Goal: Task Accomplishment & Management: Use online tool/utility

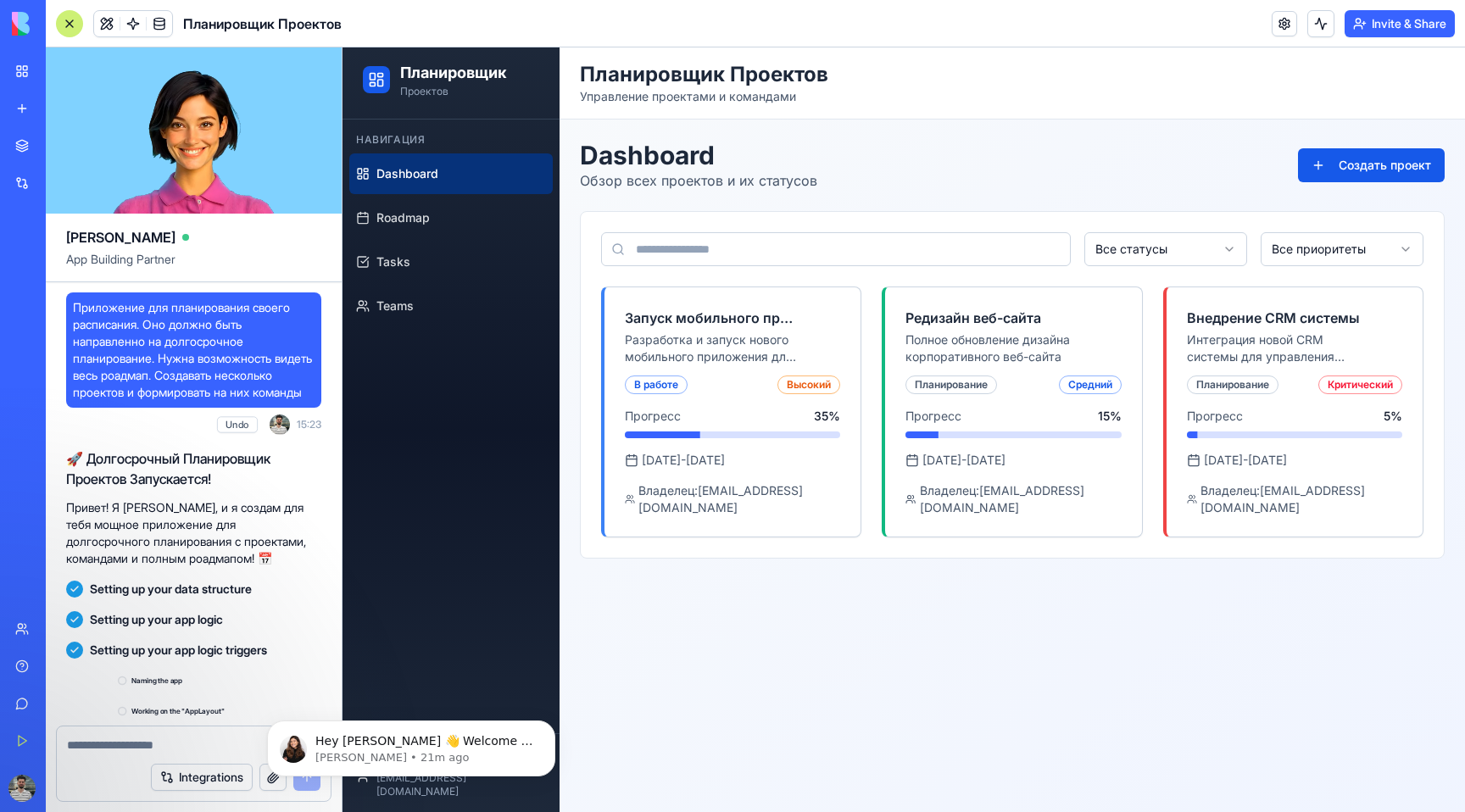
scroll to position [493, 0]
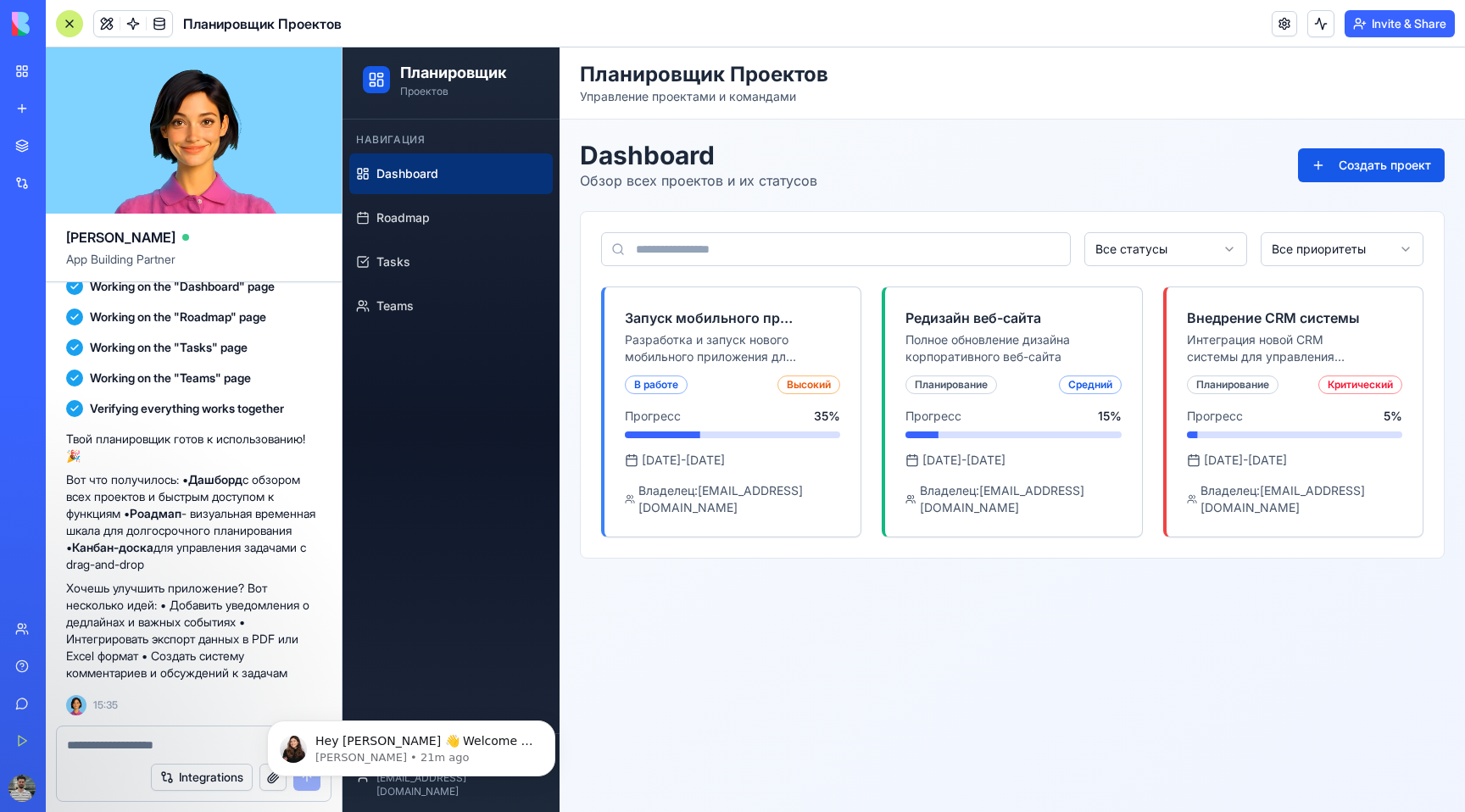
click at [252, 520] on p "Вот что получилось: • Дашборд с обзором всех проектов и быстрым доступом к функ…" at bounding box center [193, 522] width 255 height 101
click at [473, 226] on link "Roadmap" at bounding box center [451, 217] width 204 height 40
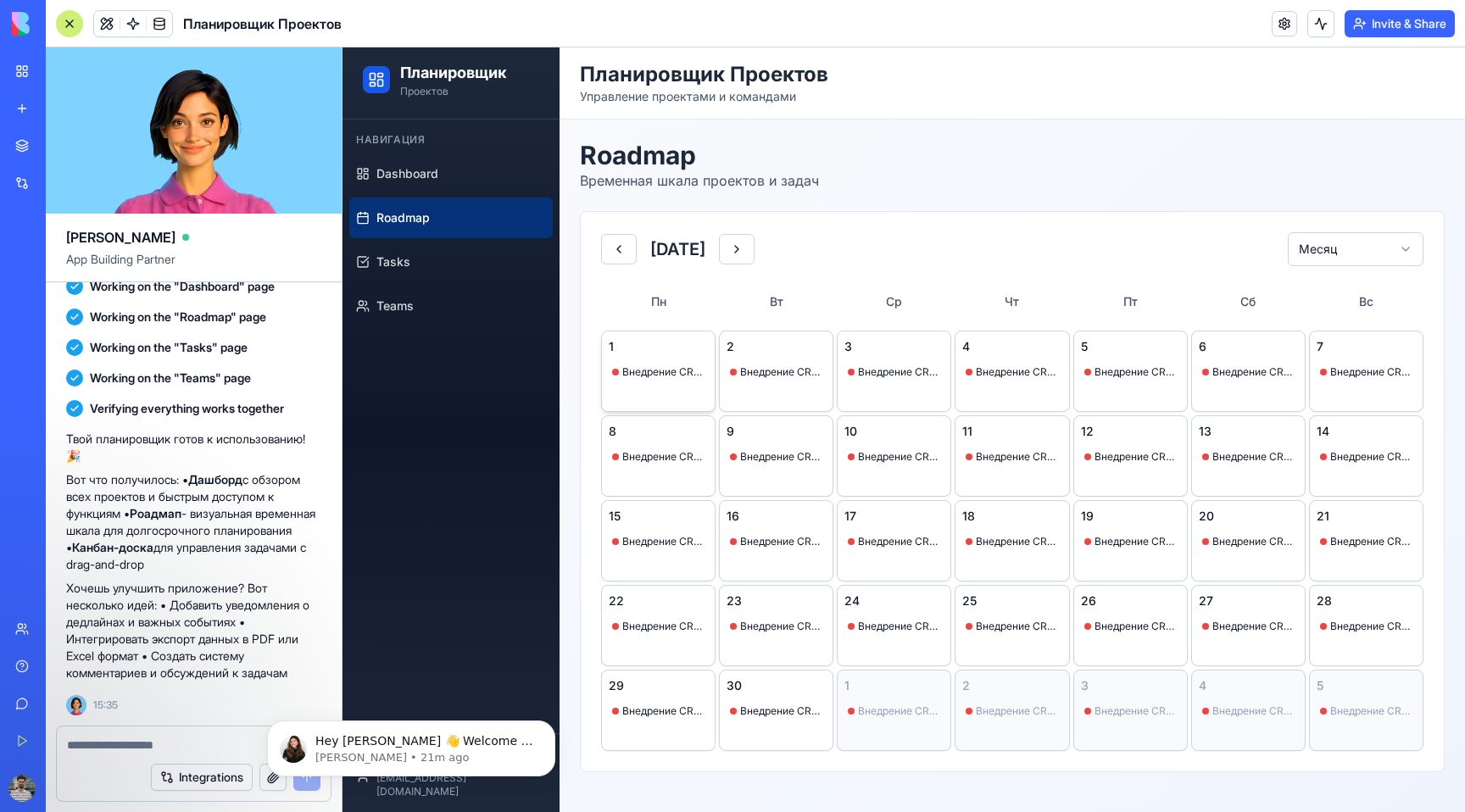
click at [656, 401] on div "1 Внедрение CRM системы" at bounding box center [658, 371] width 114 height 82
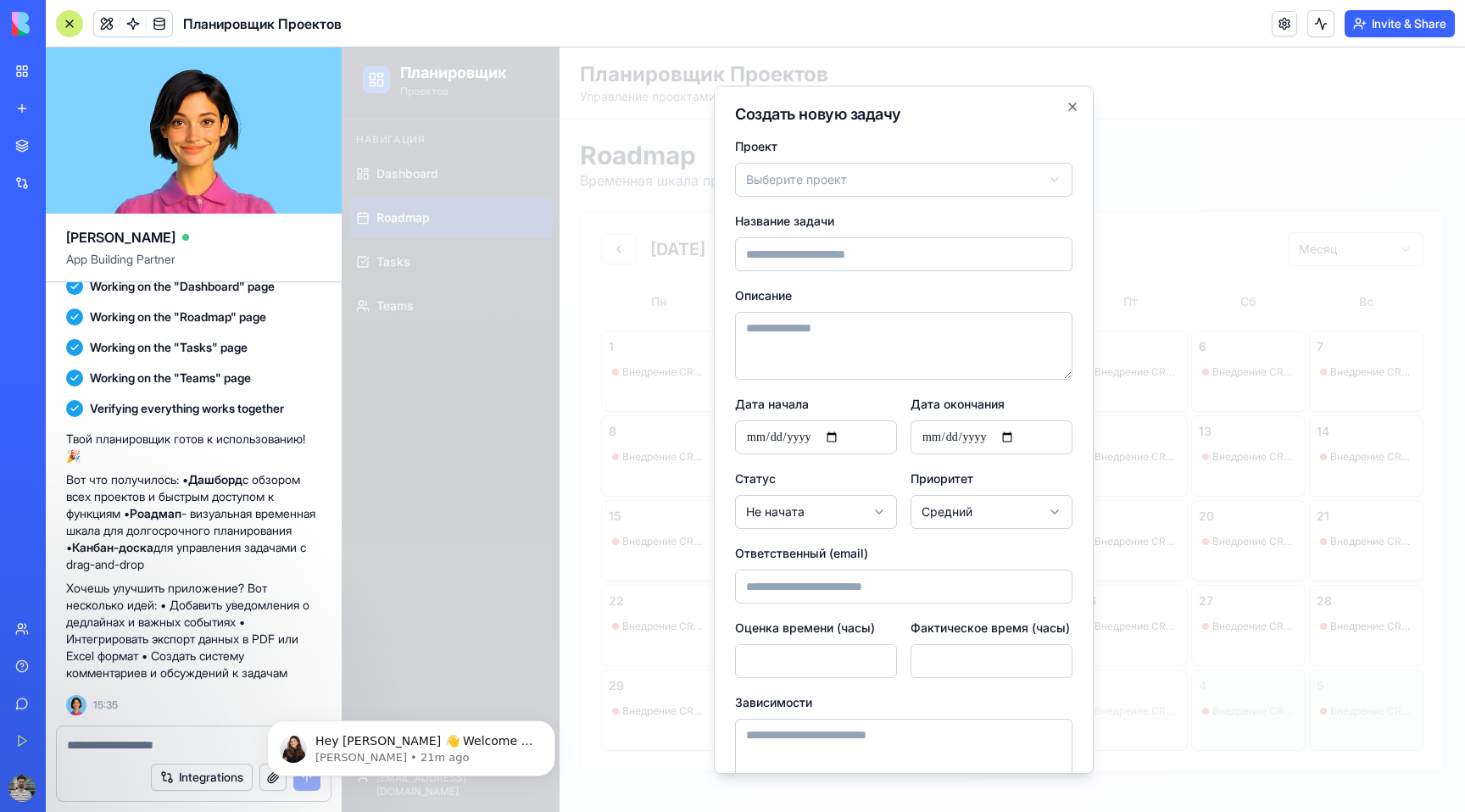
click at [1117, 306] on div at bounding box center [903, 429] width 1122 height 765
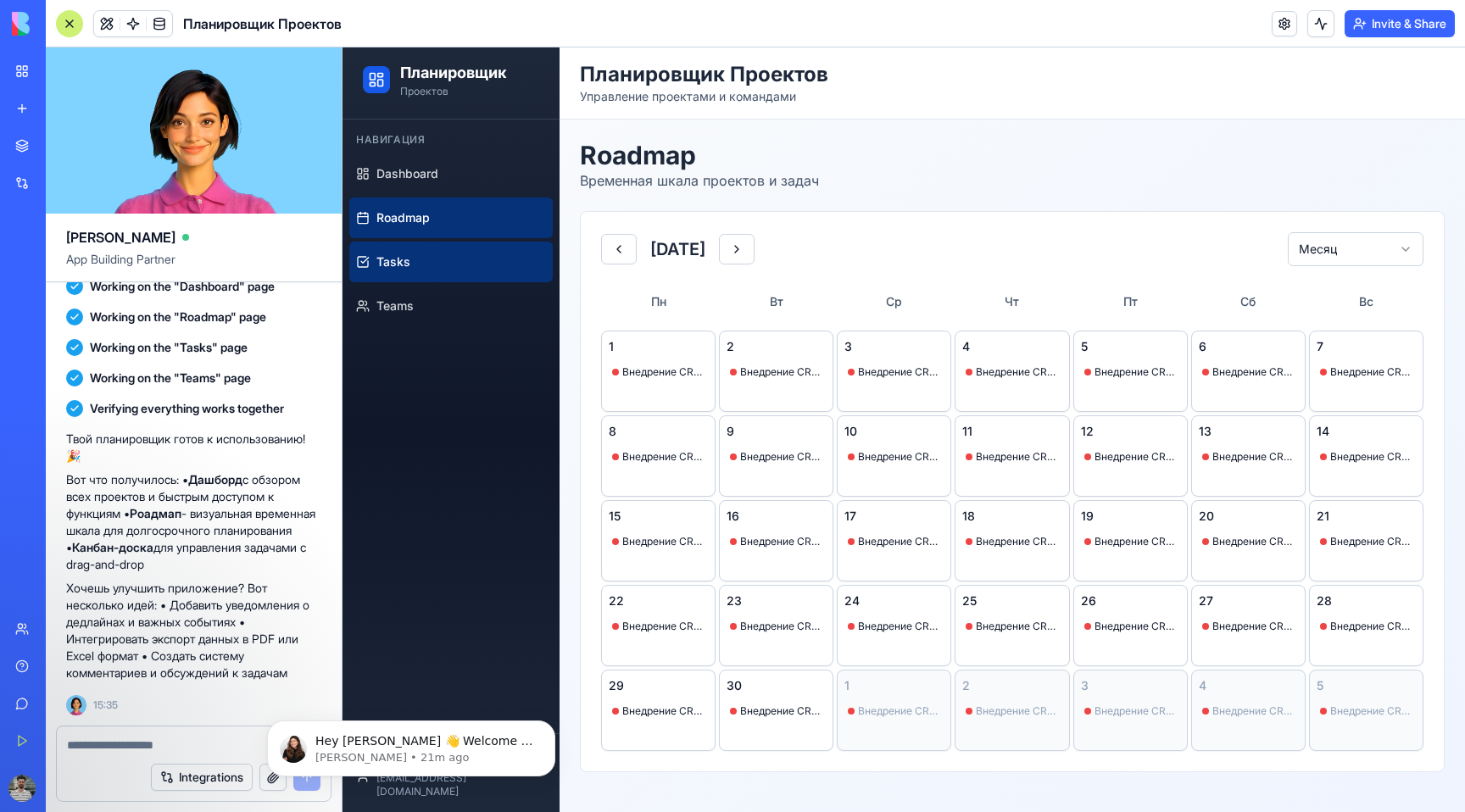
click at [423, 273] on link "Tasks" at bounding box center [451, 261] width 204 height 40
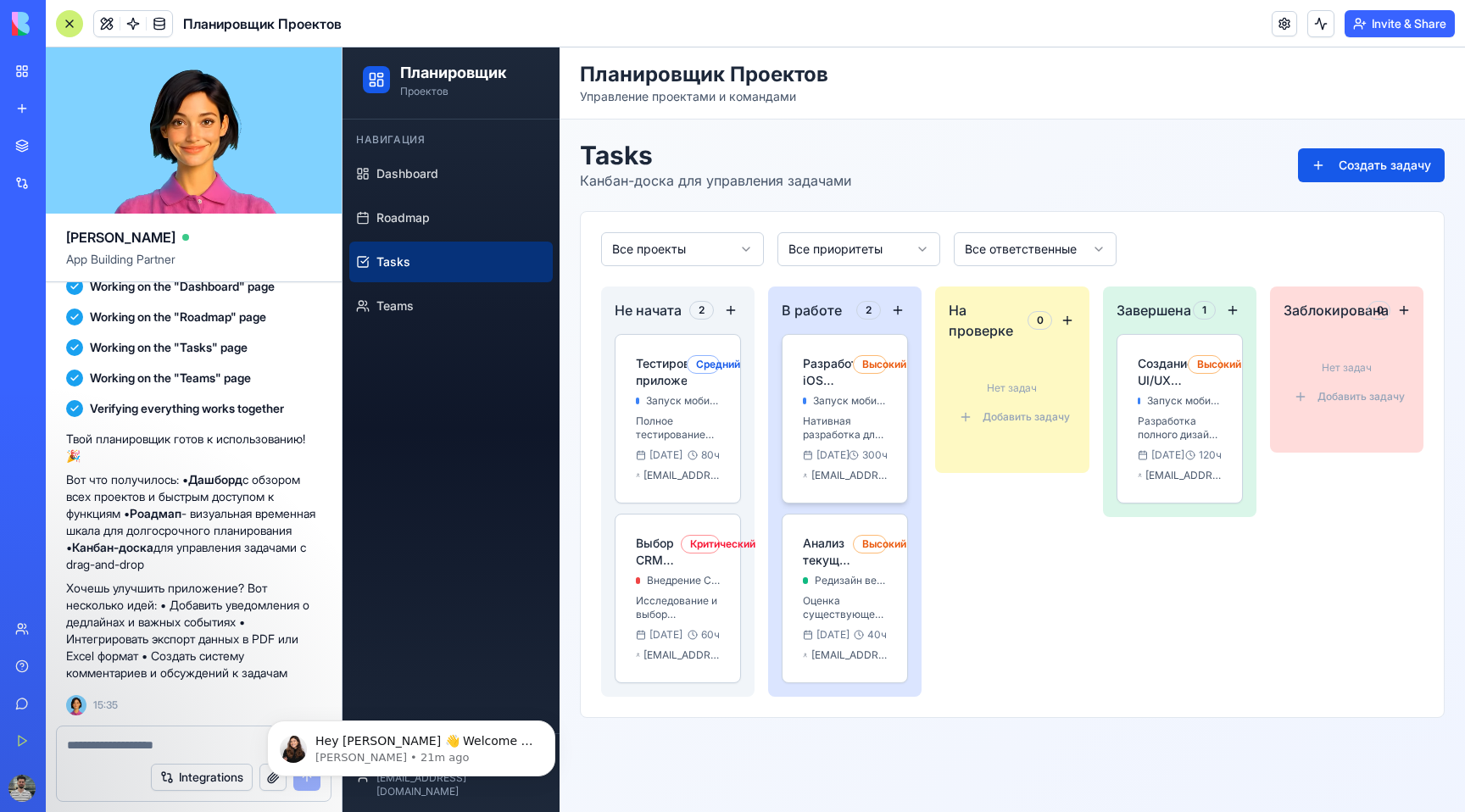
click at [818, 371] on h4 "Разработка iOS версии" at bounding box center [827, 372] width 49 height 33
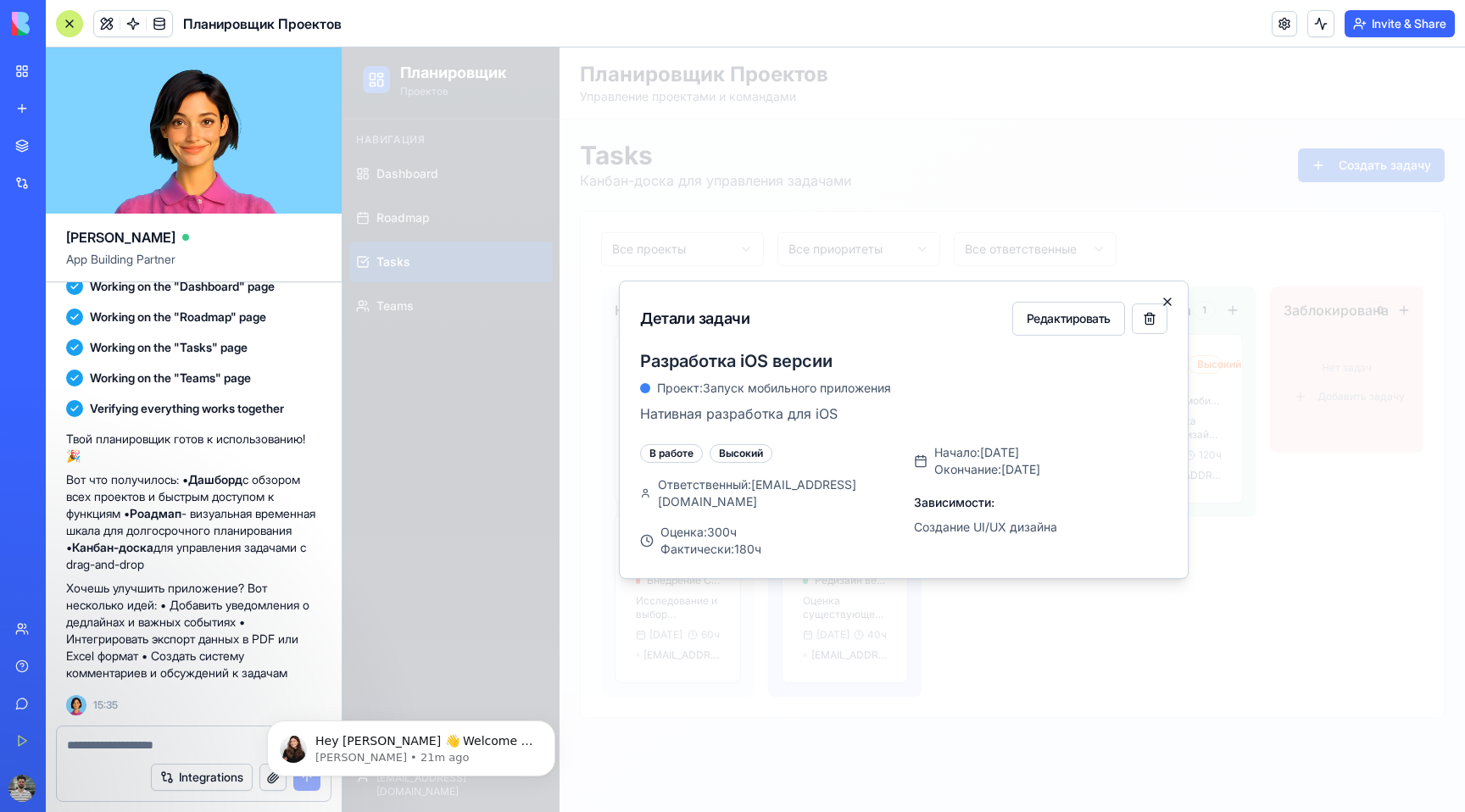
click at [1170, 301] on icon "button" at bounding box center [1168, 302] width 14 height 14
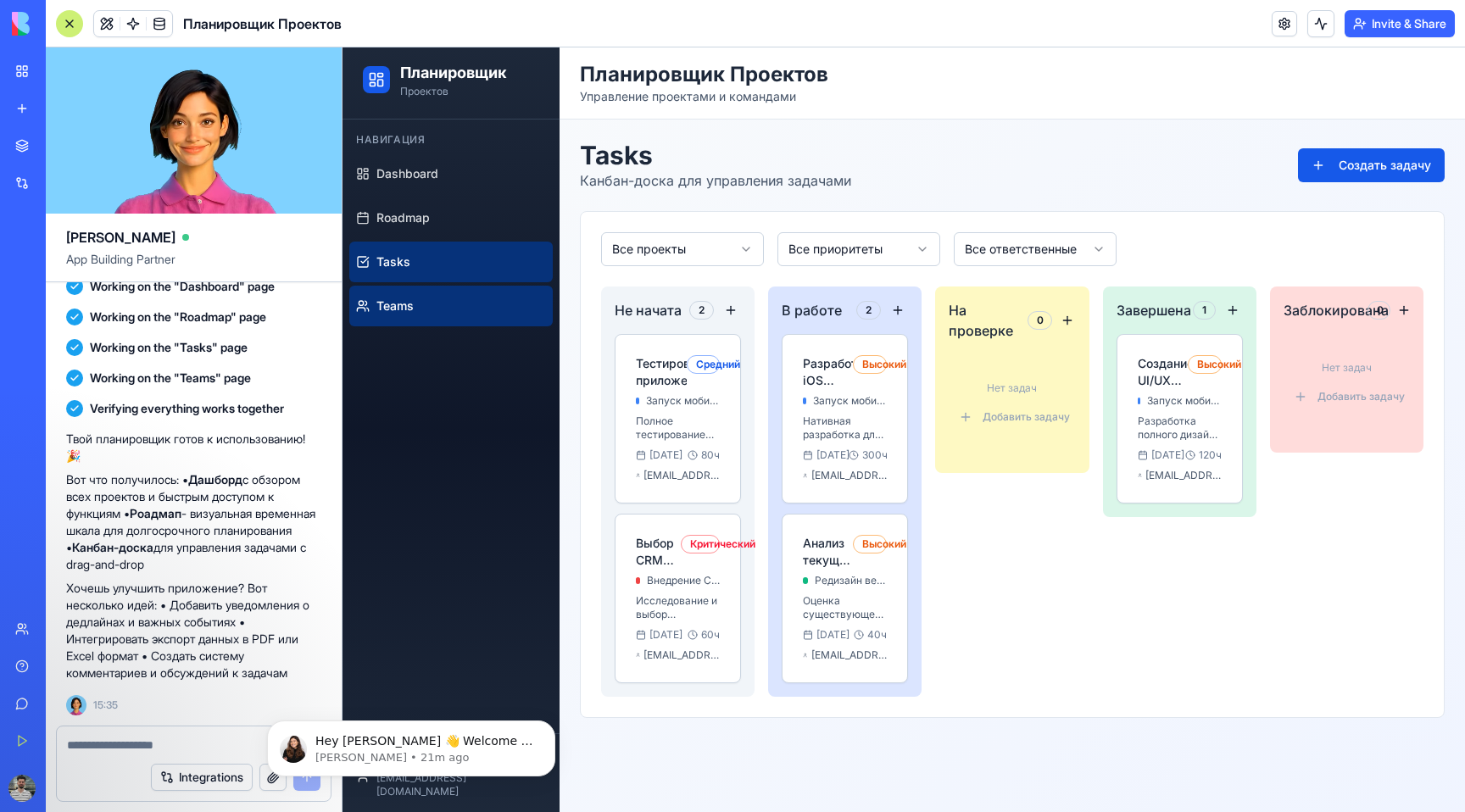
click at [438, 310] on link "Teams" at bounding box center [451, 306] width 204 height 40
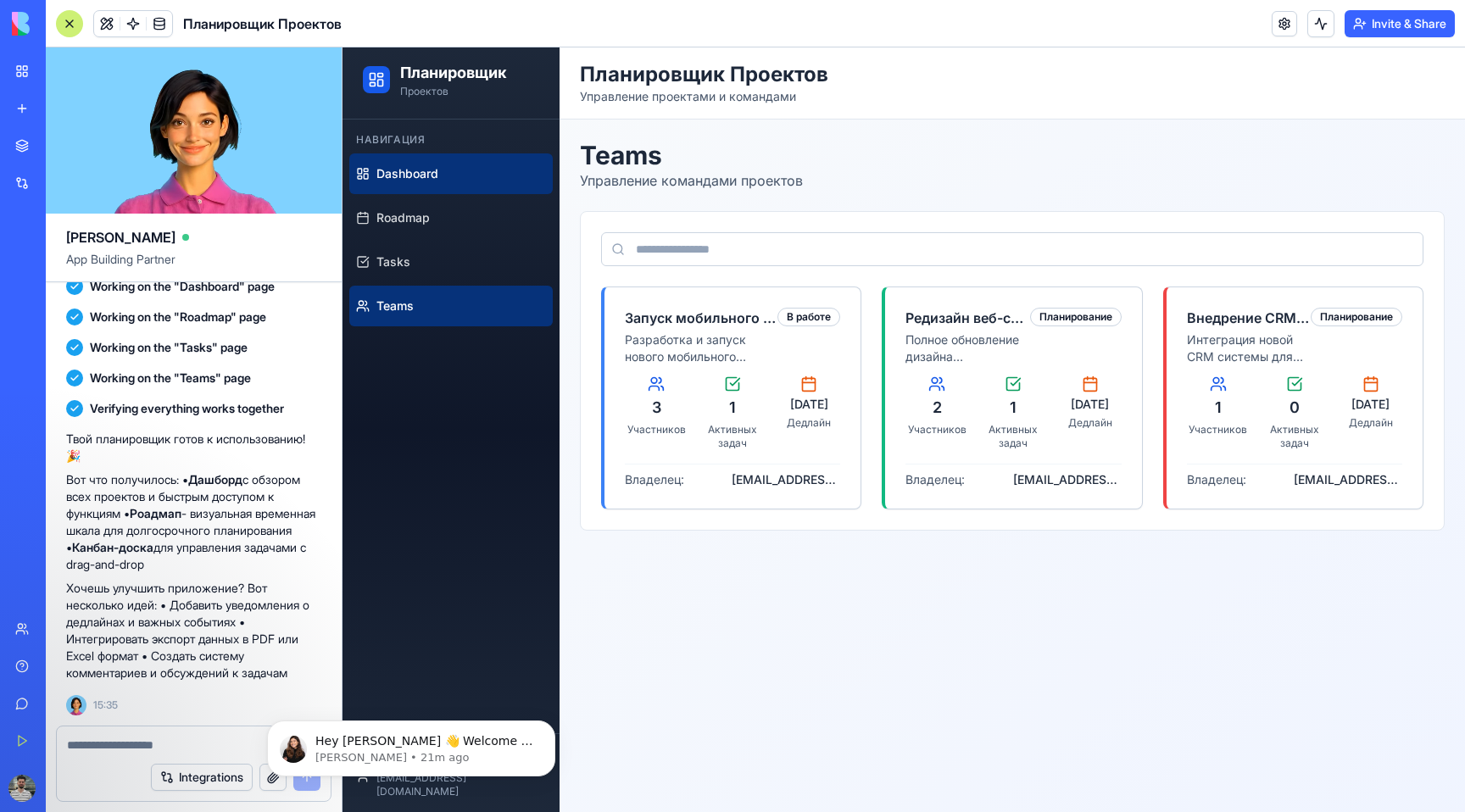
click at [408, 171] on span "Dashboard" at bounding box center [407, 174] width 62 height 17
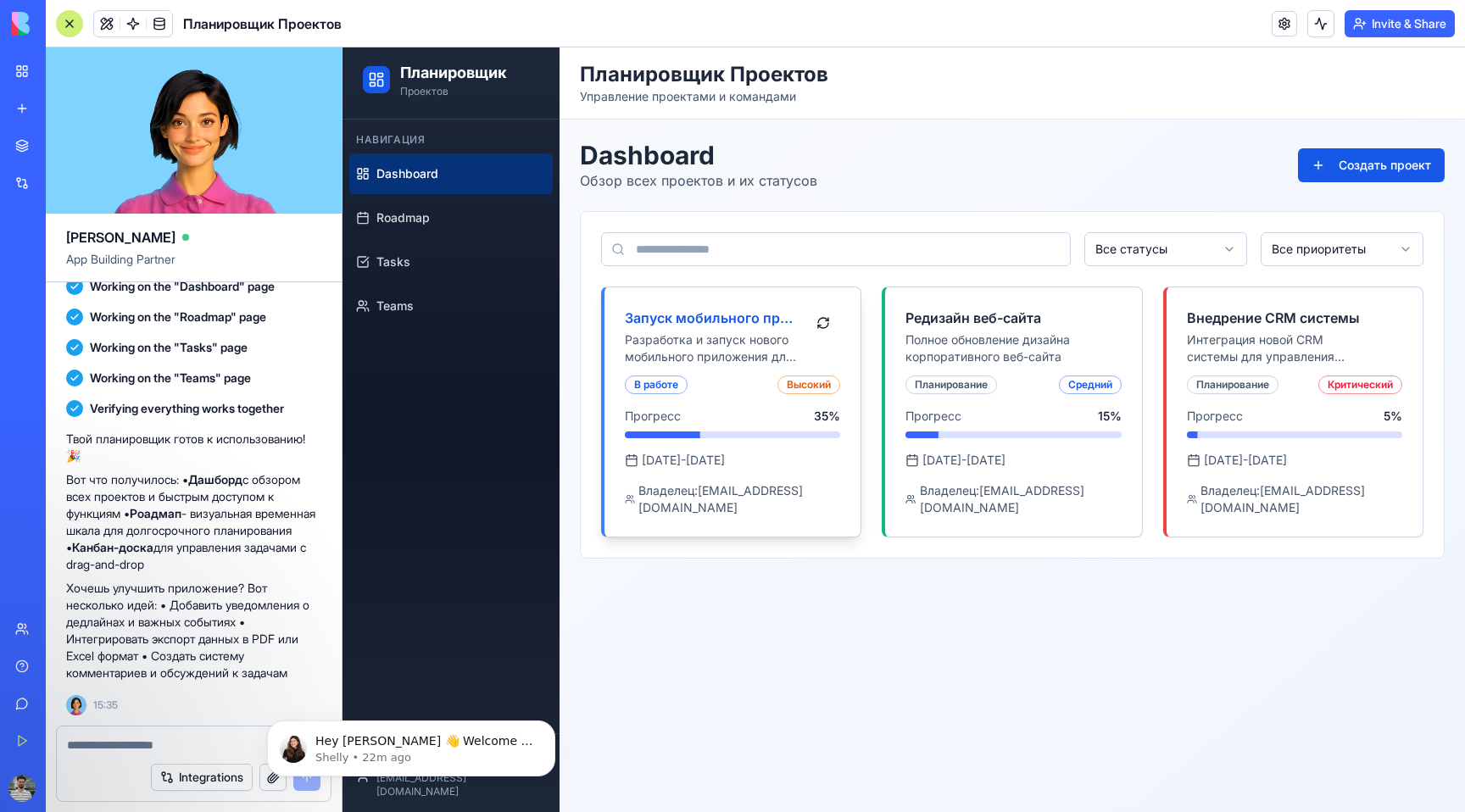
click at [688, 309] on h3 "Запуск мобильного приложения" at bounding box center [712, 318] width 174 height 21
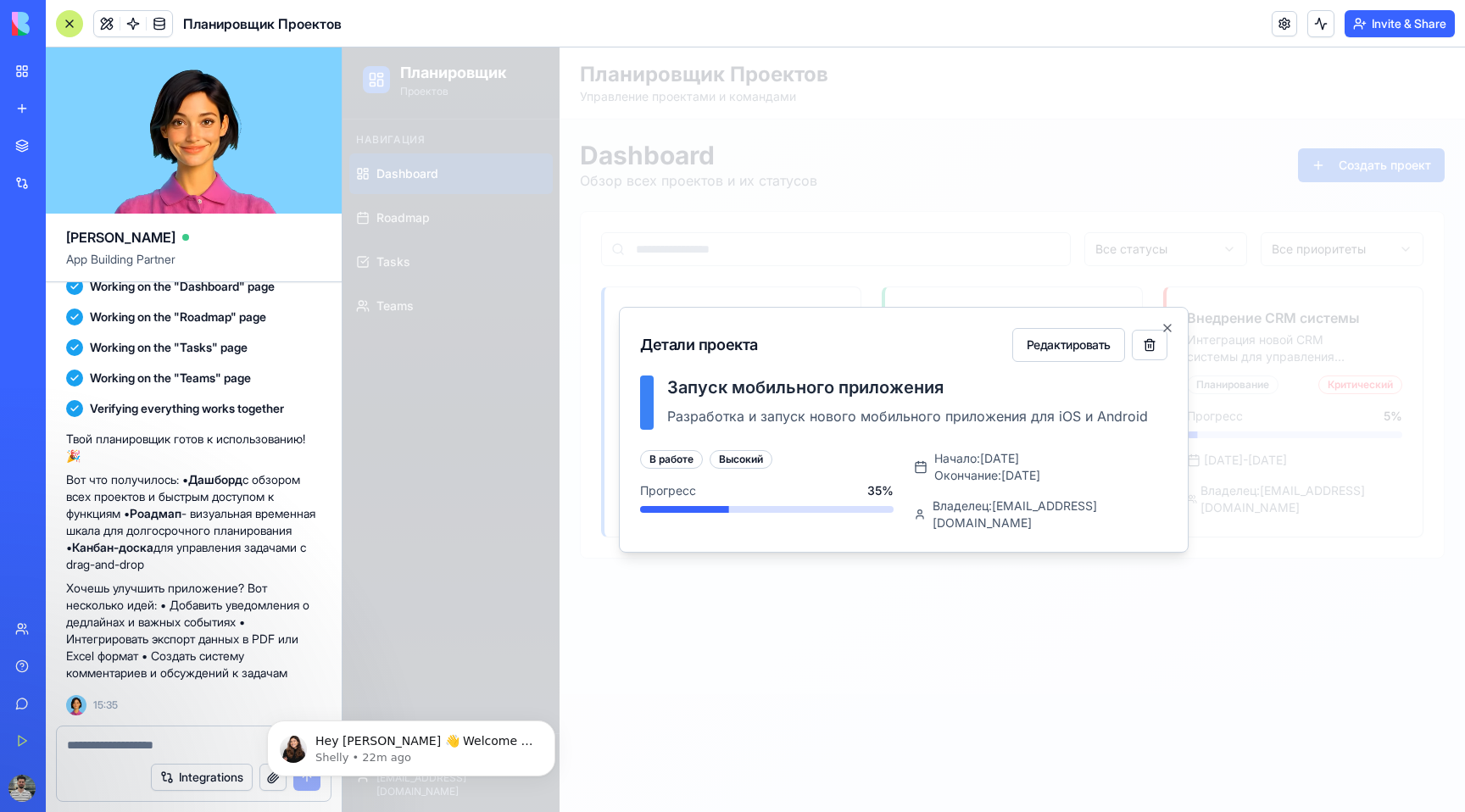
click at [1175, 325] on div "Детали проекта Редактировать Запуск мобильного приложения Разработка и запуск н…" at bounding box center [904, 429] width 570 height 245
click at [1172, 330] on icon "button" at bounding box center [1168, 328] width 14 height 14
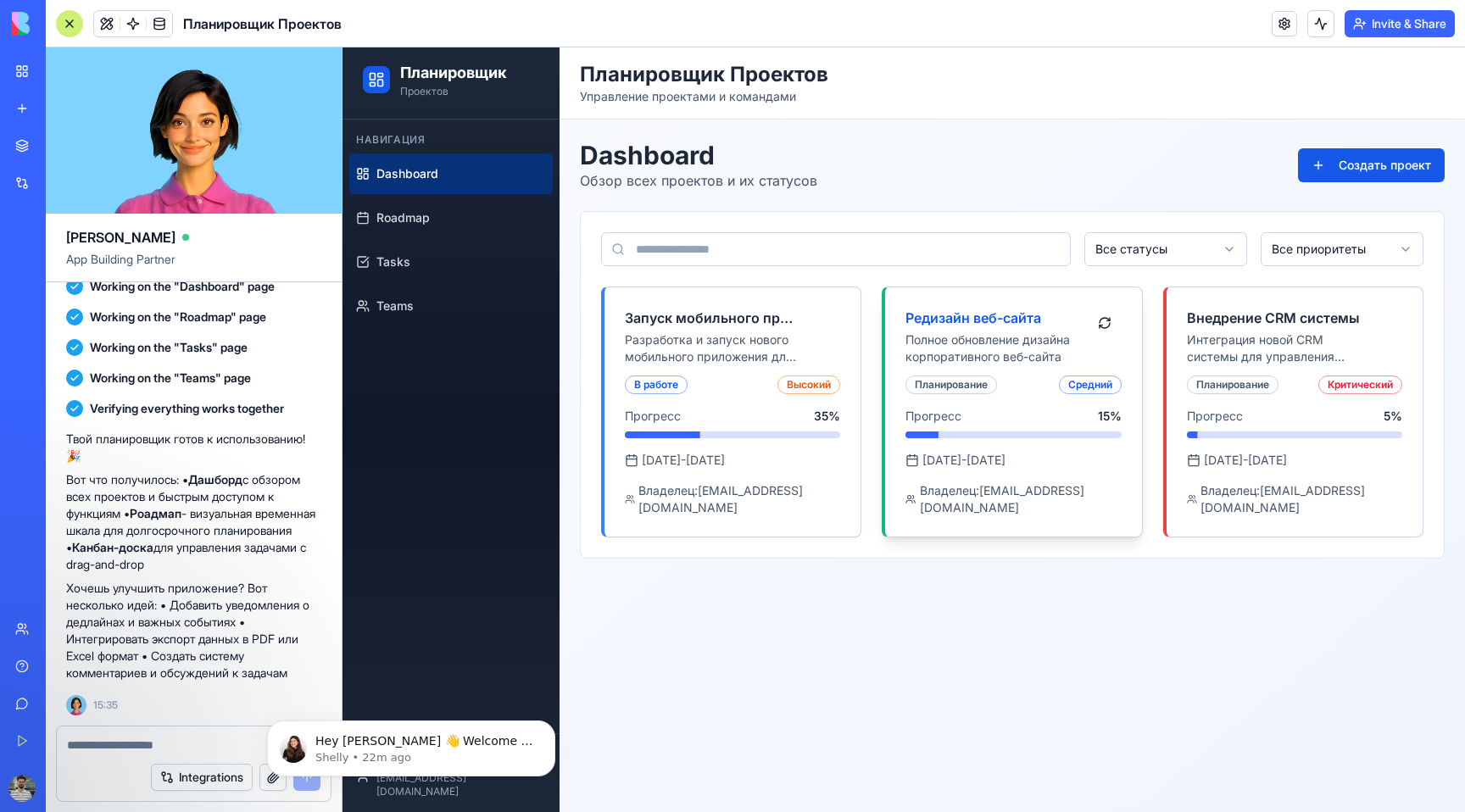
click at [1001, 348] on p "Полное обновление дизайна корпоративного веб-сайта" at bounding box center [993, 348] width 174 height 33
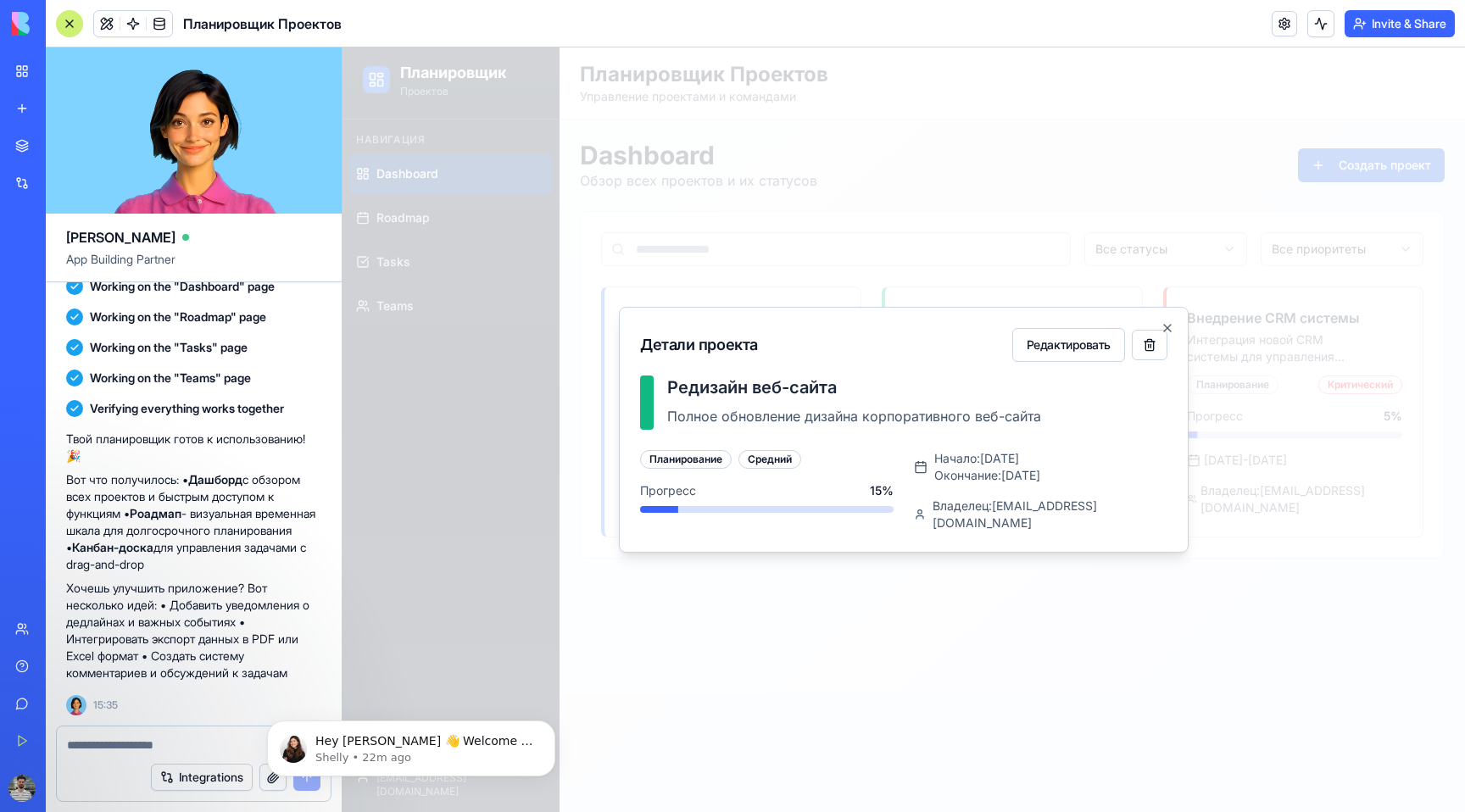
click at [757, 469] on div "Средний" at bounding box center [769, 459] width 63 height 19
click at [1168, 335] on icon "button" at bounding box center [1168, 328] width 14 height 14
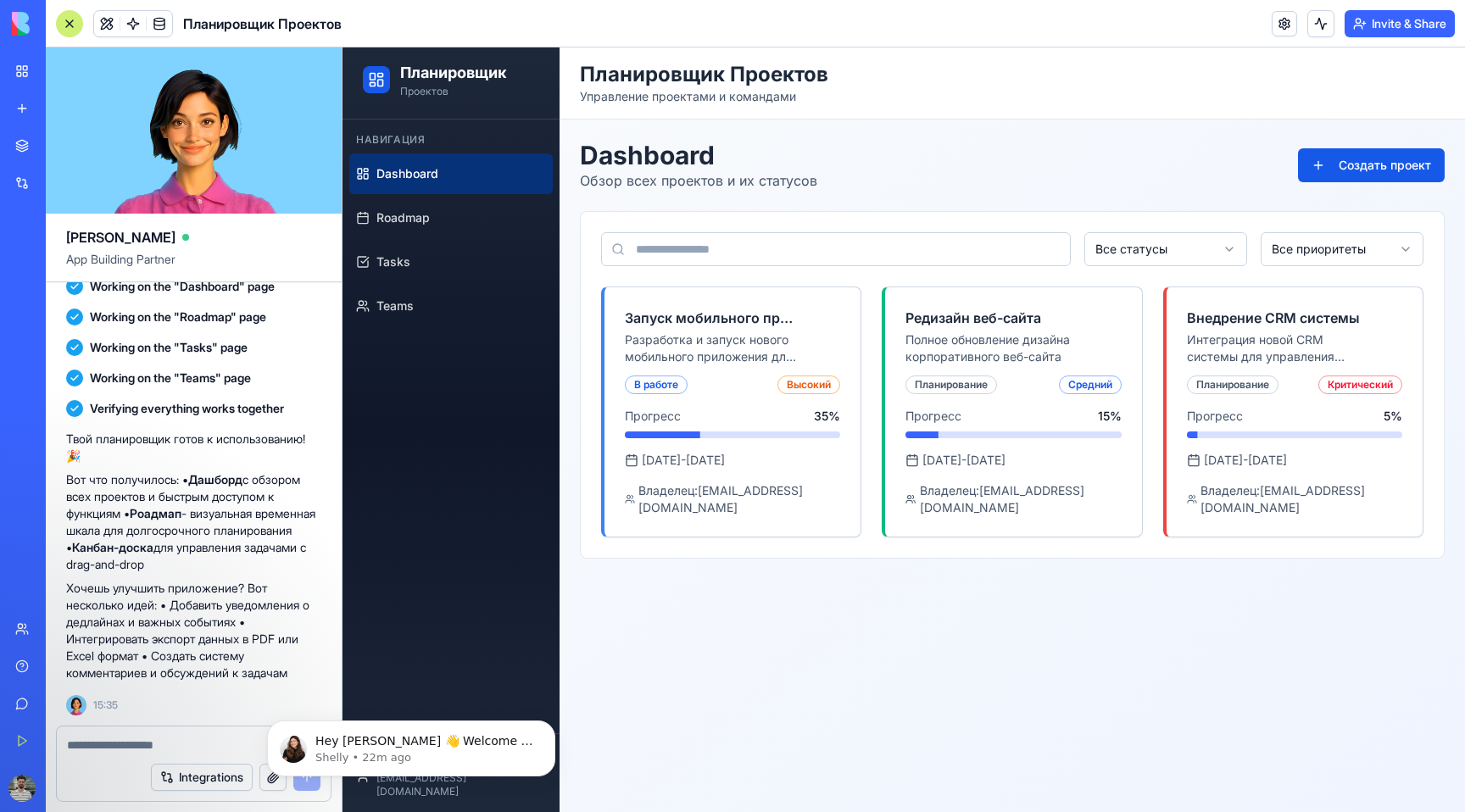
click at [133, 503] on p "Вот что получилось: • Дашборд с обзором всех проектов и быстрым доступом к функ…" at bounding box center [193, 522] width 255 height 101
click at [389, 223] on span "Roadmap" at bounding box center [403, 218] width 53 height 17
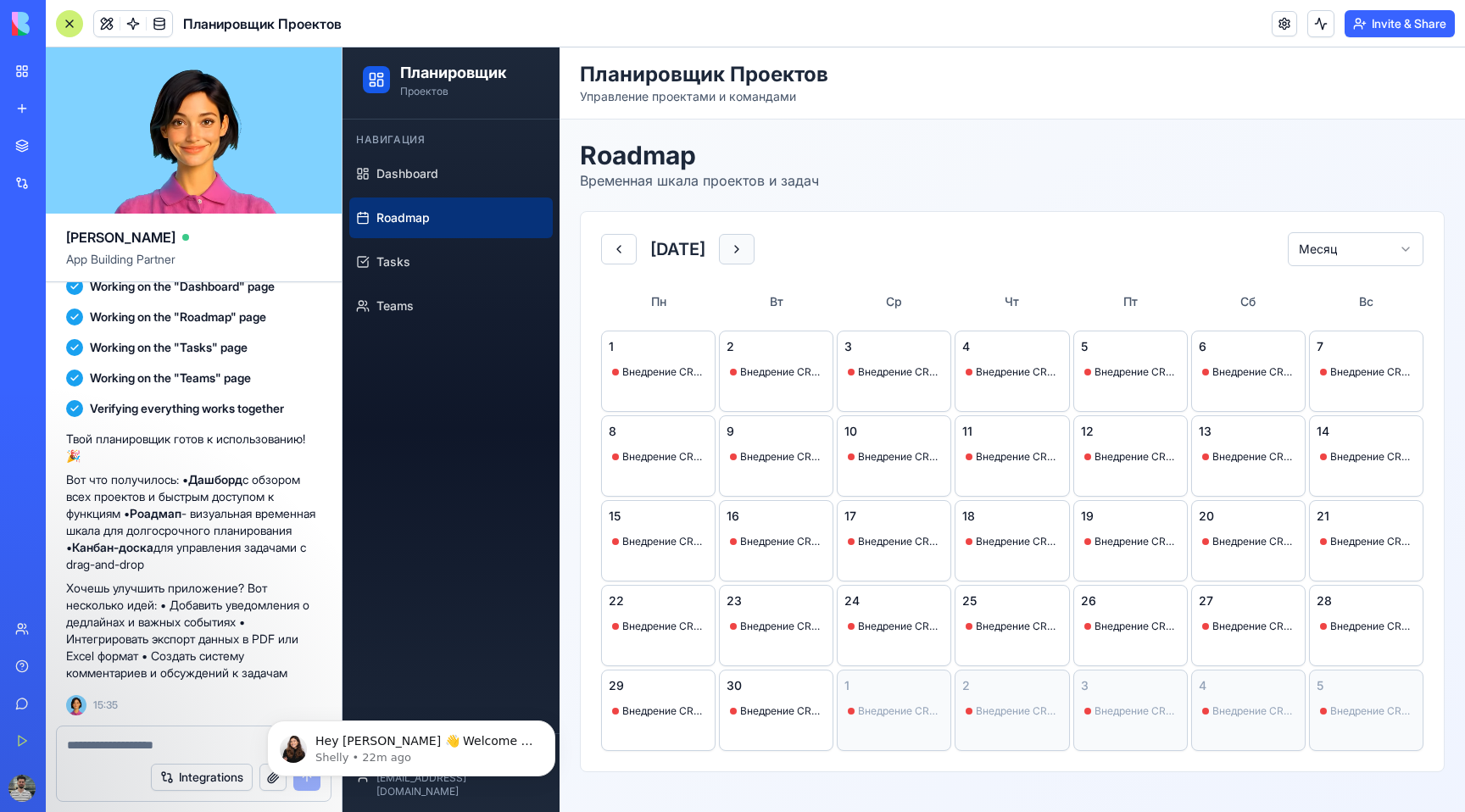
click at [755, 251] on button at bounding box center [736, 250] width 35 height 31
click at [616, 249] on button at bounding box center [618, 250] width 35 height 31
click at [1004, 468] on div "11 Внедрение CRM системы" at bounding box center [1012, 456] width 114 height 82
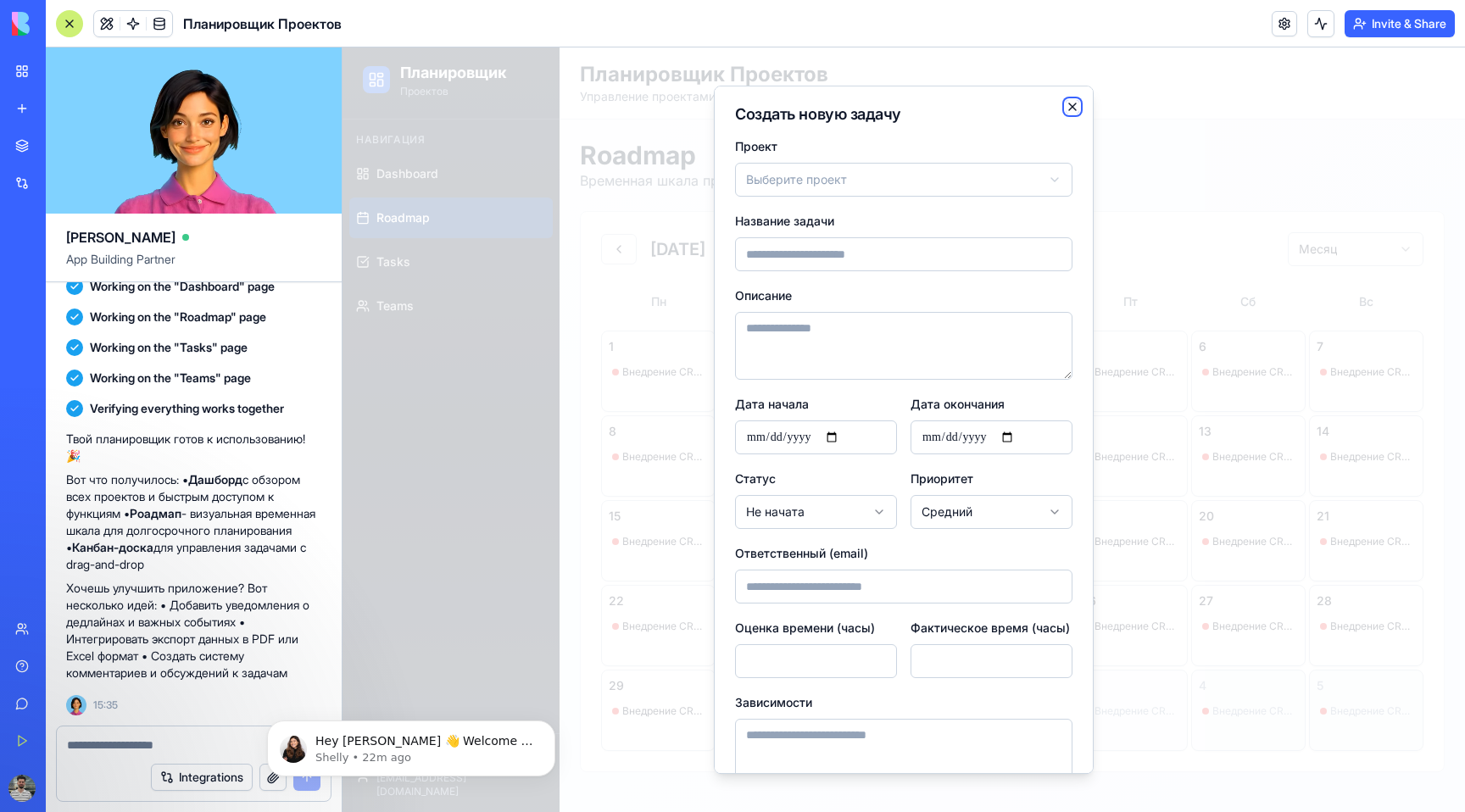
click at [1066, 111] on icon "button" at bounding box center [1073, 107] width 14 height 14
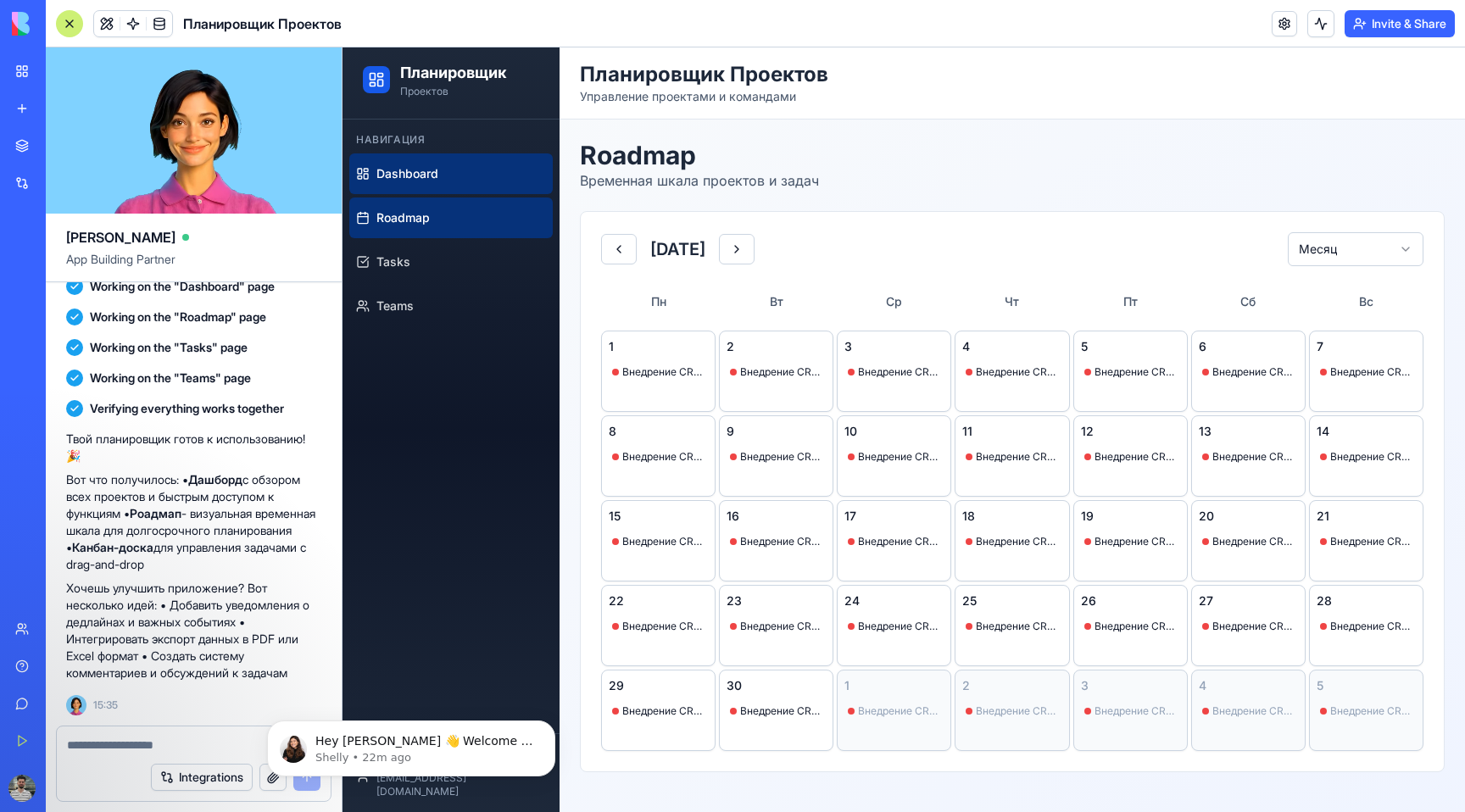
click at [393, 175] on span "Dashboard" at bounding box center [407, 174] width 62 height 17
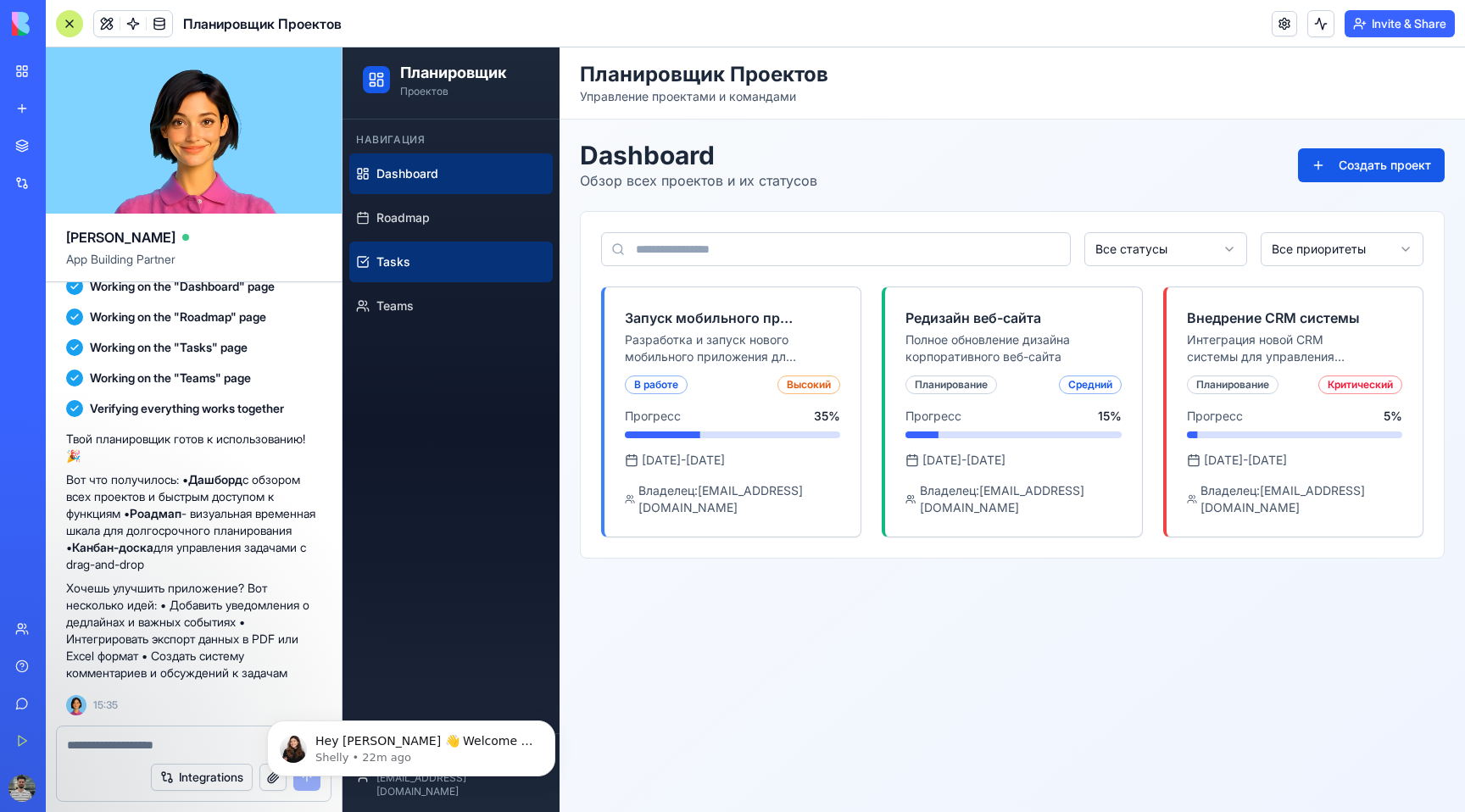
click at [395, 260] on span "Tasks" at bounding box center [392, 262] width 33 height 17
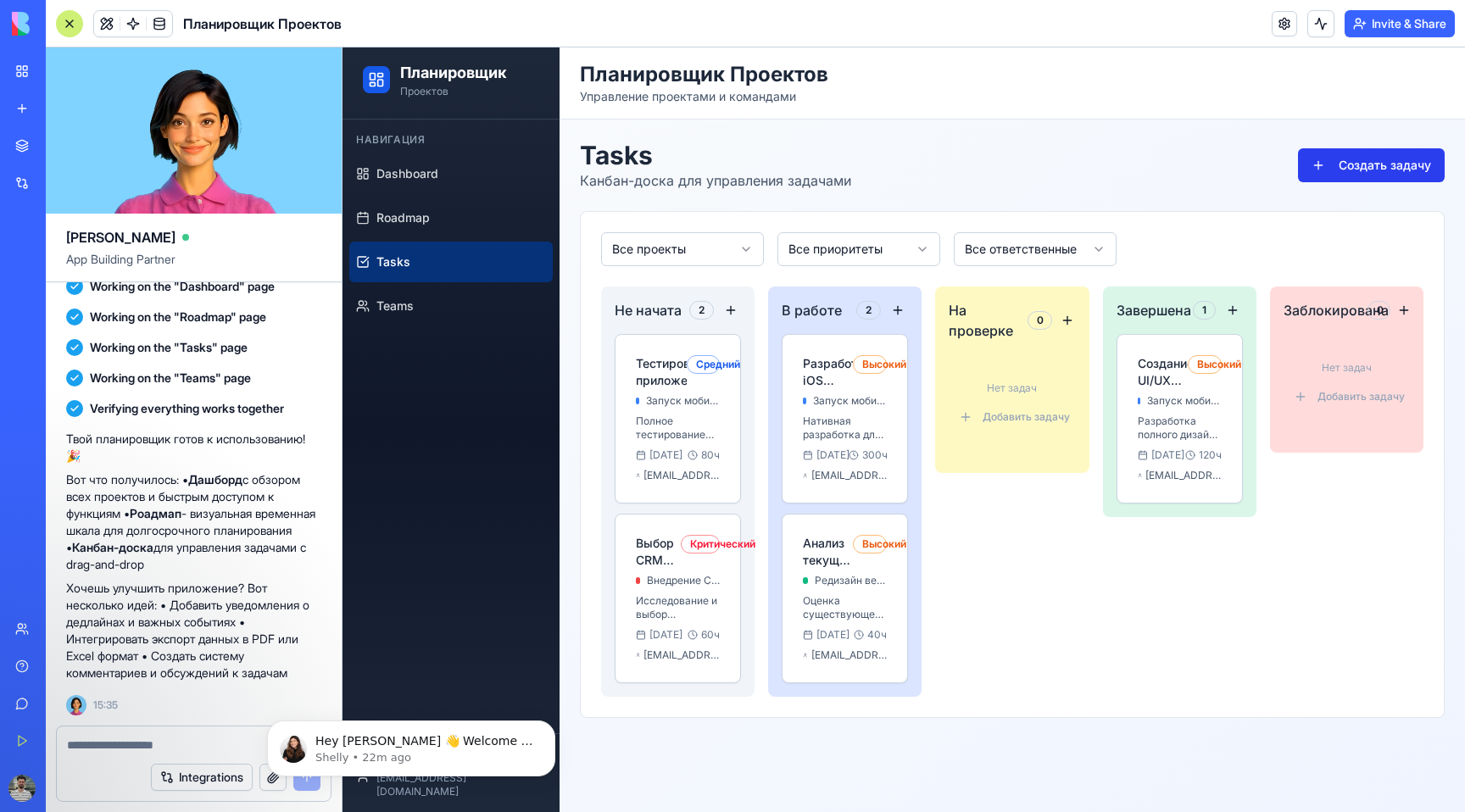
click at [1341, 167] on button "Создать задачу" at bounding box center [1371, 165] width 147 height 33
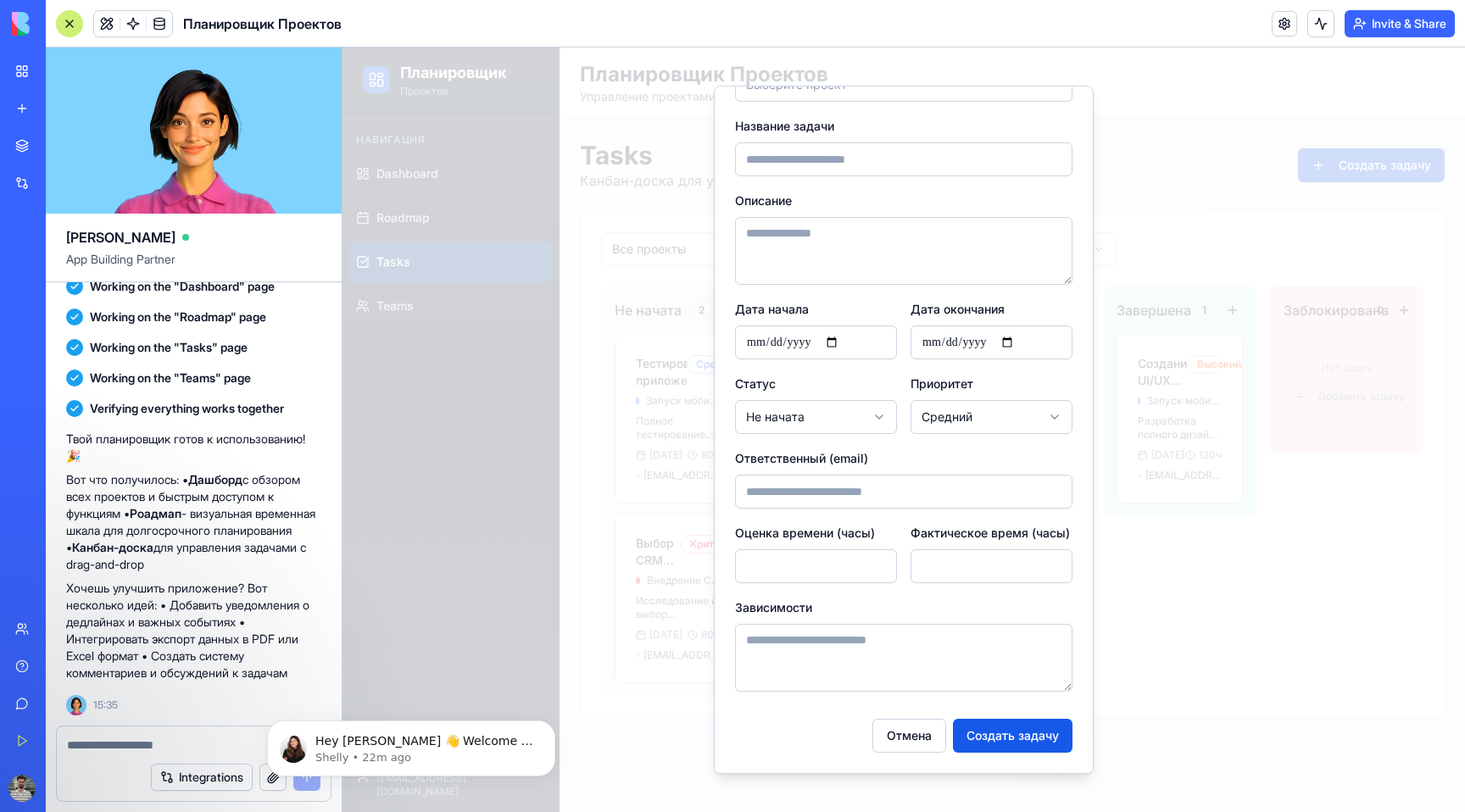
scroll to position [115, 0]
click at [904, 740] on button "Отмена" at bounding box center [909, 735] width 74 height 33
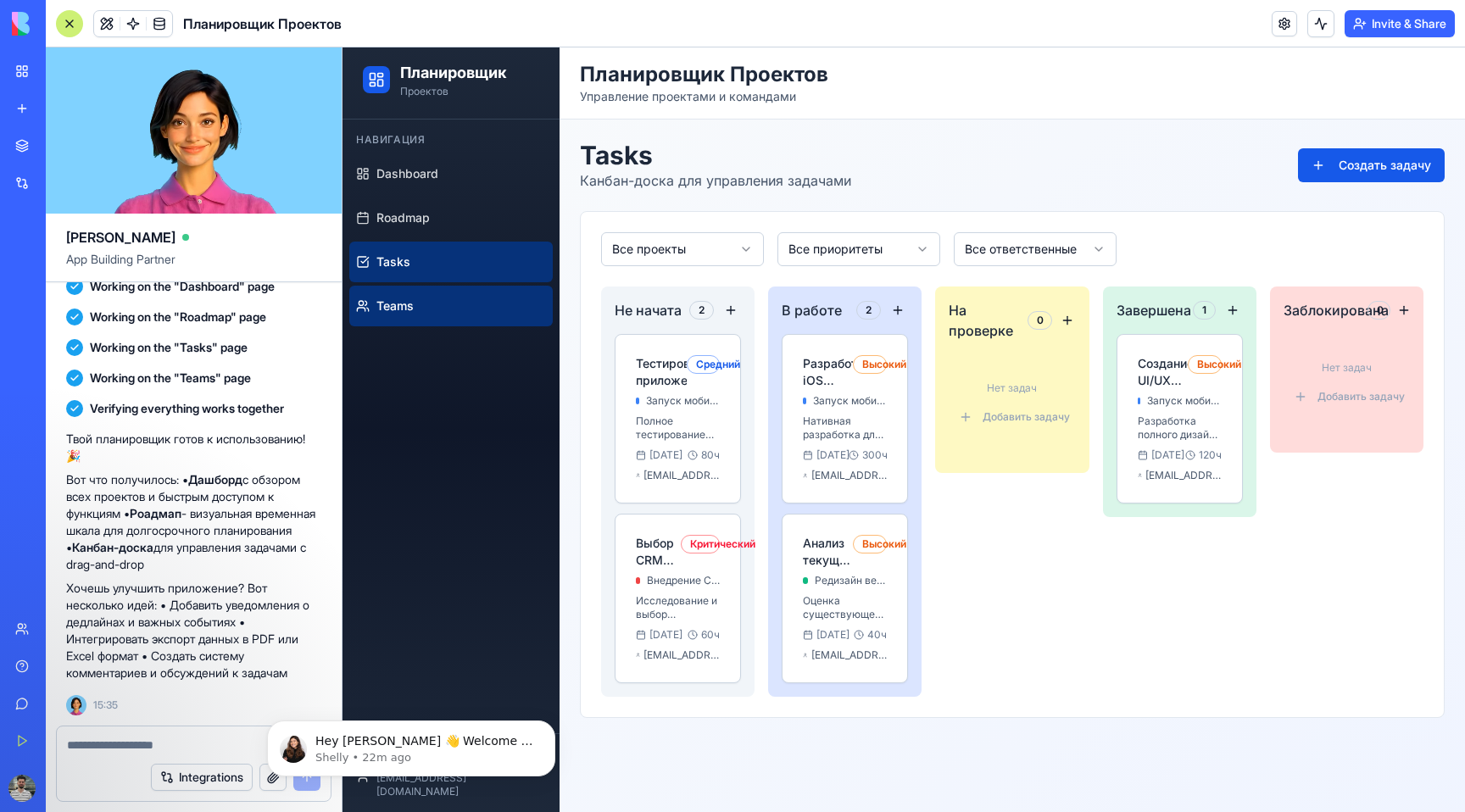
click at [397, 302] on span "Teams" at bounding box center [394, 306] width 37 height 17
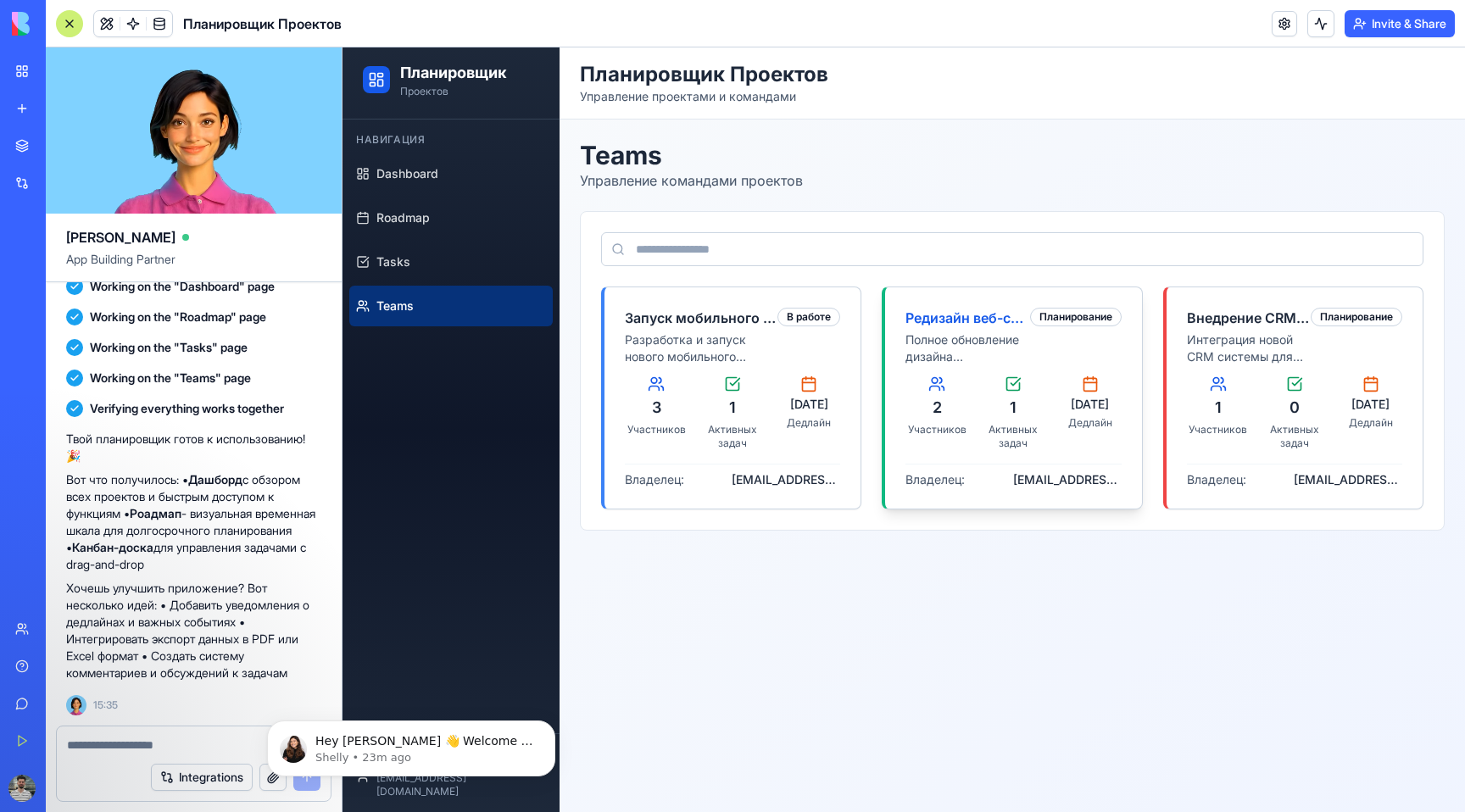
click at [976, 406] on div "2 Участников 1 Активных задач [DATE] Дедлайн" at bounding box center [1013, 412] width 216 height 75
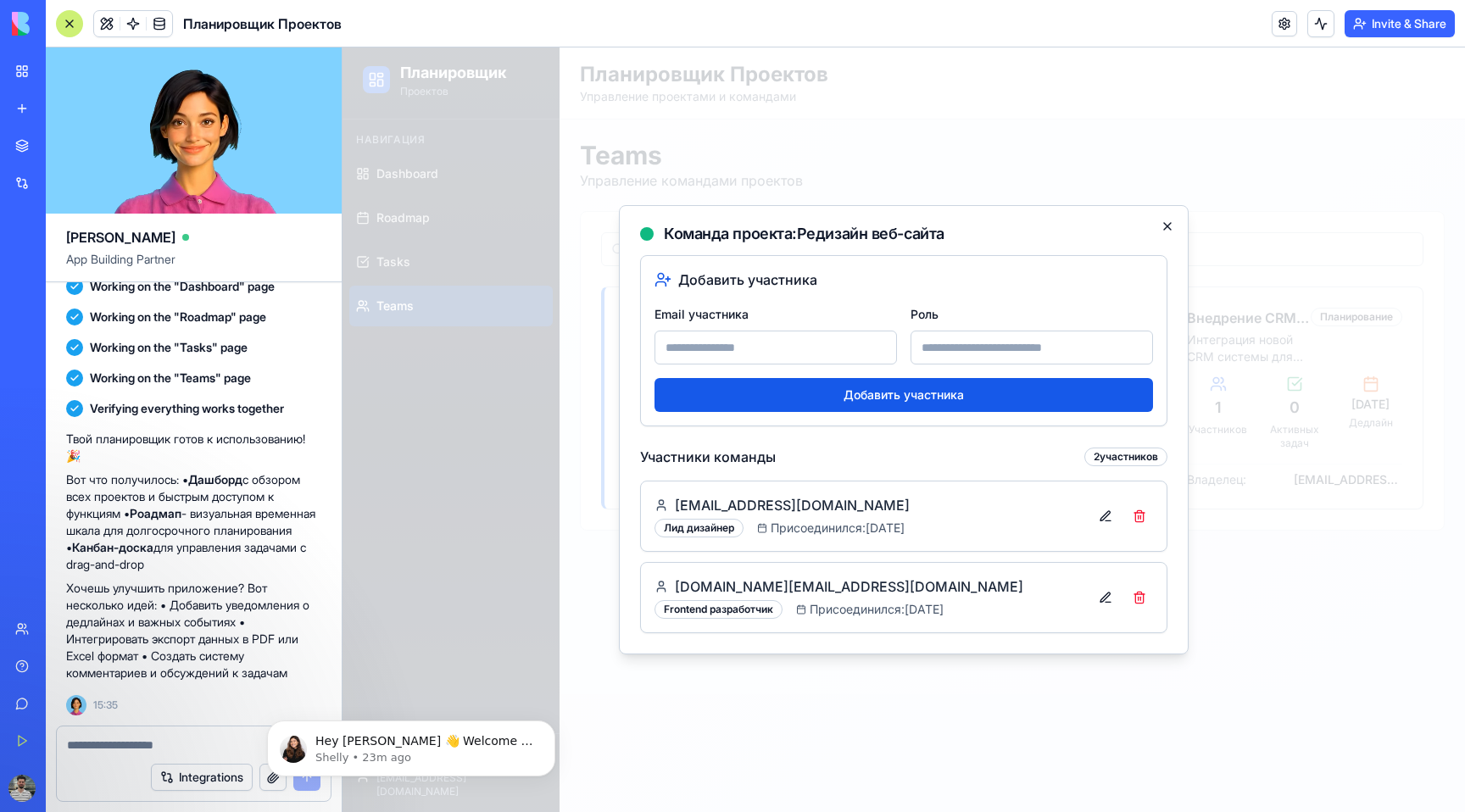
click at [1167, 228] on icon "button" at bounding box center [1168, 227] width 14 height 14
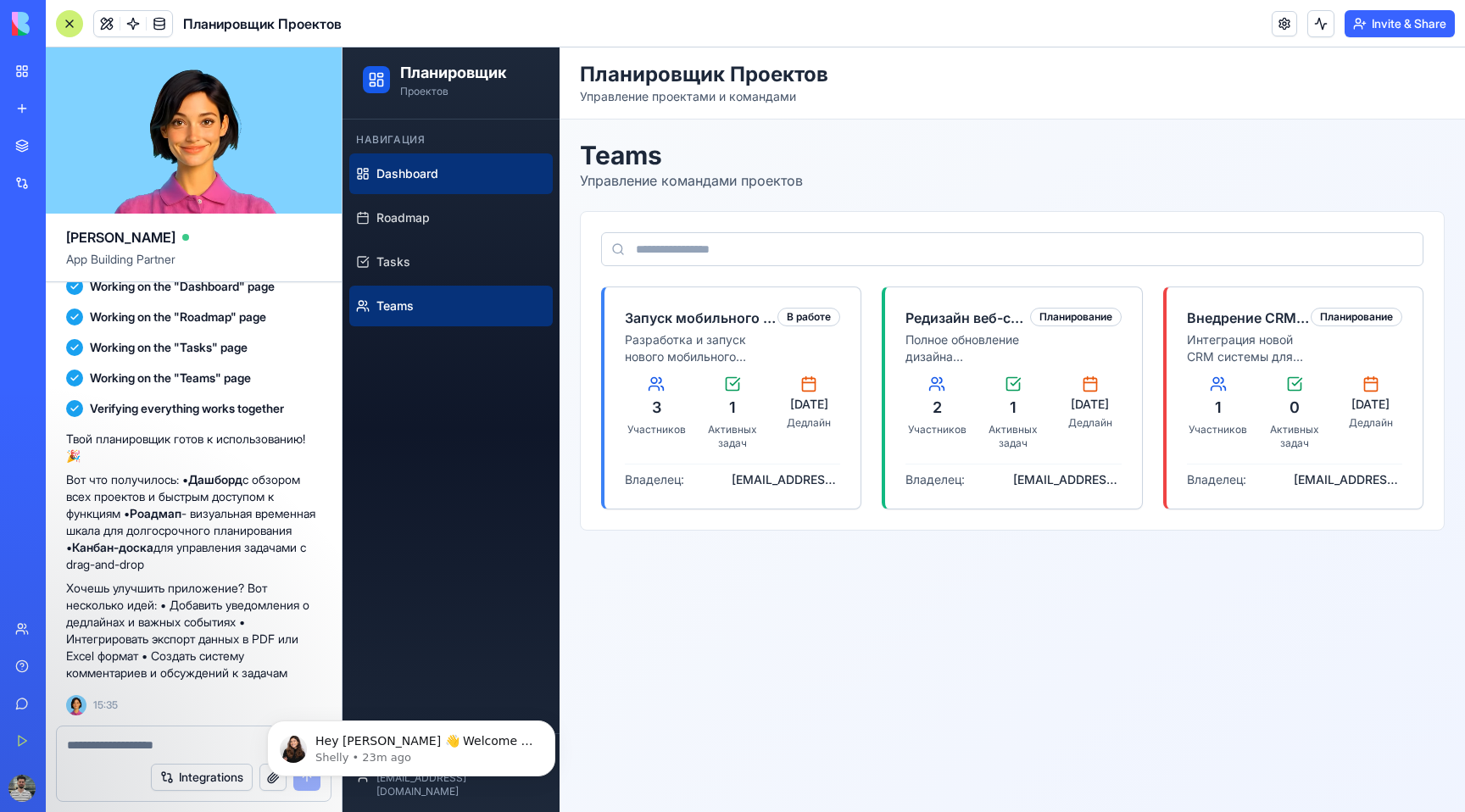
click at [416, 179] on span "Dashboard" at bounding box center [407, 174] width 62 height 17
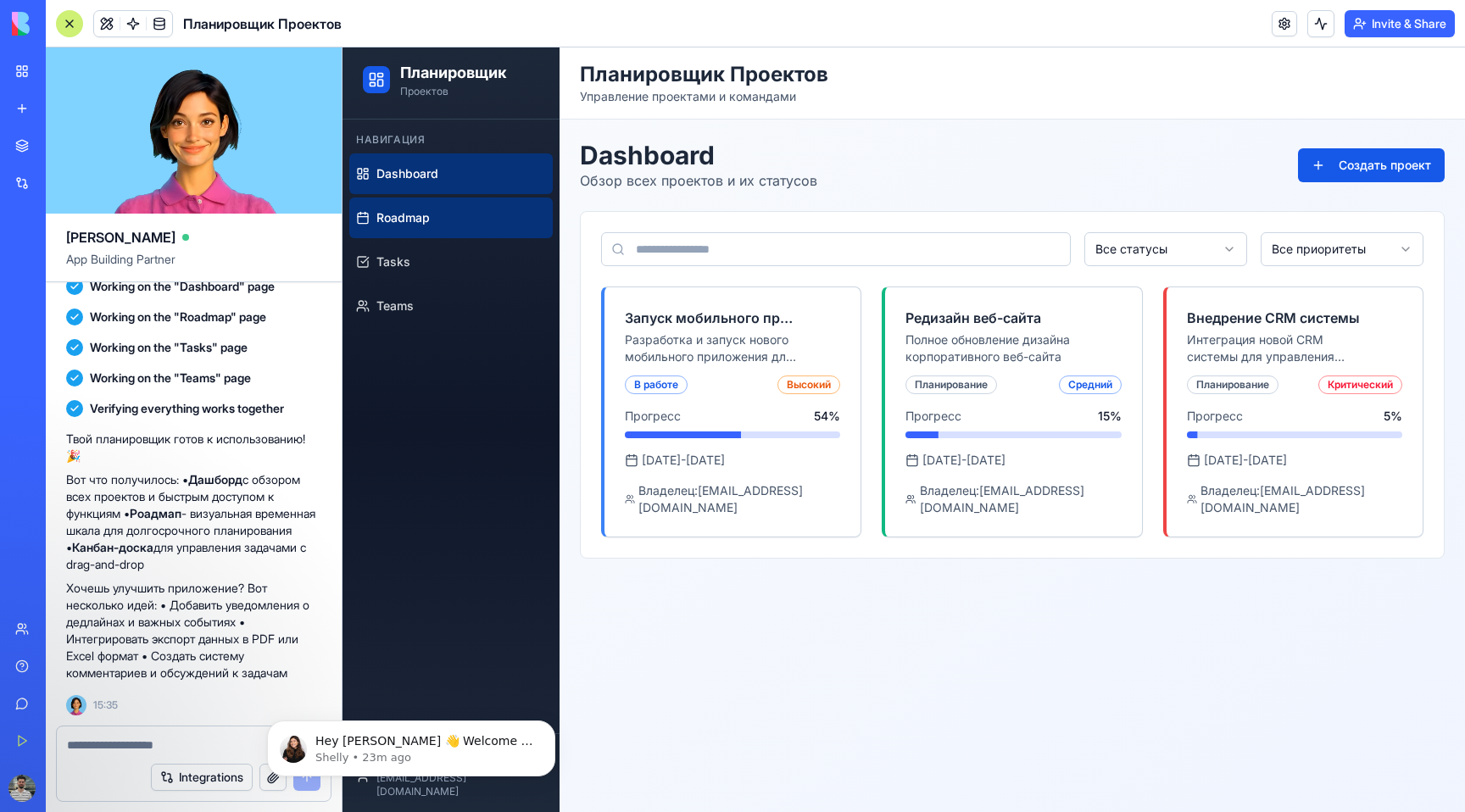
click at [399, 228] on link "Roadmap" at bounding box center [451, 217] width 204 height 40
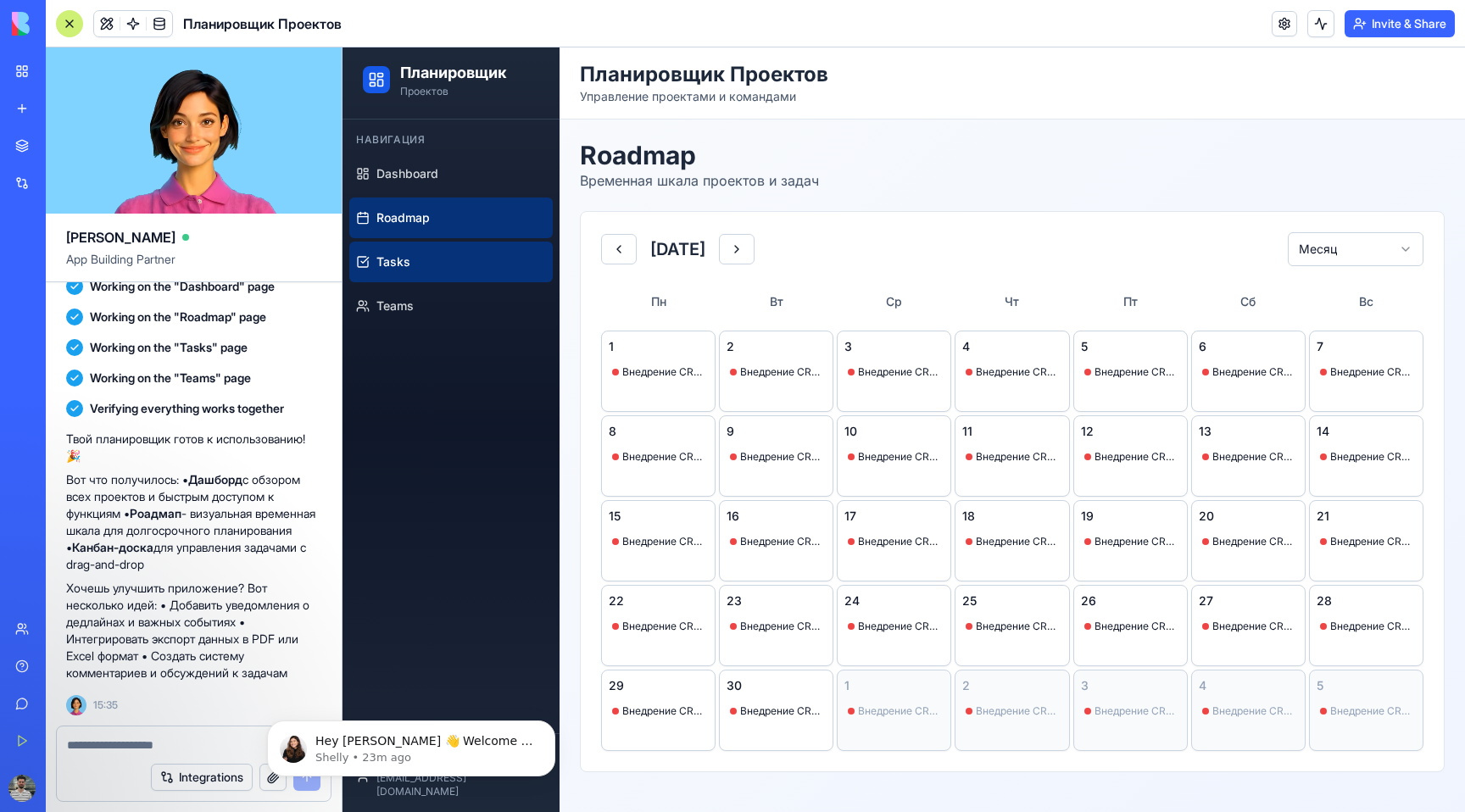
click at [398, 251] on link "Tasks" at bounding box center [451, 261] width 204 height 40
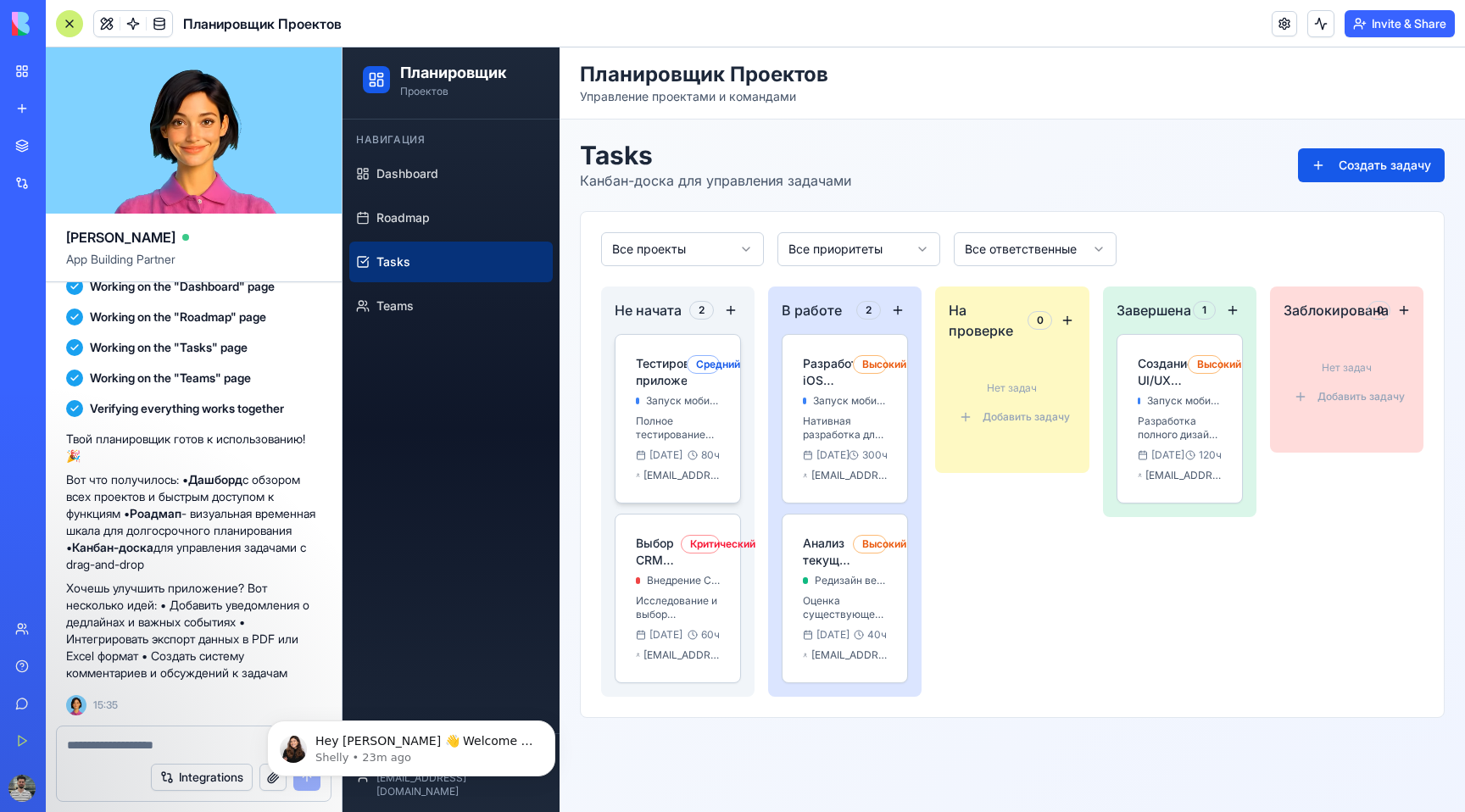
click at [673, 422] on p "Полное тестирование функционала" at bounding box center [678, 428] width 84 height 27
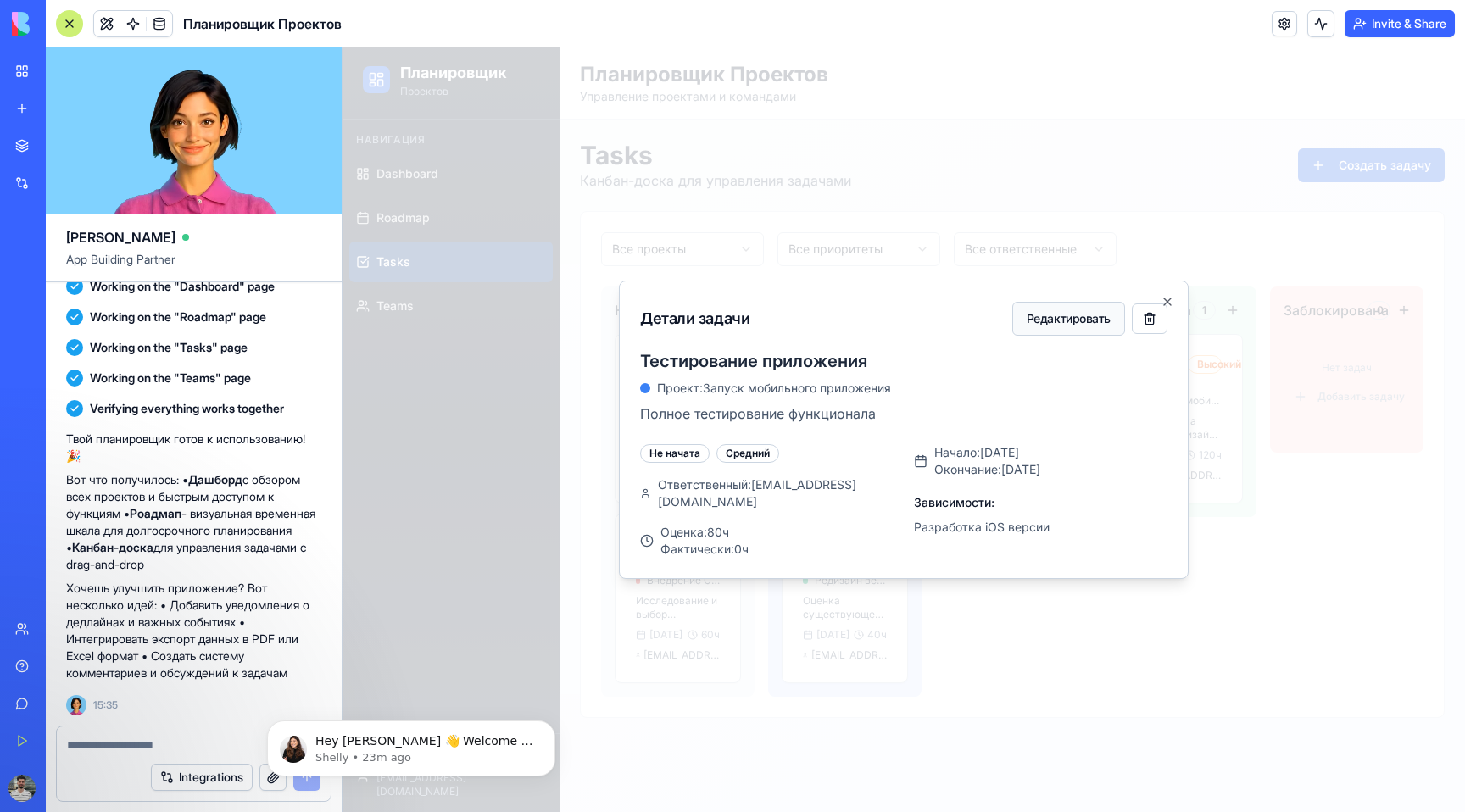
click at [1041, 336] on button "Редактировать" at bounding box center [1068, 318] width 112 height 33
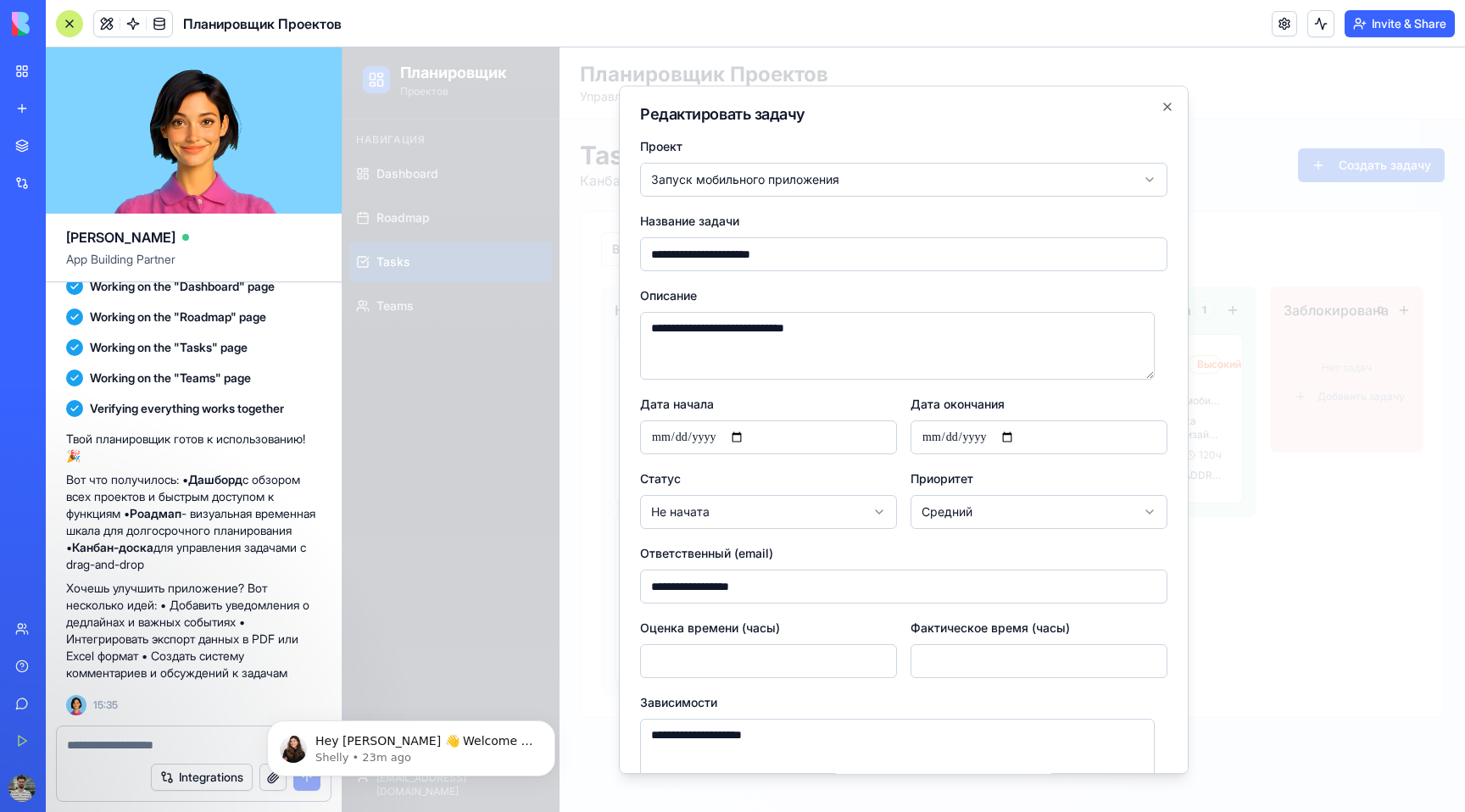
click at [777, 182] on body "Планировщик Проектов Навигация Dashboard Roadmap Tasks Teams Влад [EMAIL_ADDRES…" at bounding box center [903, 429] width 1122 height 765
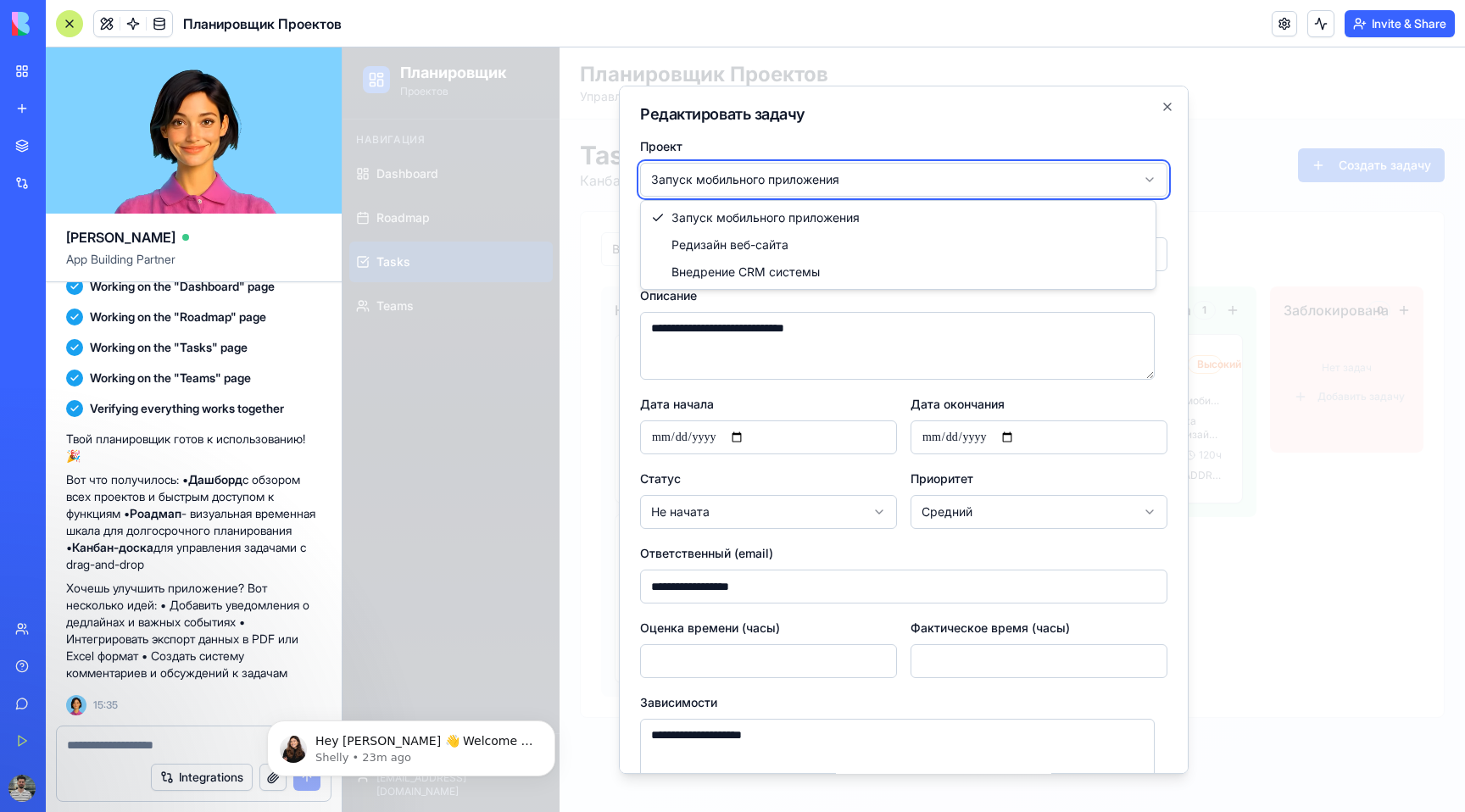
click at [1144, 107] on body "Планировщик Проектов Навигация Dashboard Roadmap Tasks Teams Влад [EMAIL_ADDRES…" at bounding box center [903, 429] width 1122 height 765
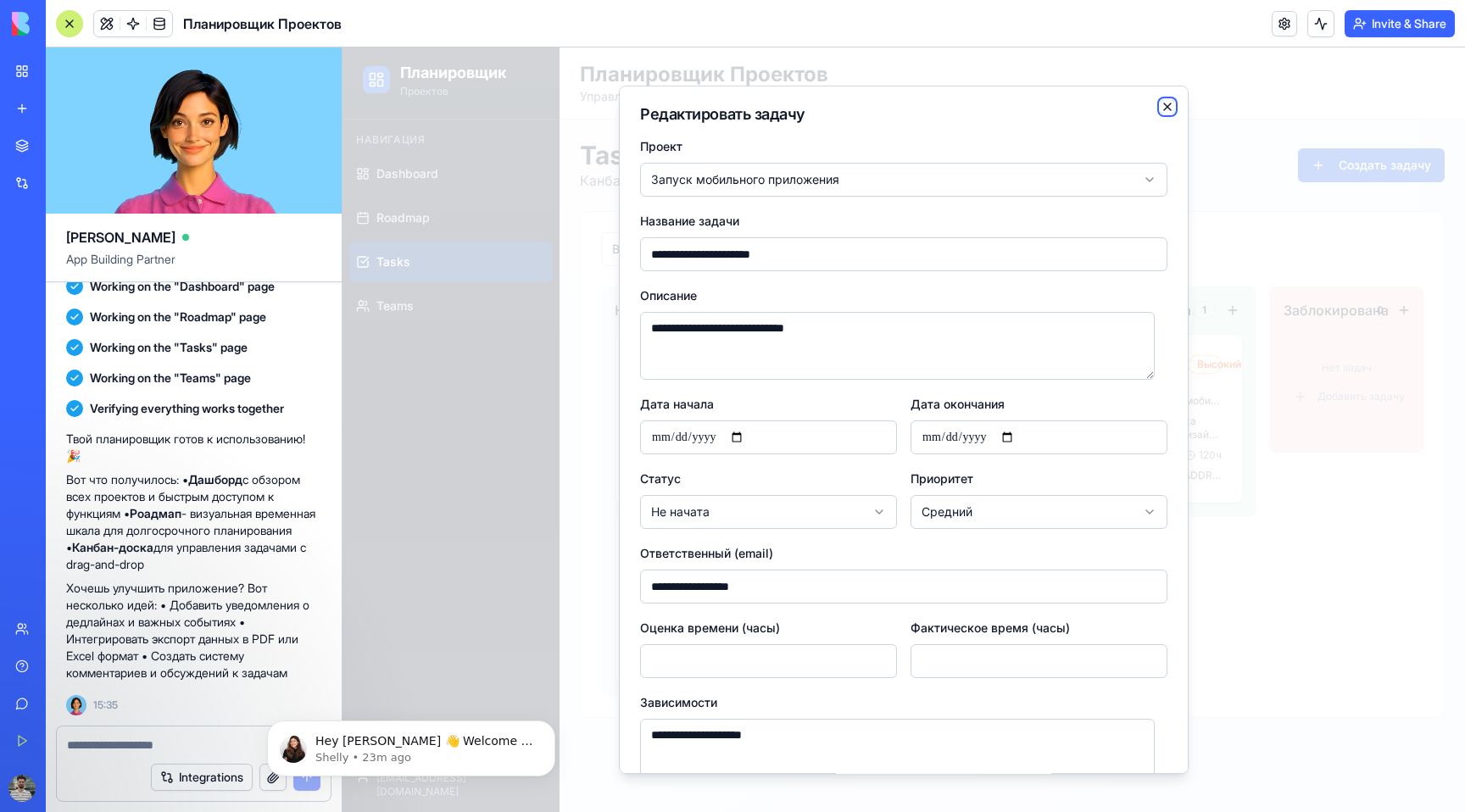
click at [1161, 110] on icon "button" at bounding box center [1168, 107] width 14 height 14
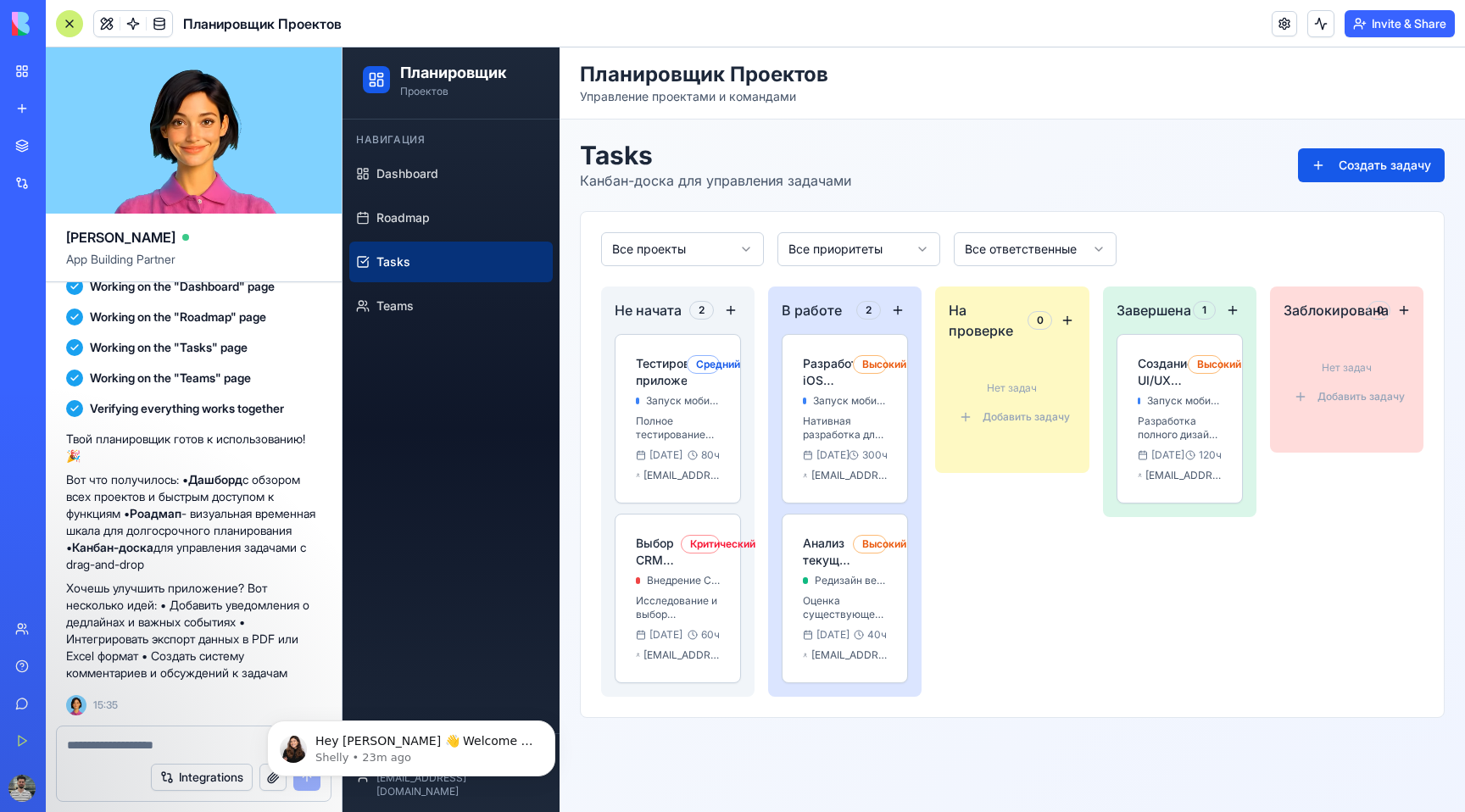
click at [702, 246] on html "Планировщик Проектов Навигация Dashboard Roadmap Tasks Teams Влад [EMAIL_ADDRES…" at bounding box center [903, 429] width 1122 height 765
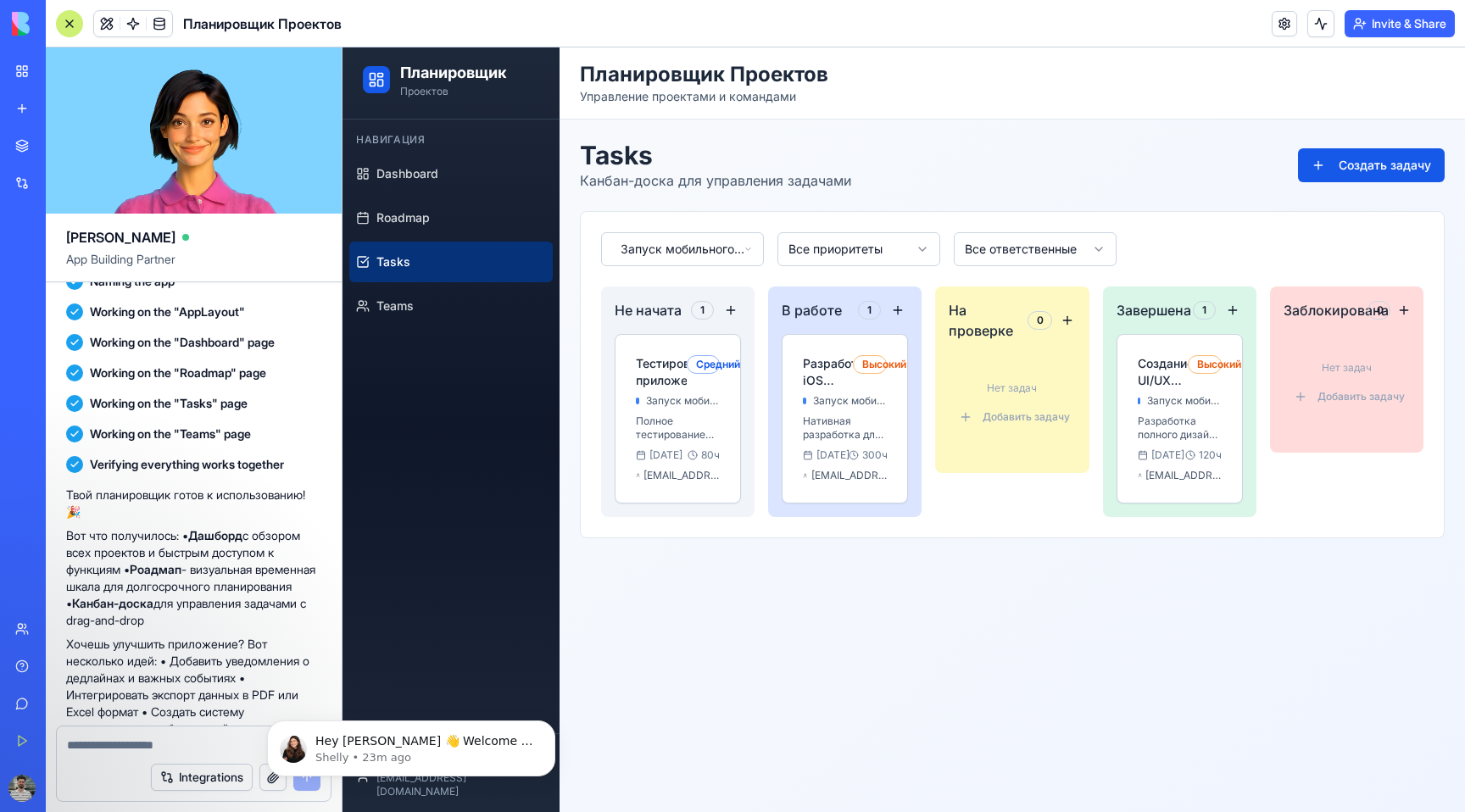
scroll to position [493, 0]
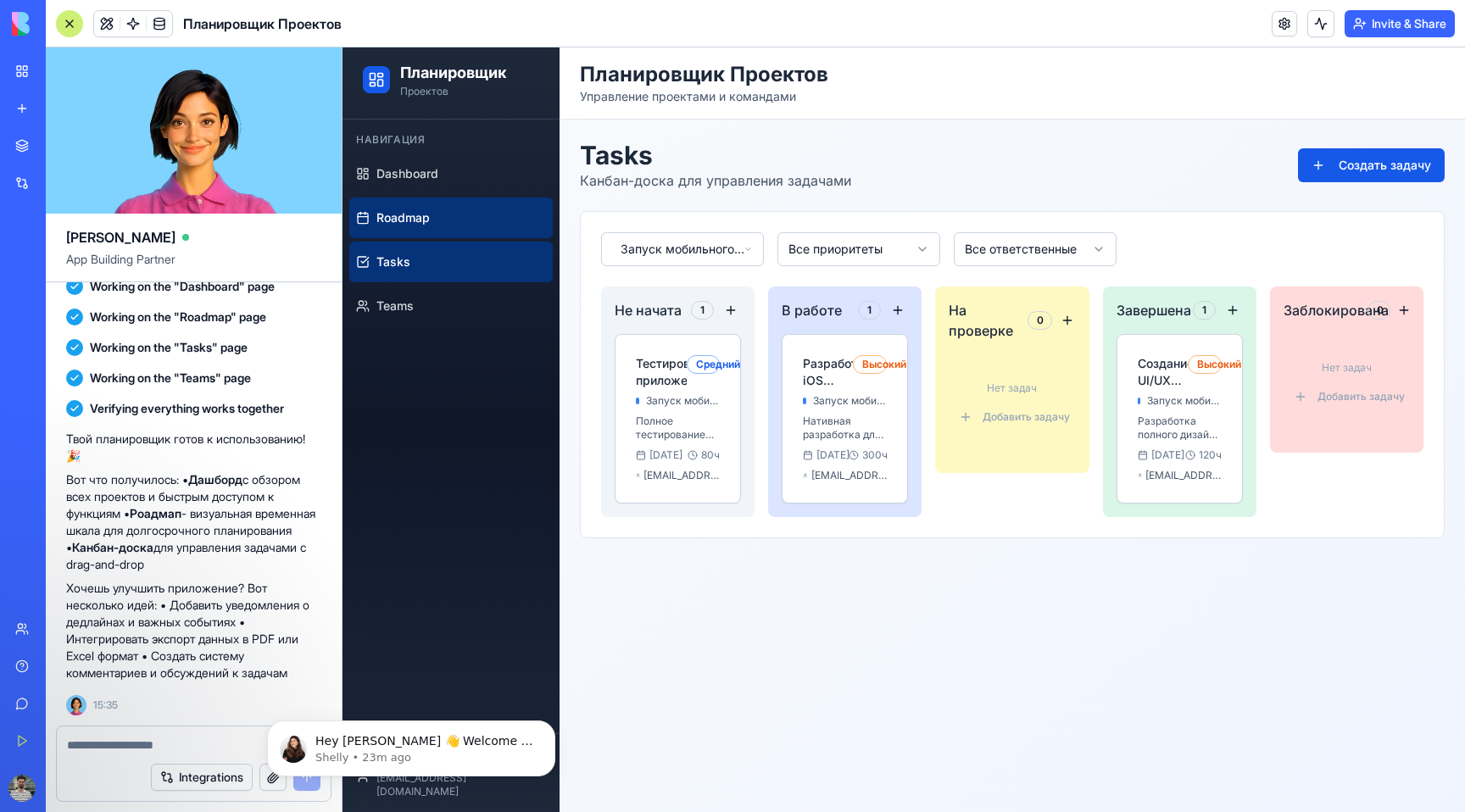
click at [454, 211] on link "Roadmap" at bounding box center [451, 217] width 204 height 40
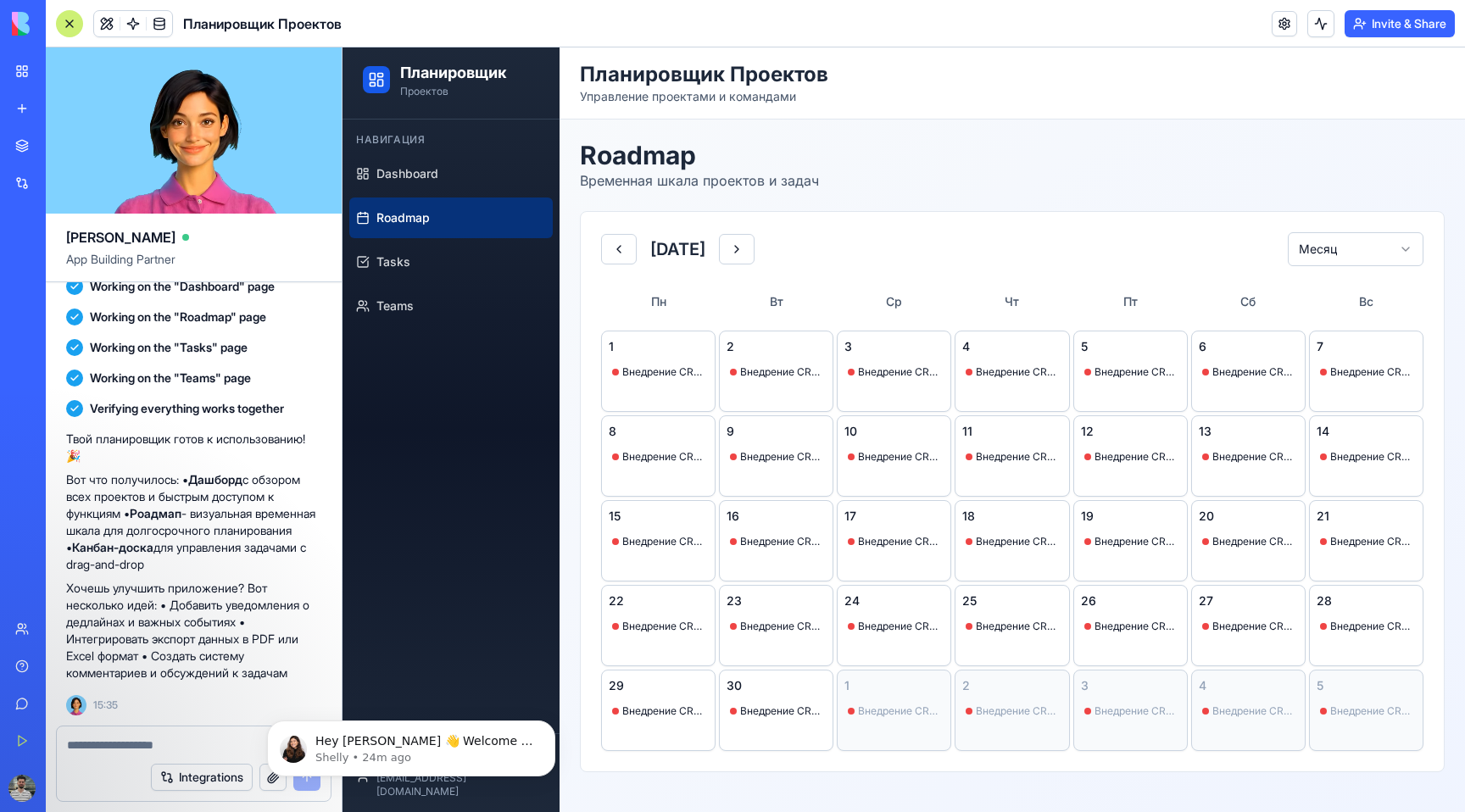
click at [143, 741] on textarea at bounding box center [193, 745] width 253 height 17
click at [548, 727] on icon "Dismiss notification" at bounding box center [550, 724] width 6 height 6
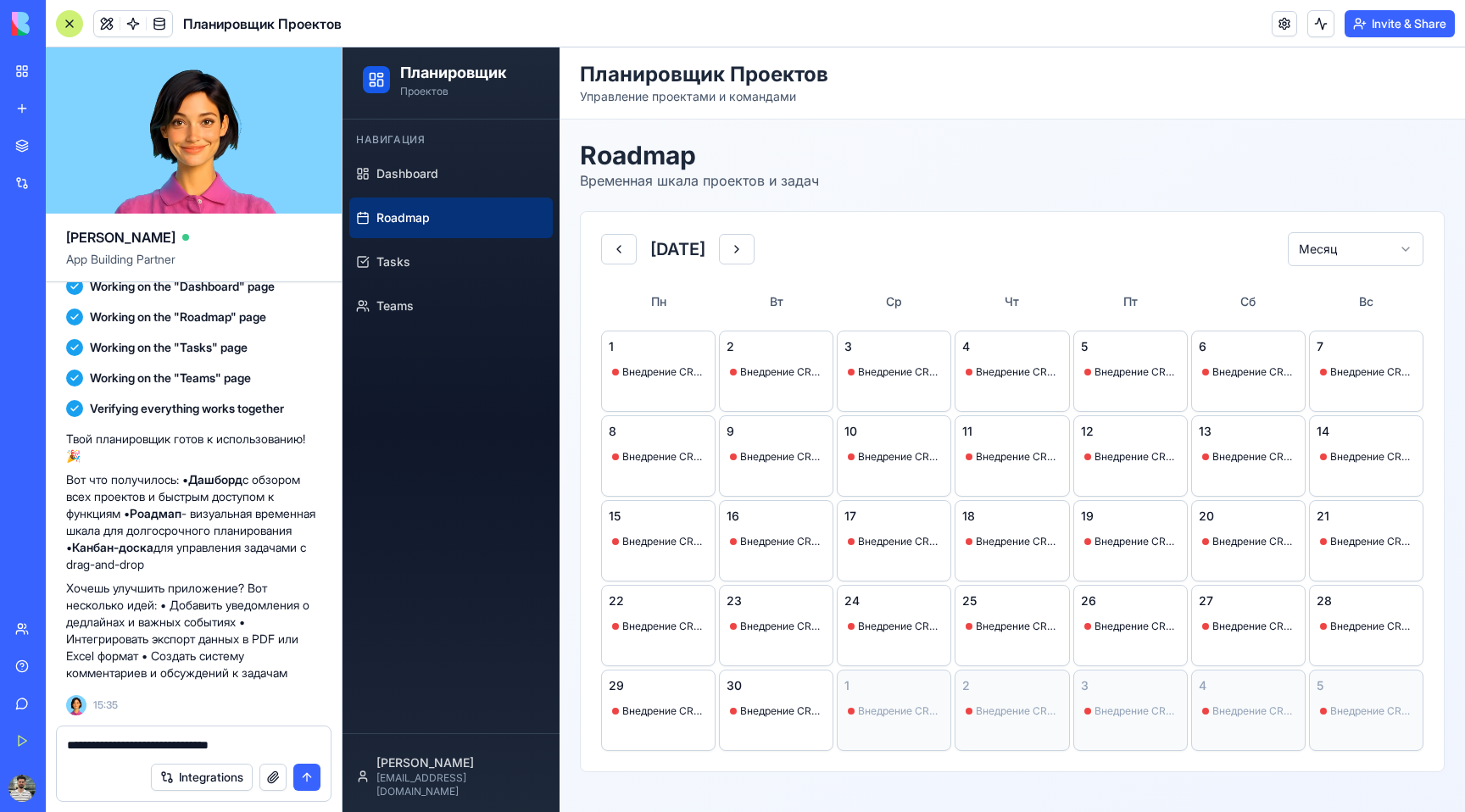
click at [292, 741] on textarea "**********" at bounding box center [193, 745] width 253 height 17
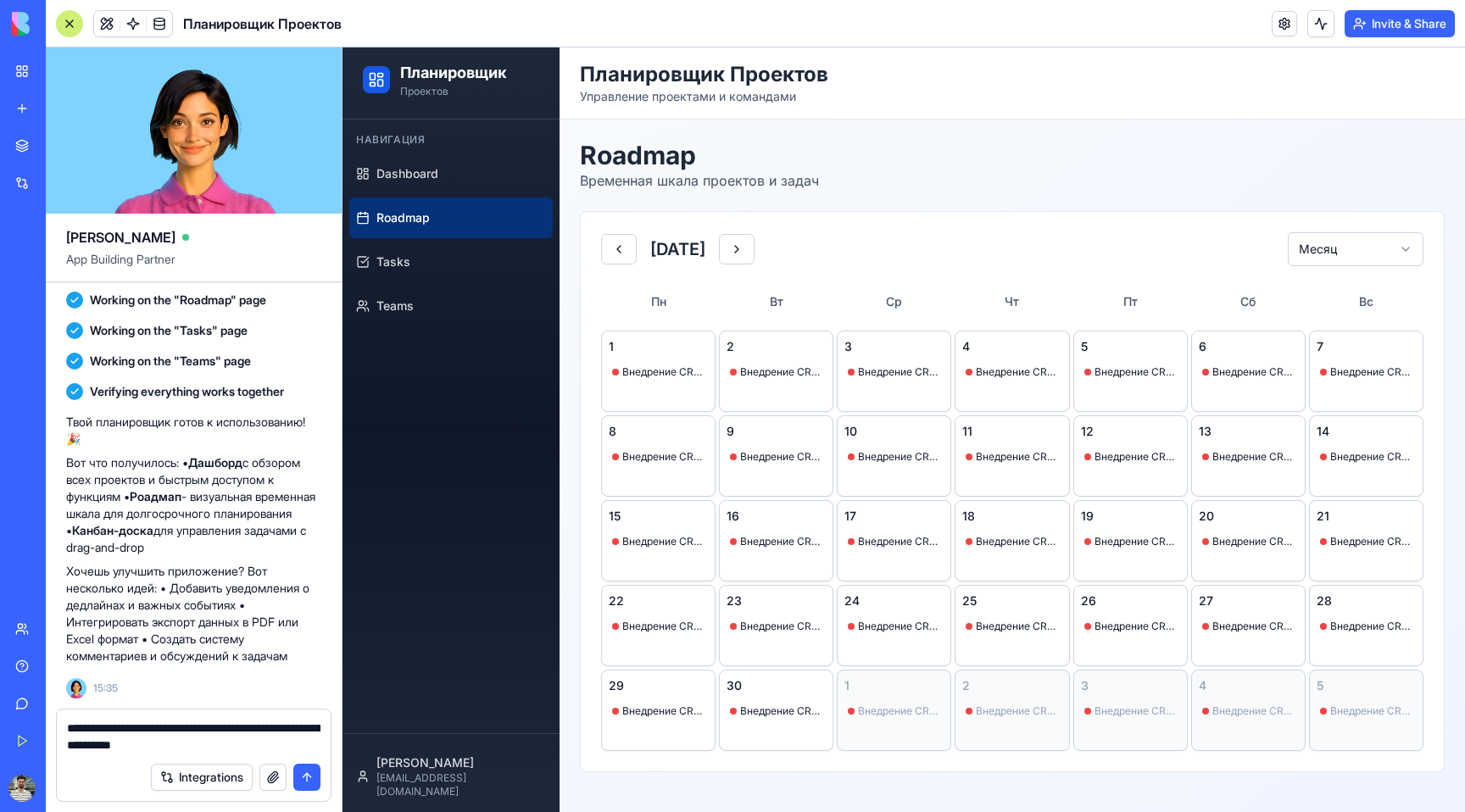
type textarea "**********"
click at [306, 774] on button "submit" at bounding box center [307, 778] width 27 height 27
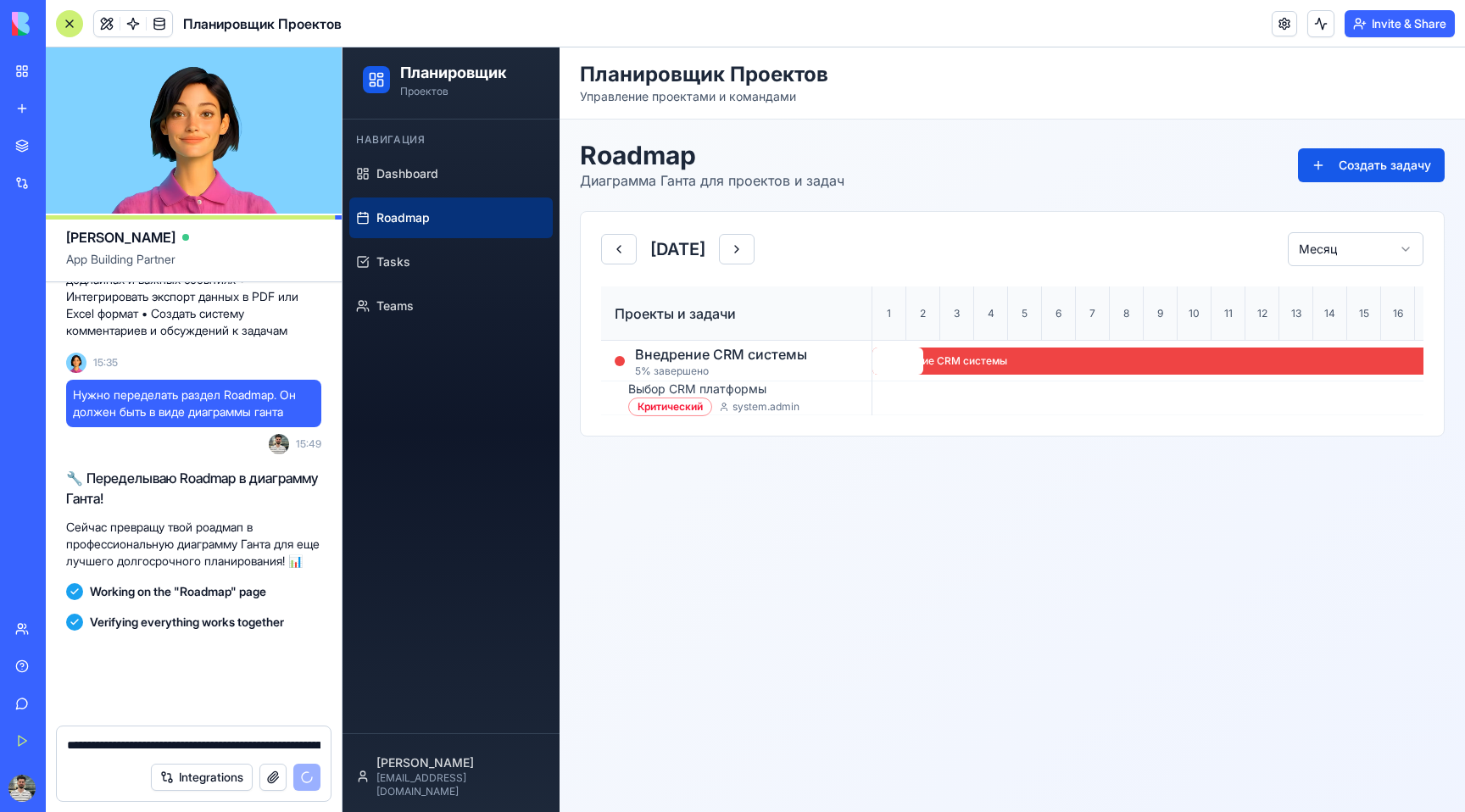
scroll to position [1079, 0]
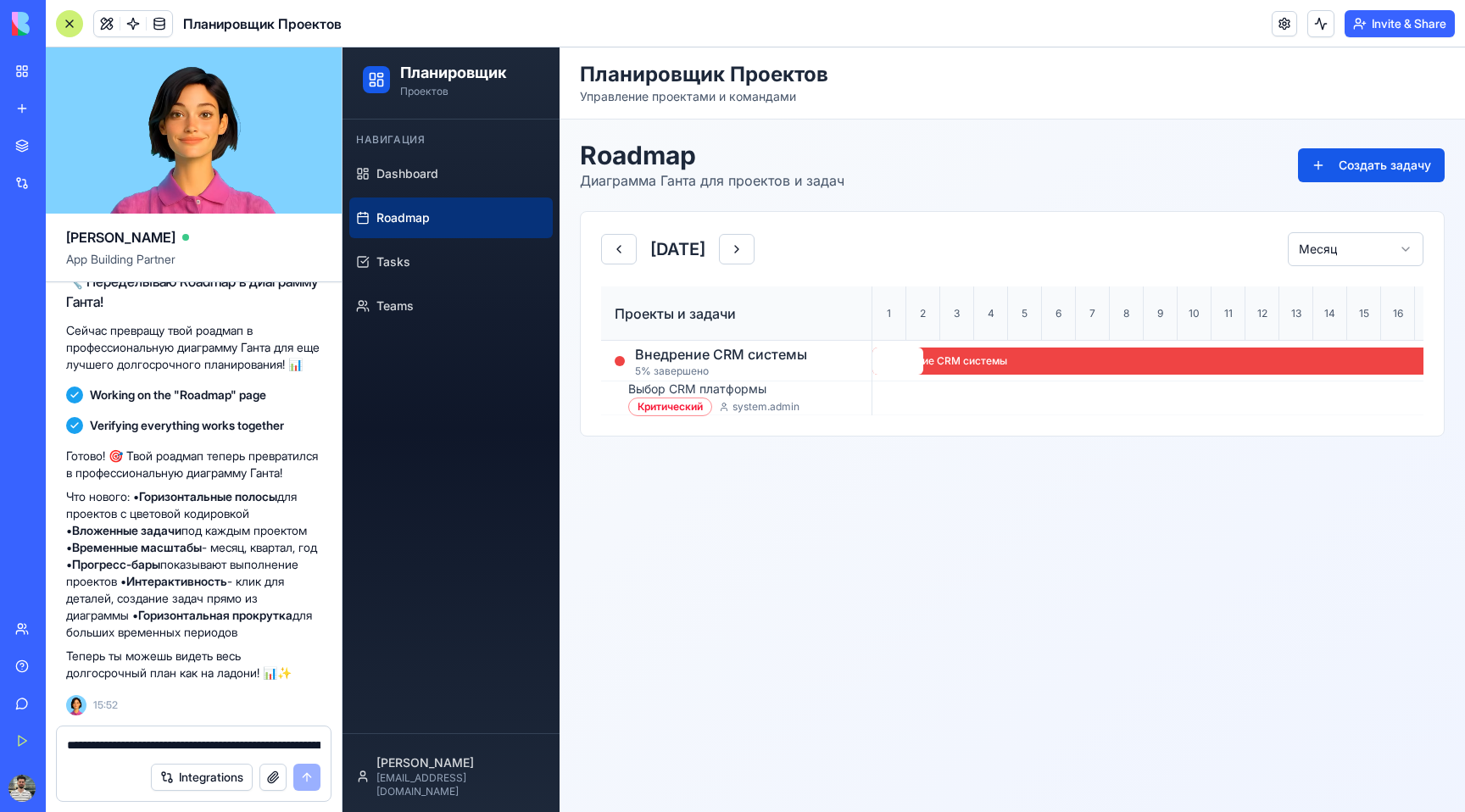
click at [915, 385] on div at bounding box center [1381, 397] width 1018 height 33
click at [611, 250] on button at bounding box center [618, 250] width 35 height 31
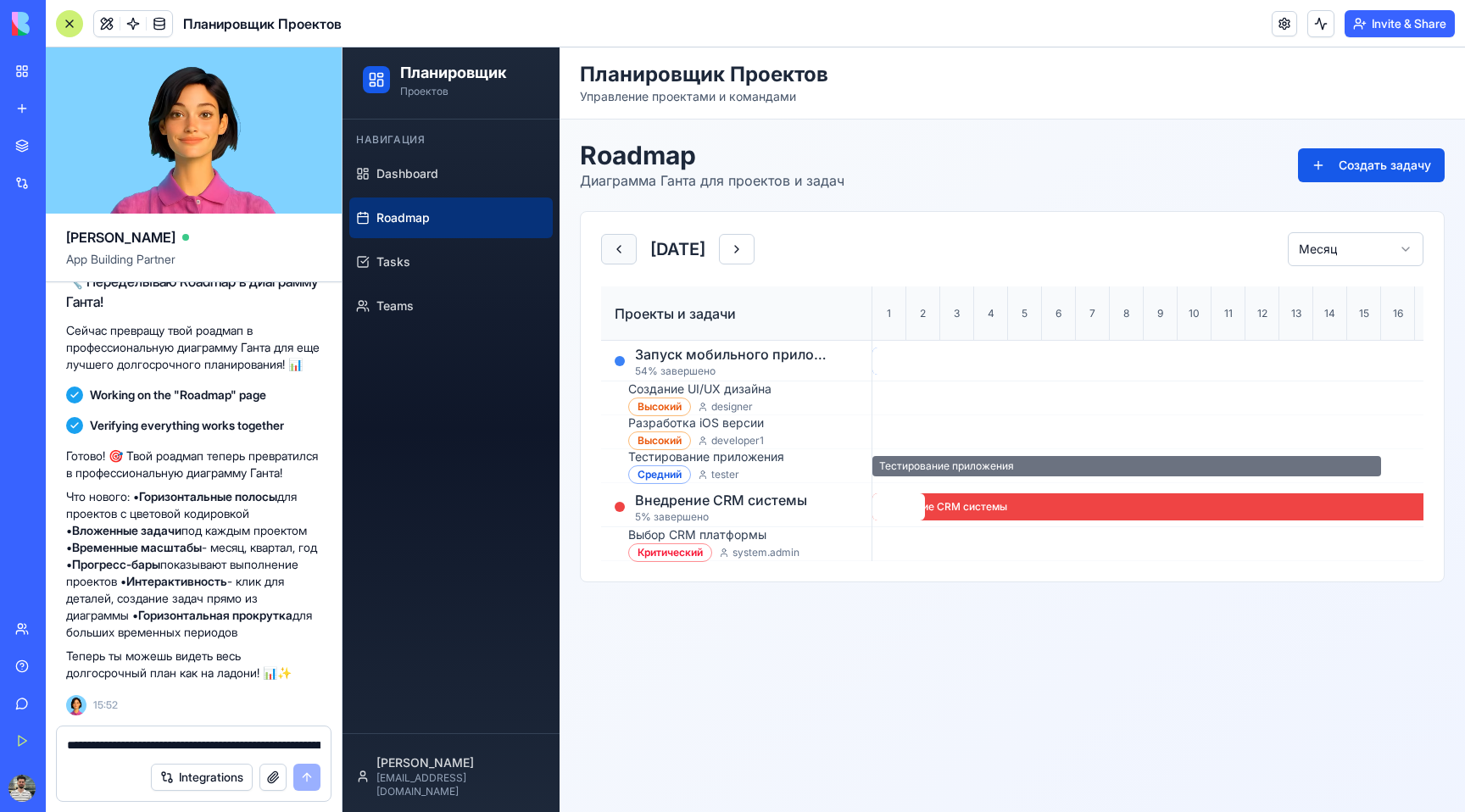
click at [610, 249] on button at bounding box center [618, 250] width 35 height 31
click at [755, 242] on button at bounding box center [736, 250] width 35 height 31
click at [755, 242] on div "[DATE]" at bounding box center [678, 250] width 154 height 31
click at [755, 248] on button at bounding box center [736, 250] width 35 height 31
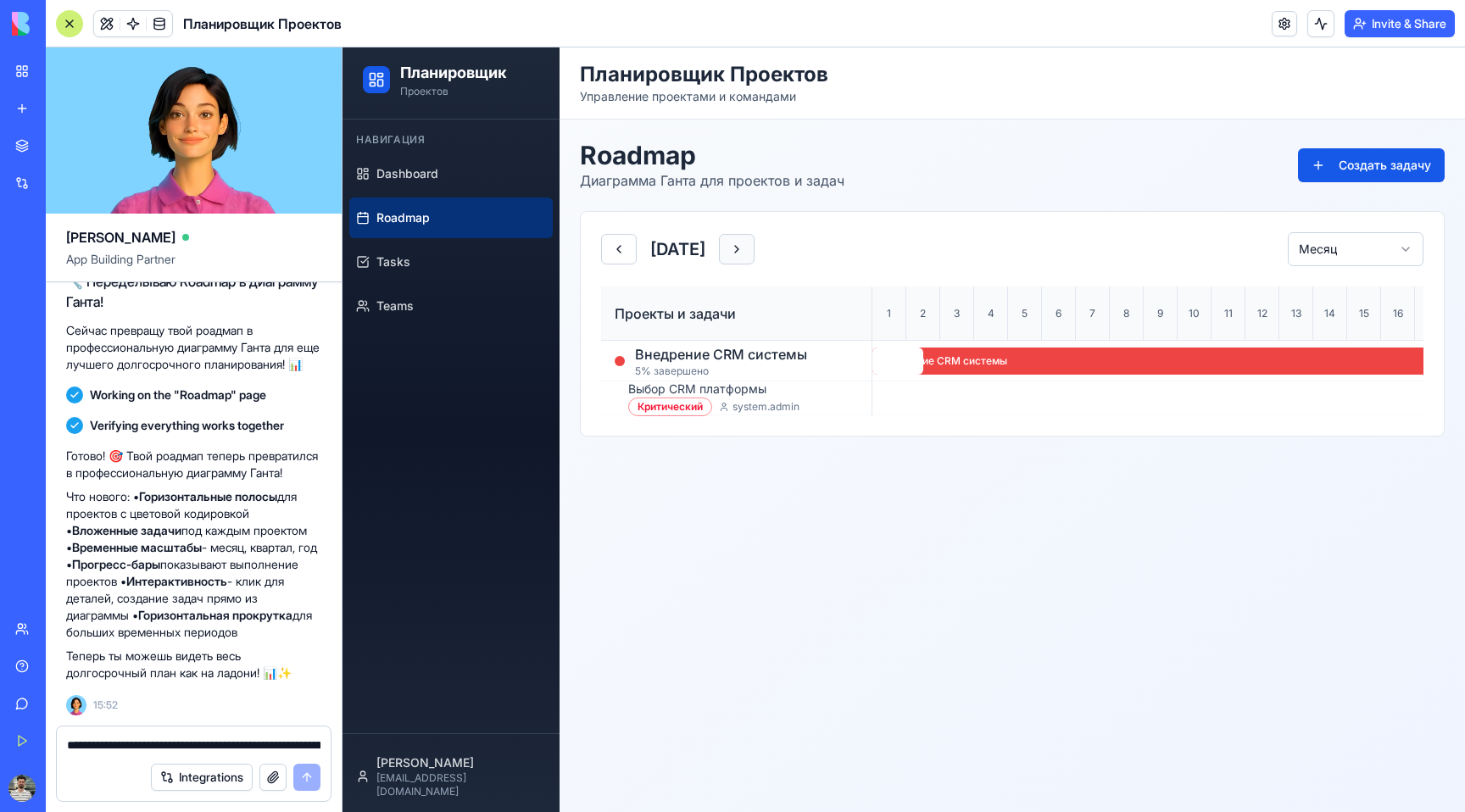
click at [755, 250] on button at bounding box center [736, 250] width 35 height 31
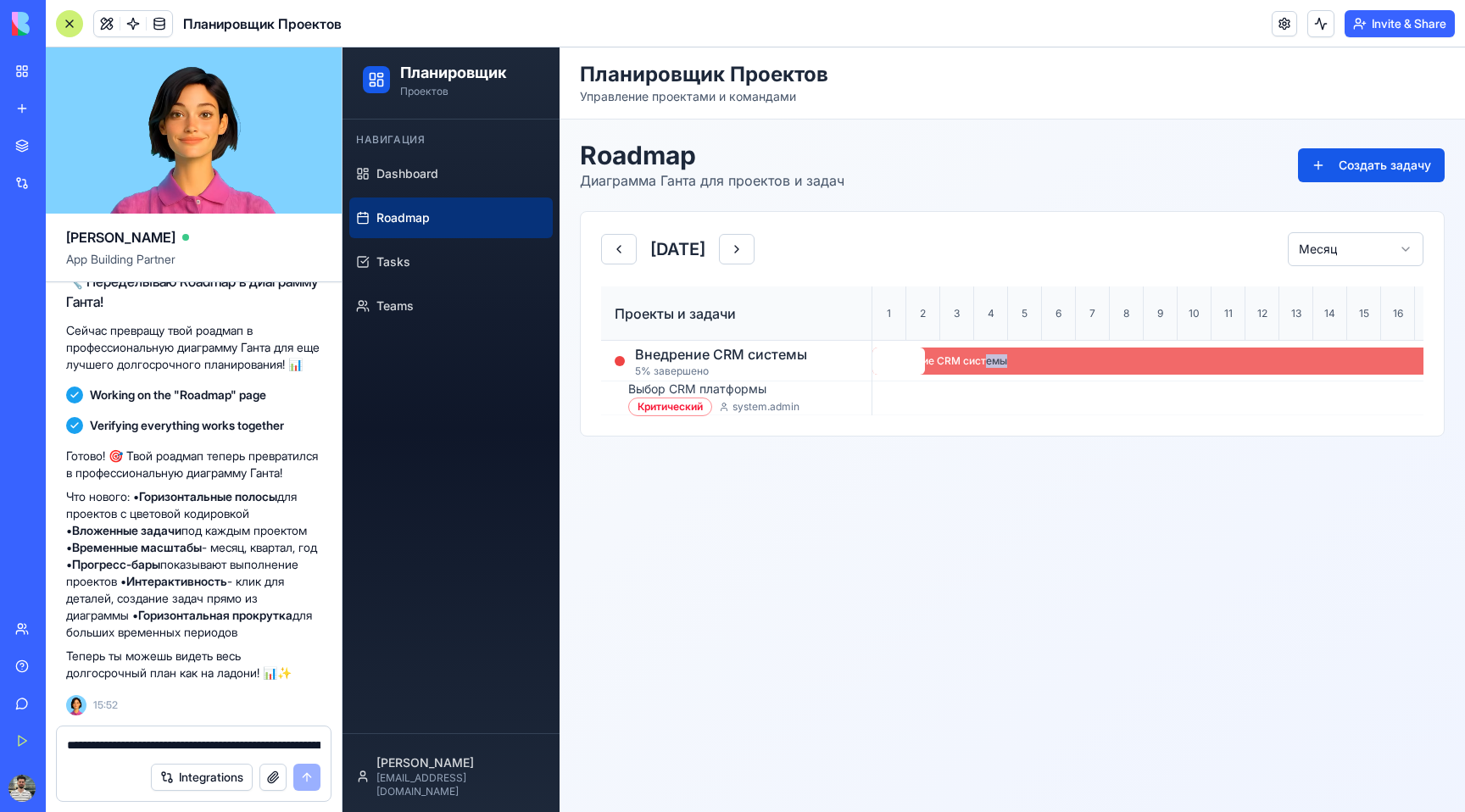
drag, startPoint x: 906, startPoint y: 364, endPoint x: 974, endPoint y: 366, distance: 68.0
click at [974, 366] on div "Внедрение CRM системы 5 %" at bounding box center [1398, 361] width 1051 height 27
drag, startPoint x: 974, startPoint y: 366, endPoint x: 918, endPoint y: 361, distance: 56.2
click at [914, 362] on div at bounding box center [898, 361] width 52 height 27
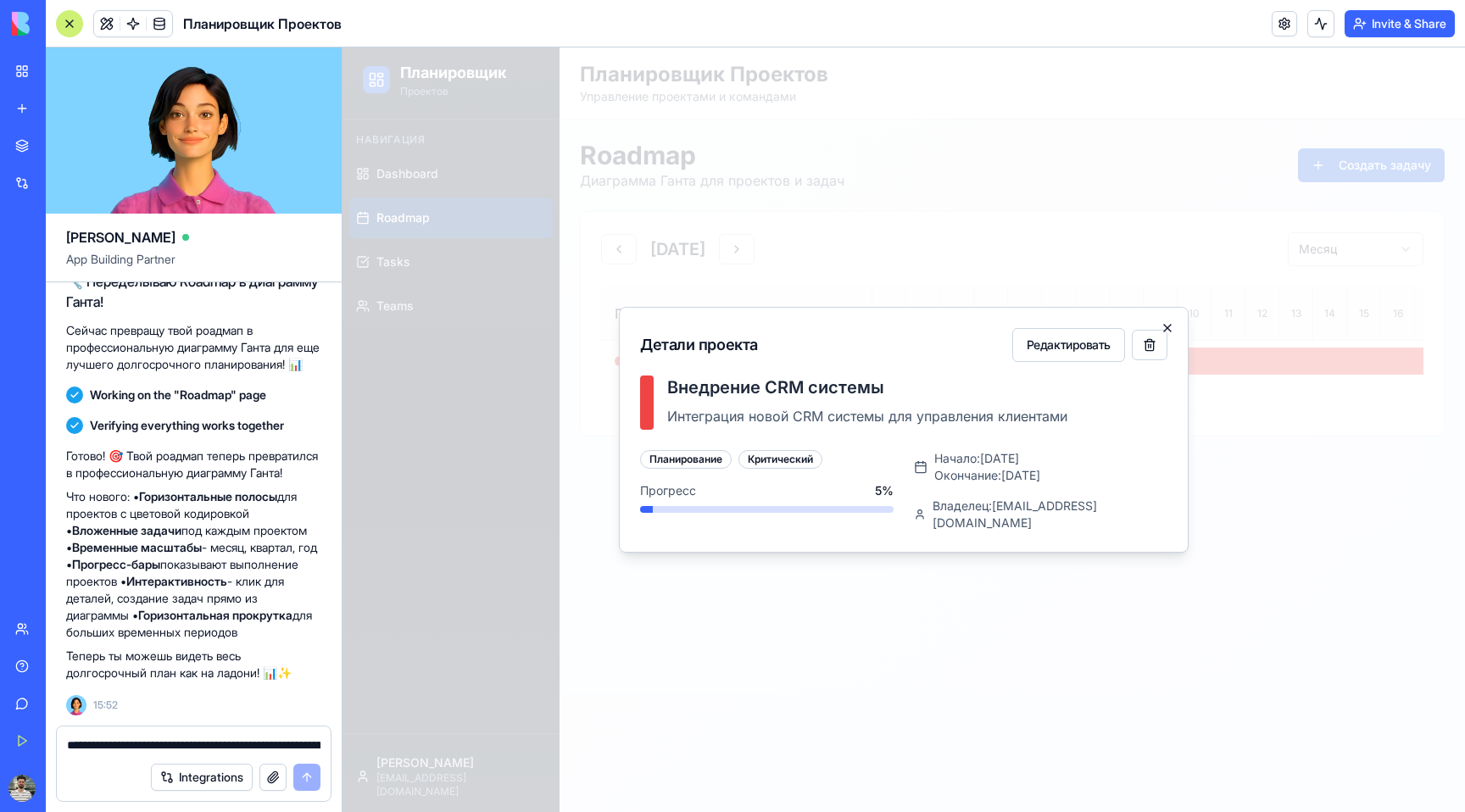
click at [1166, 335] on icon "button" at bounding box center [1168, 328] width 14 height 14
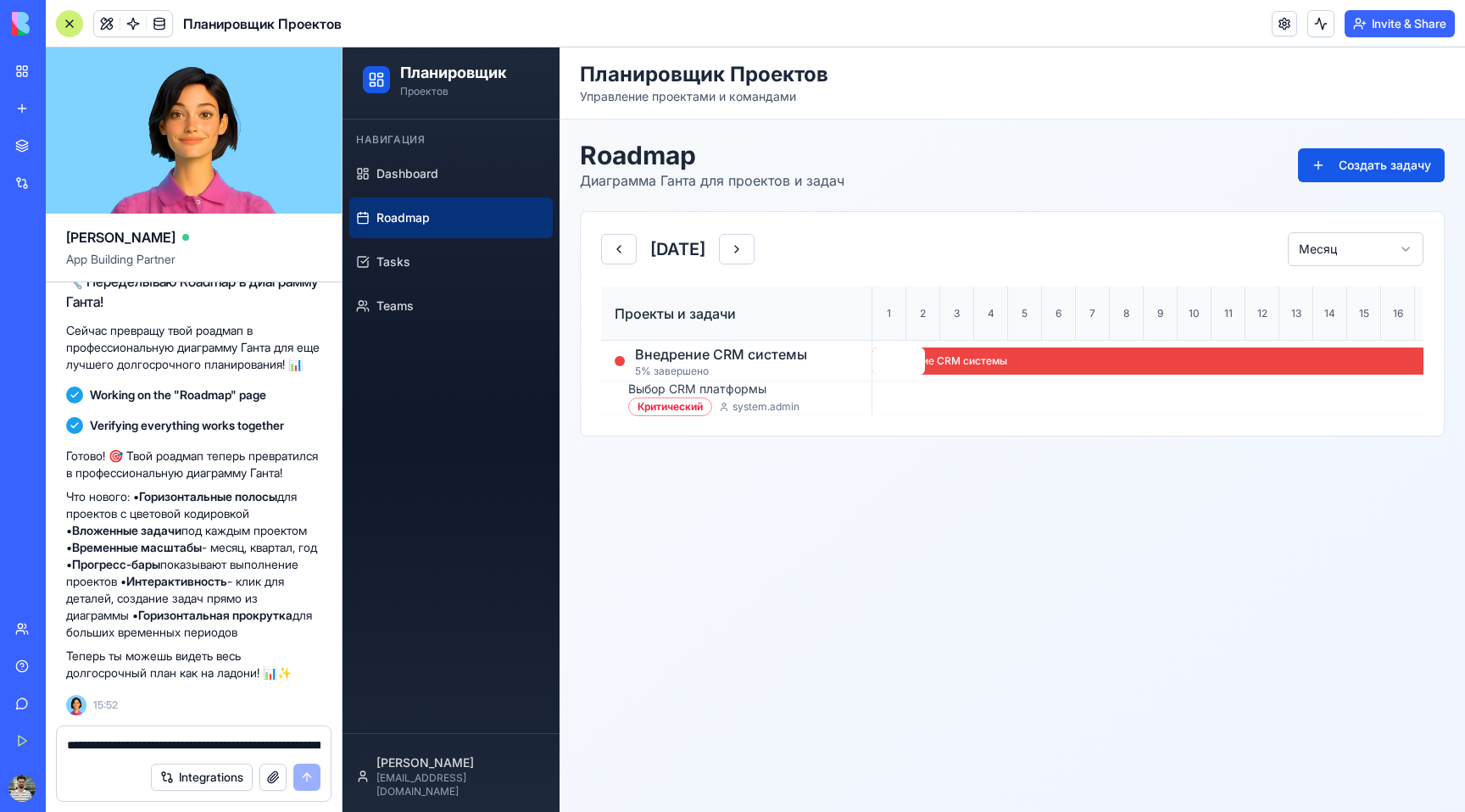
drag, startPoint x: 960, startPoint y: 397, endPoint x: 949, endPoint y: 384, distance: 17.0
click at [960, 397] on div at bounding box center [1398, 397] width 1051 height 33
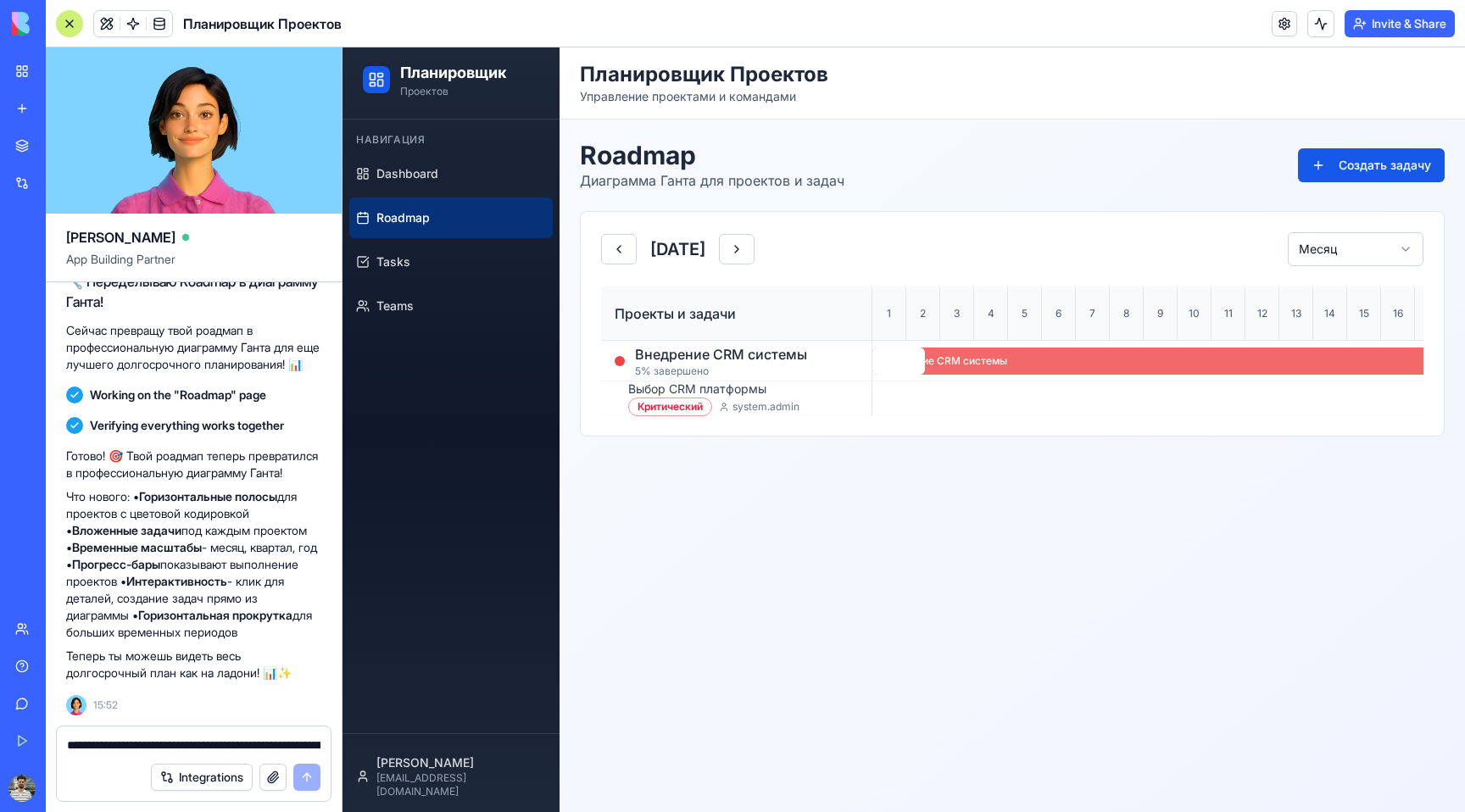
click at [921, 364] on div at bounding box center [898, 361] width 52 height 27
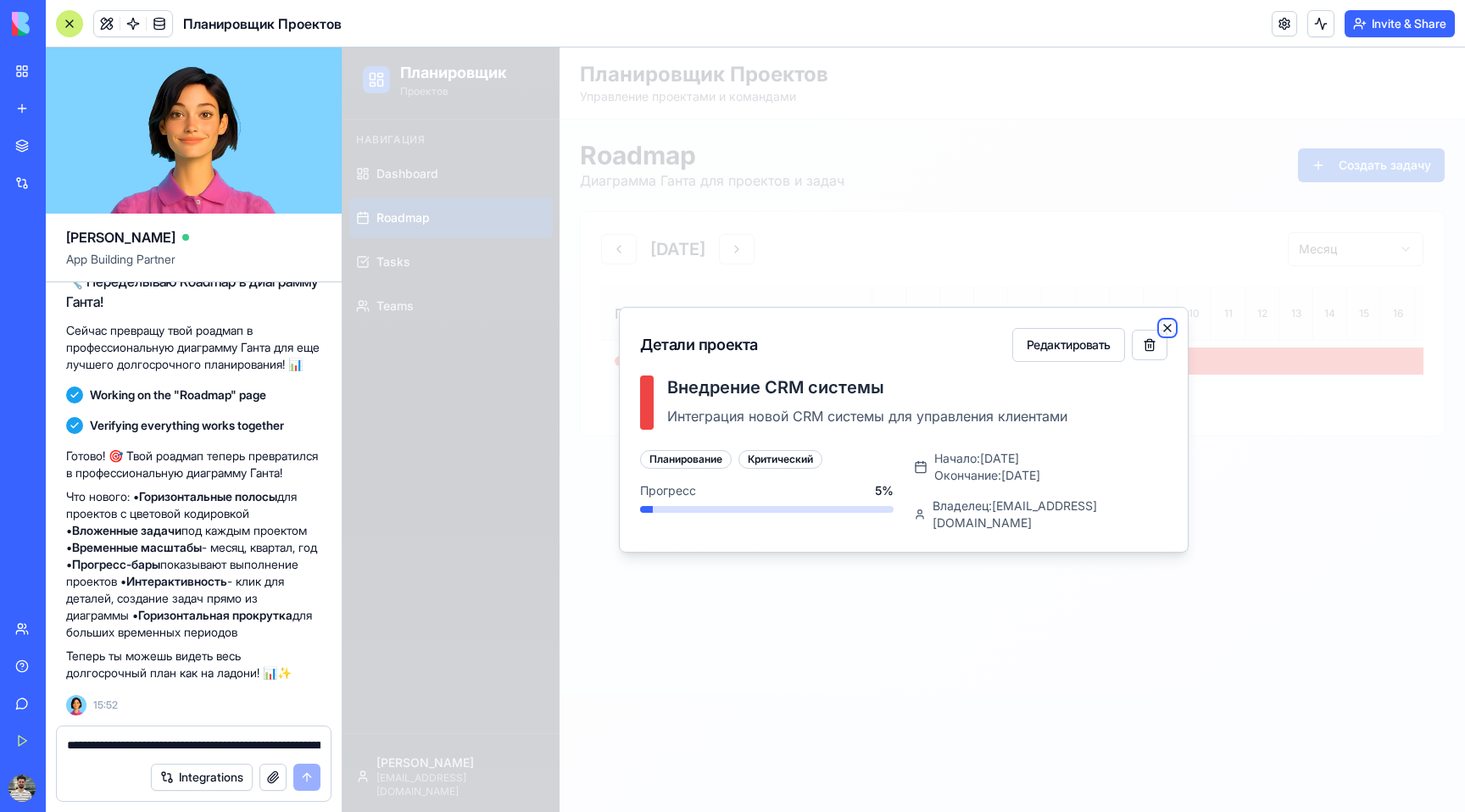
click at [1173, 334] on icon "button" at bounding box center [1168, 328] width 14 height 14
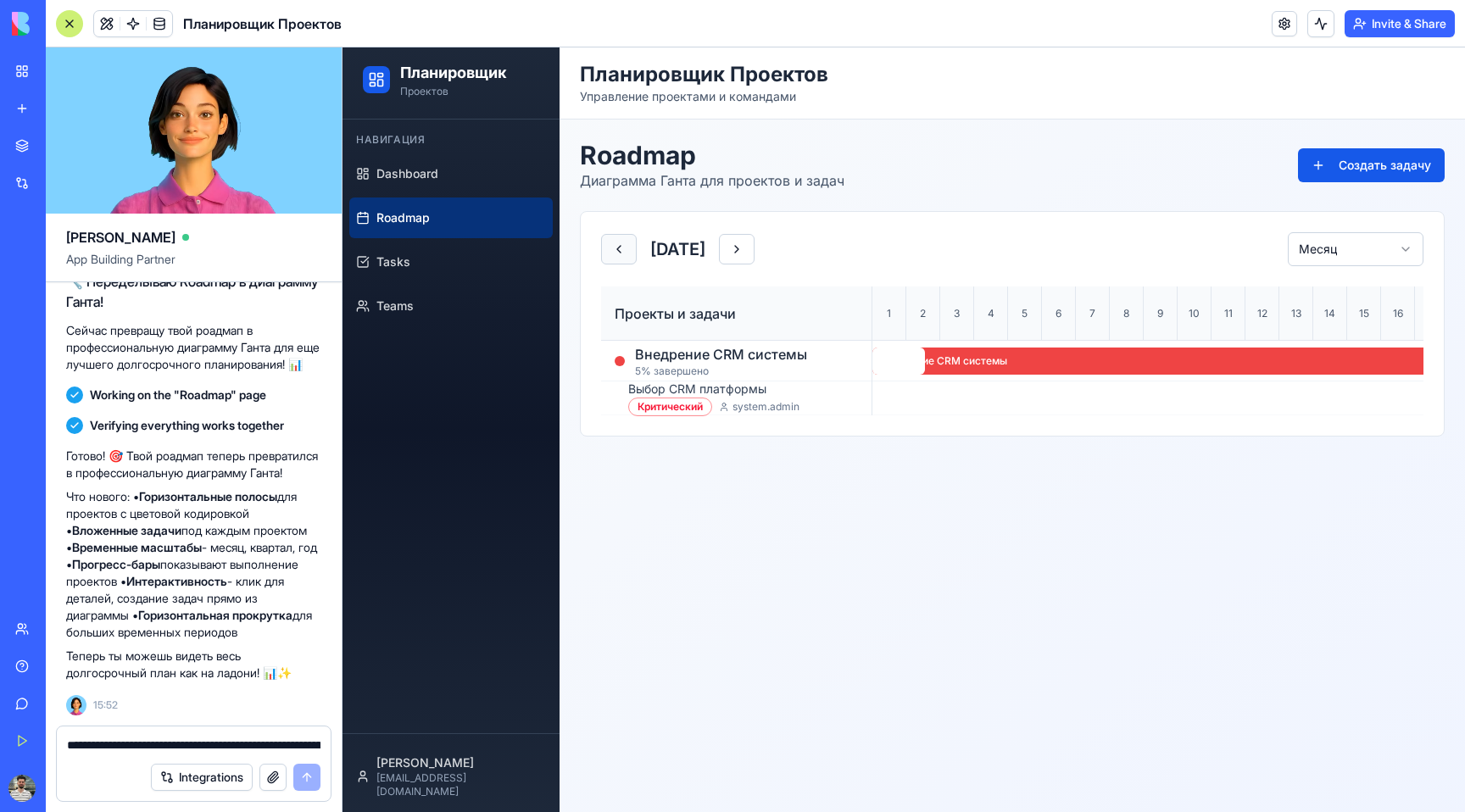
click at [617, 239] on button at bounding box center [618, 250] width 35 height 31
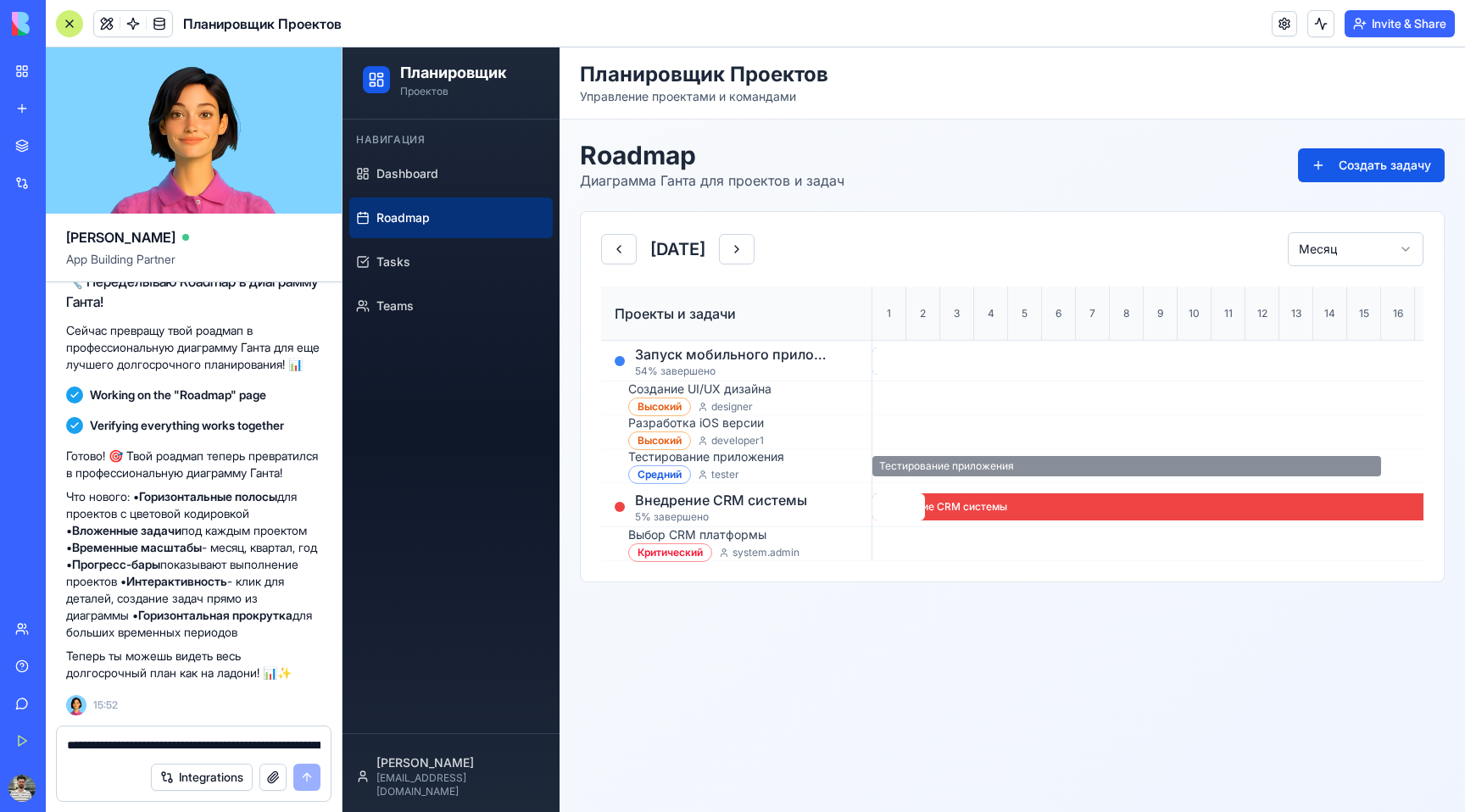
click at [970, 470] on span "Тестирование приложения" at bounding box center [946, 466] width 135 height 14
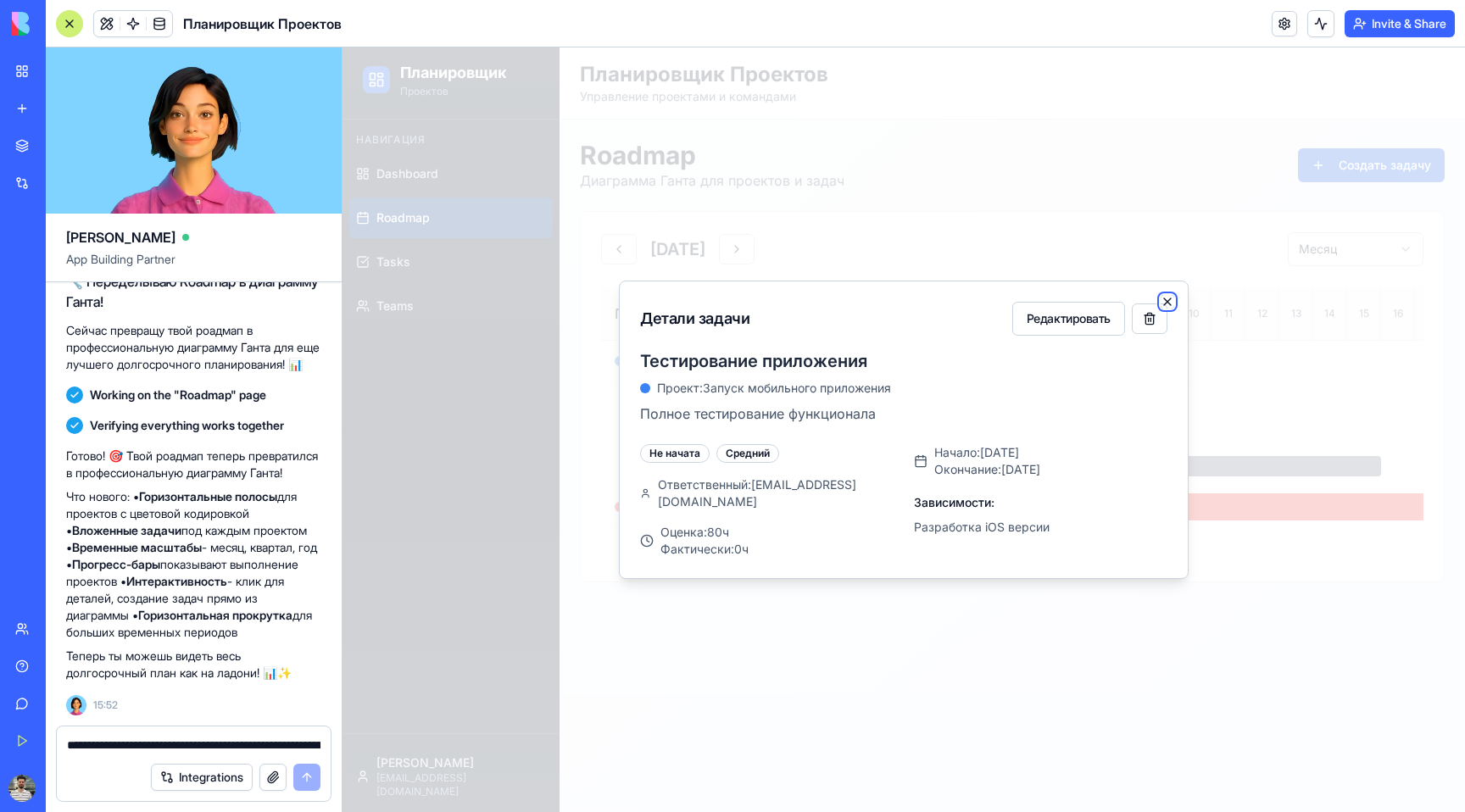
click at [1167, 305] on icon "button" at bounding box center [1168, 302] width 7 height 7
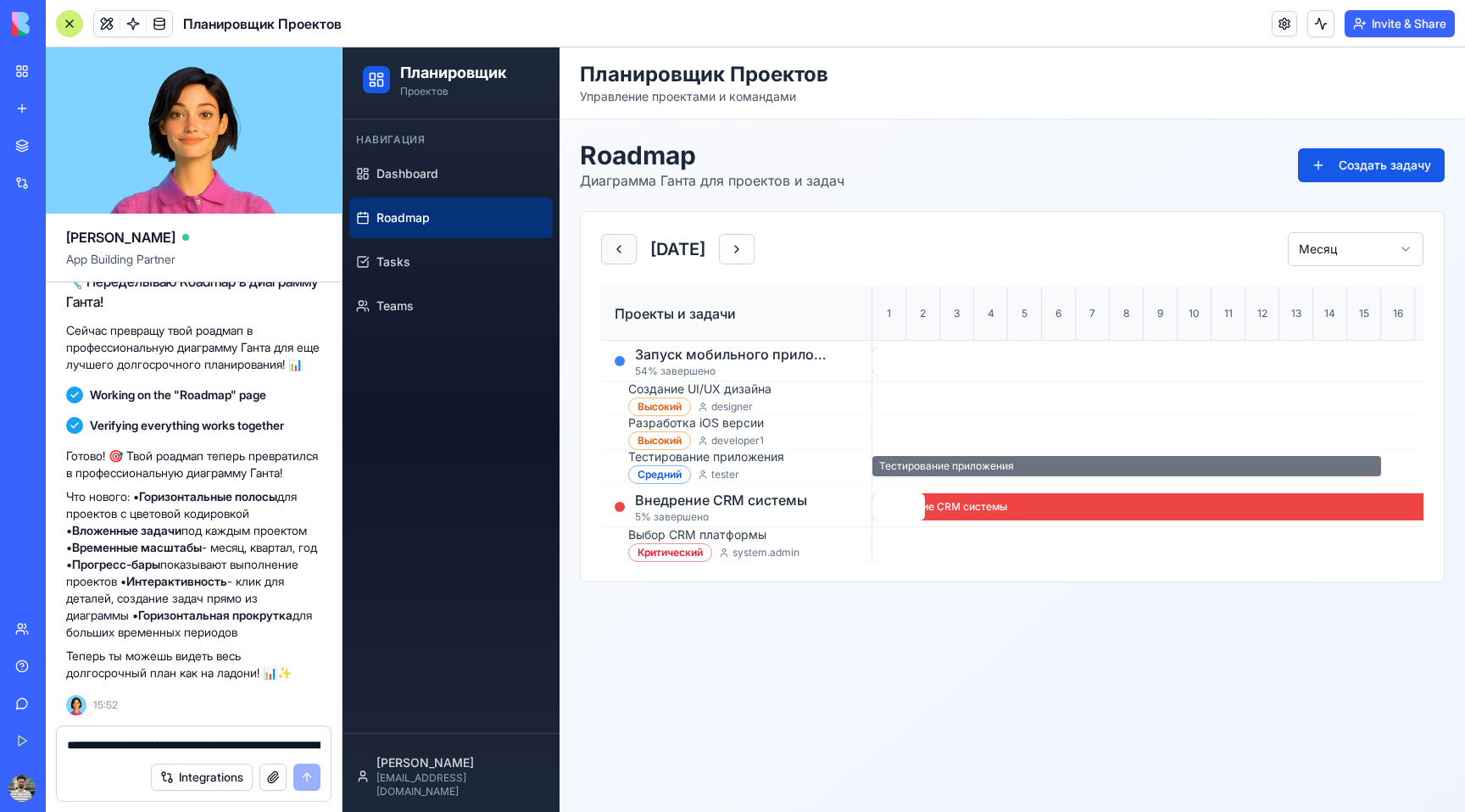
click at [629, 258] on button at bounding box center [618, 250] width 35 height 31
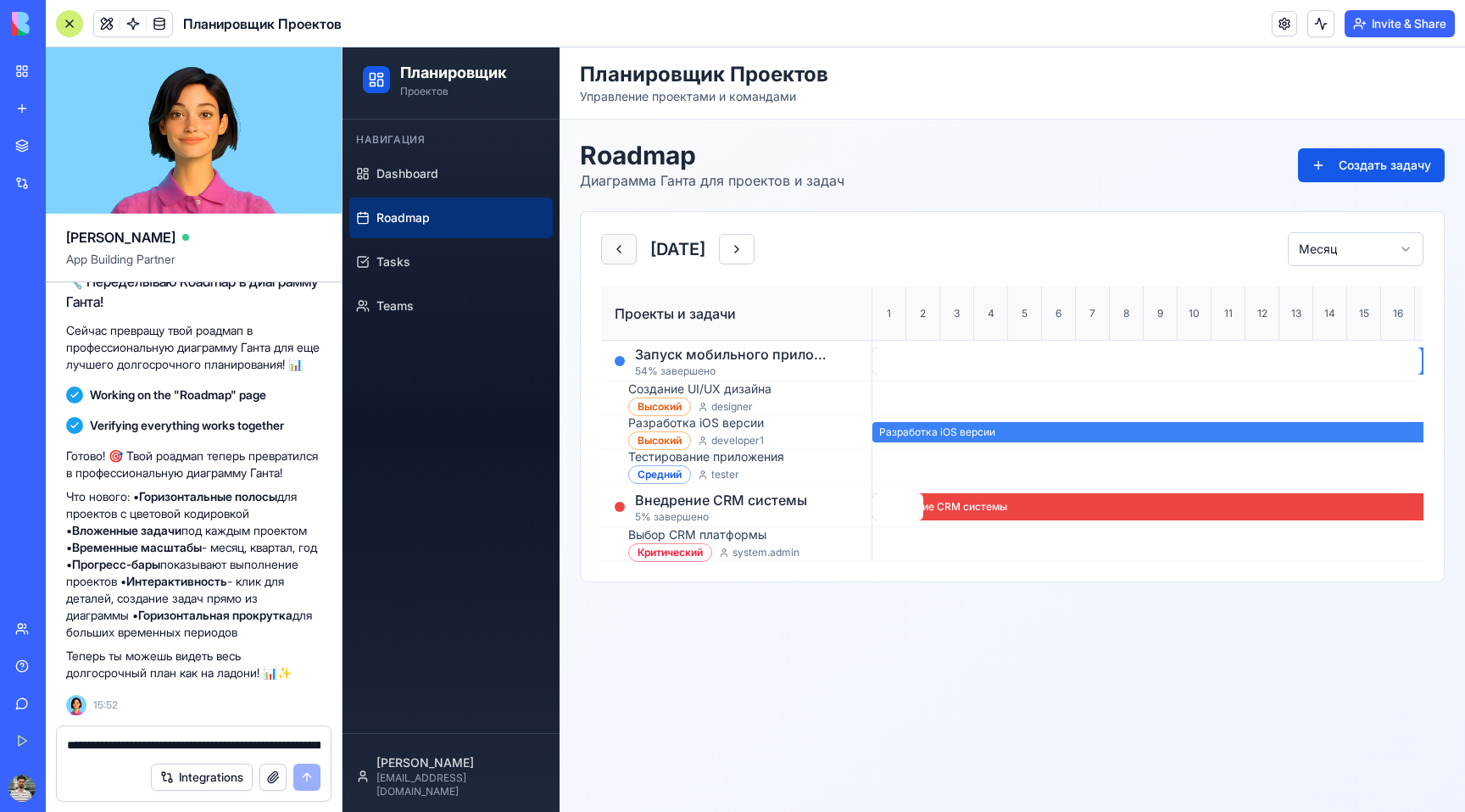
click at [612, 253] on button at bounding box center [618, 250] width 35 height 31
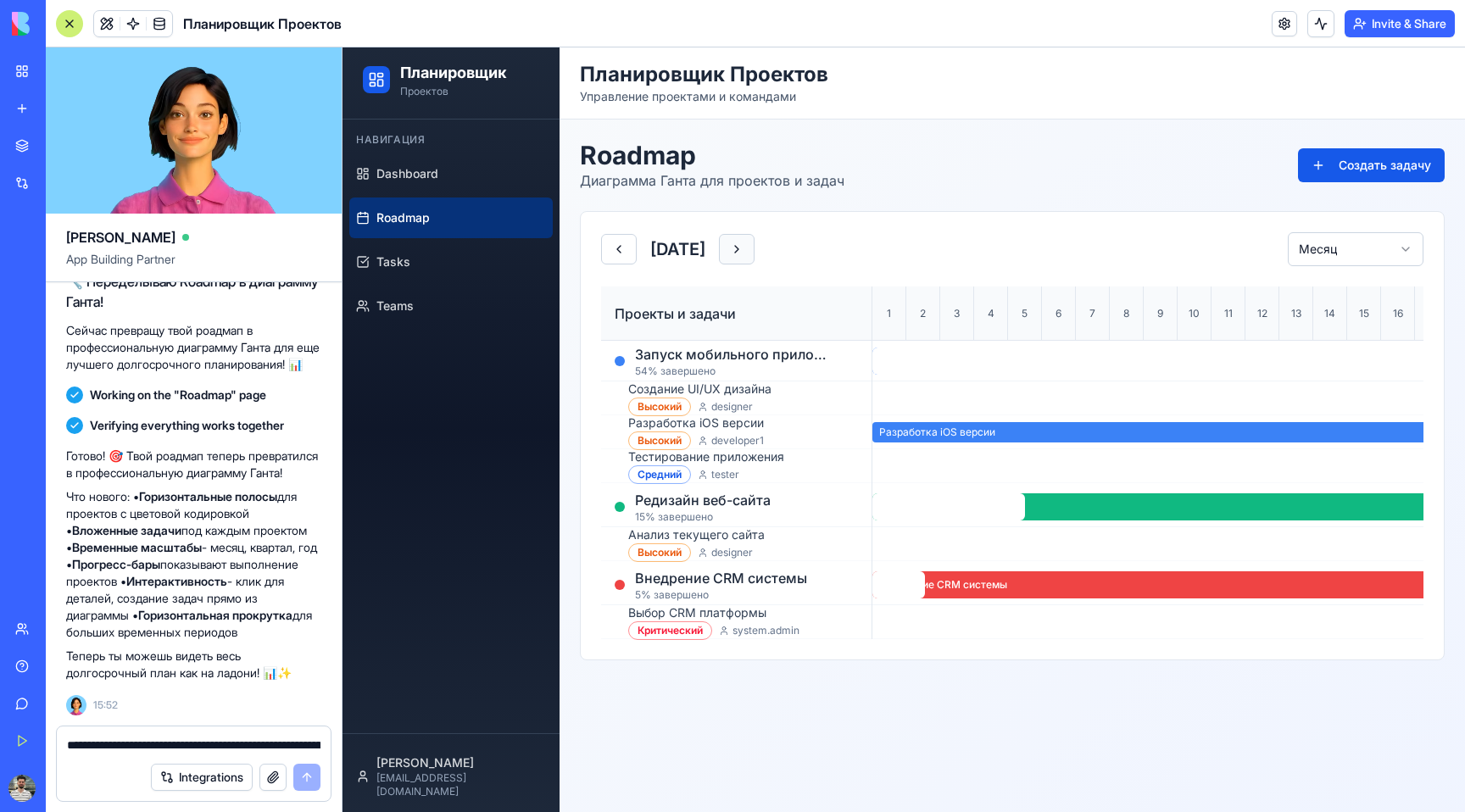
click at [755, 260] on button at bounding box center [736, 250] width 35 height 31
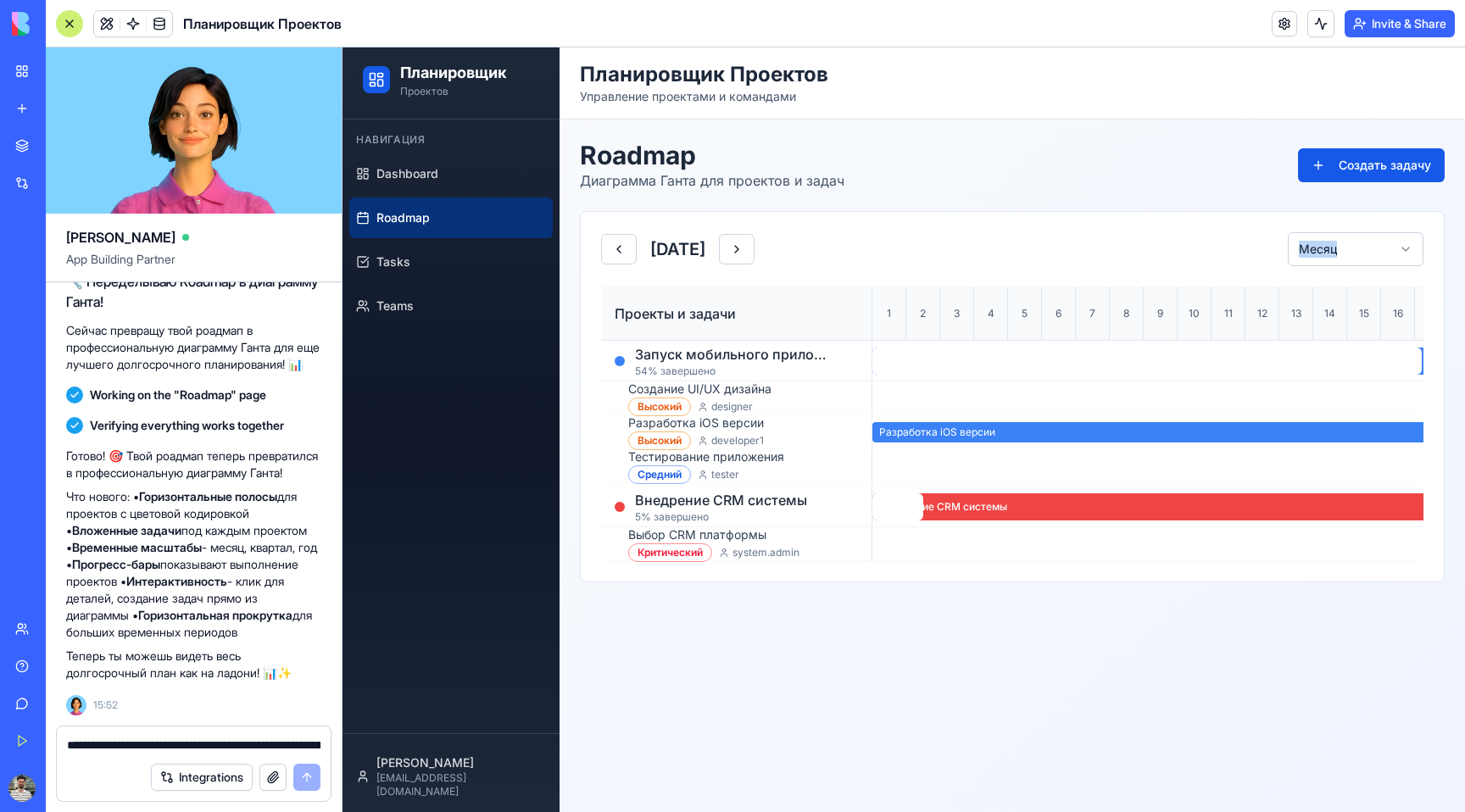
click at [755, 260] on div "[DATE]" at bounding box center [678, 250] width 154 height 31
click at [755, 255] on button at bounding box center [736, 250] width 35 height 31
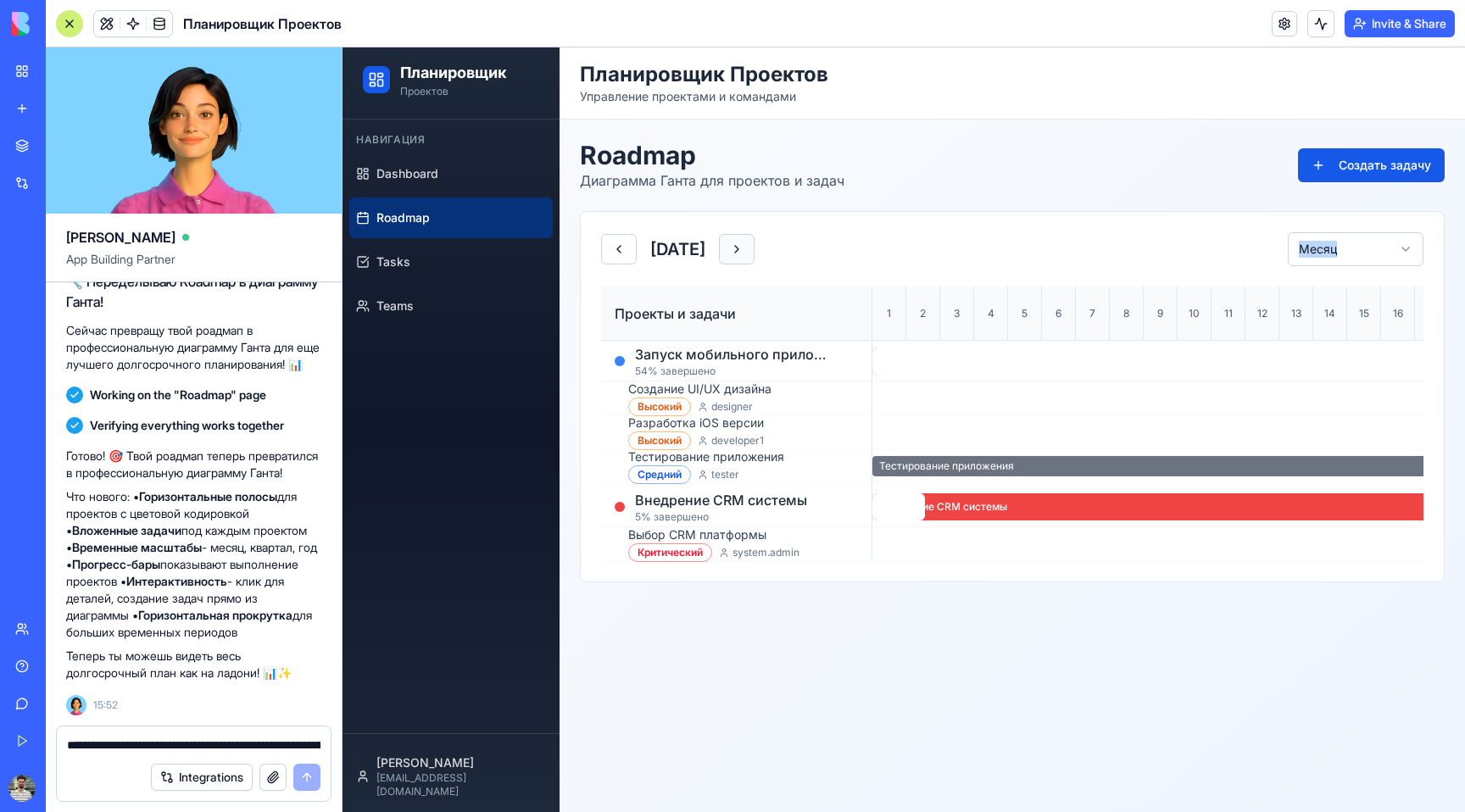
click at [755, 251] on button at bounding box center [736, 250] width 35 height 31
click at [755, 252] on div "[DATE]" at bounding box center [678, 250] width 154 height 31
click at [755, 255] on div "[DATE]" at bounding box center [678, 250] width 154 height 31
click at [755, 250] on button at bounding box center [736, 250] width 35 height 31
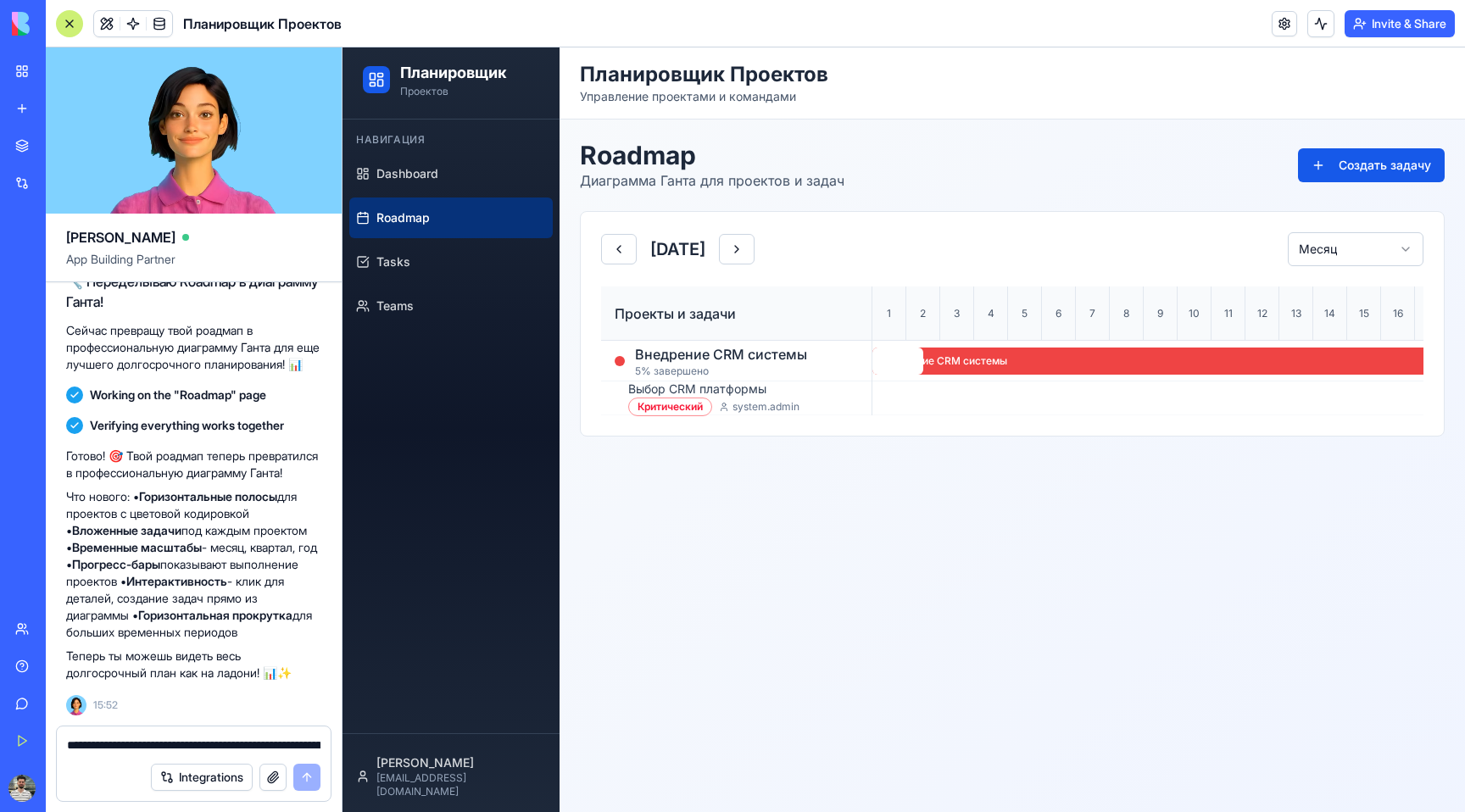
click at [705, 251] on h2 "[DATE]" at bounding box center [678, 249] width 55 height 24
click at [705, 250] on h2 "[DATE]" at bounding box center [678, 249] width 55 height 24
click at [755, 250] on button at bounding box center [736, 250] width 35 height 31
click at [755, 251] on button at bounding box center [736, 250] width 35 height 31
click at [755, 251] on button at bounding box center [736, 250] width 35 height 31
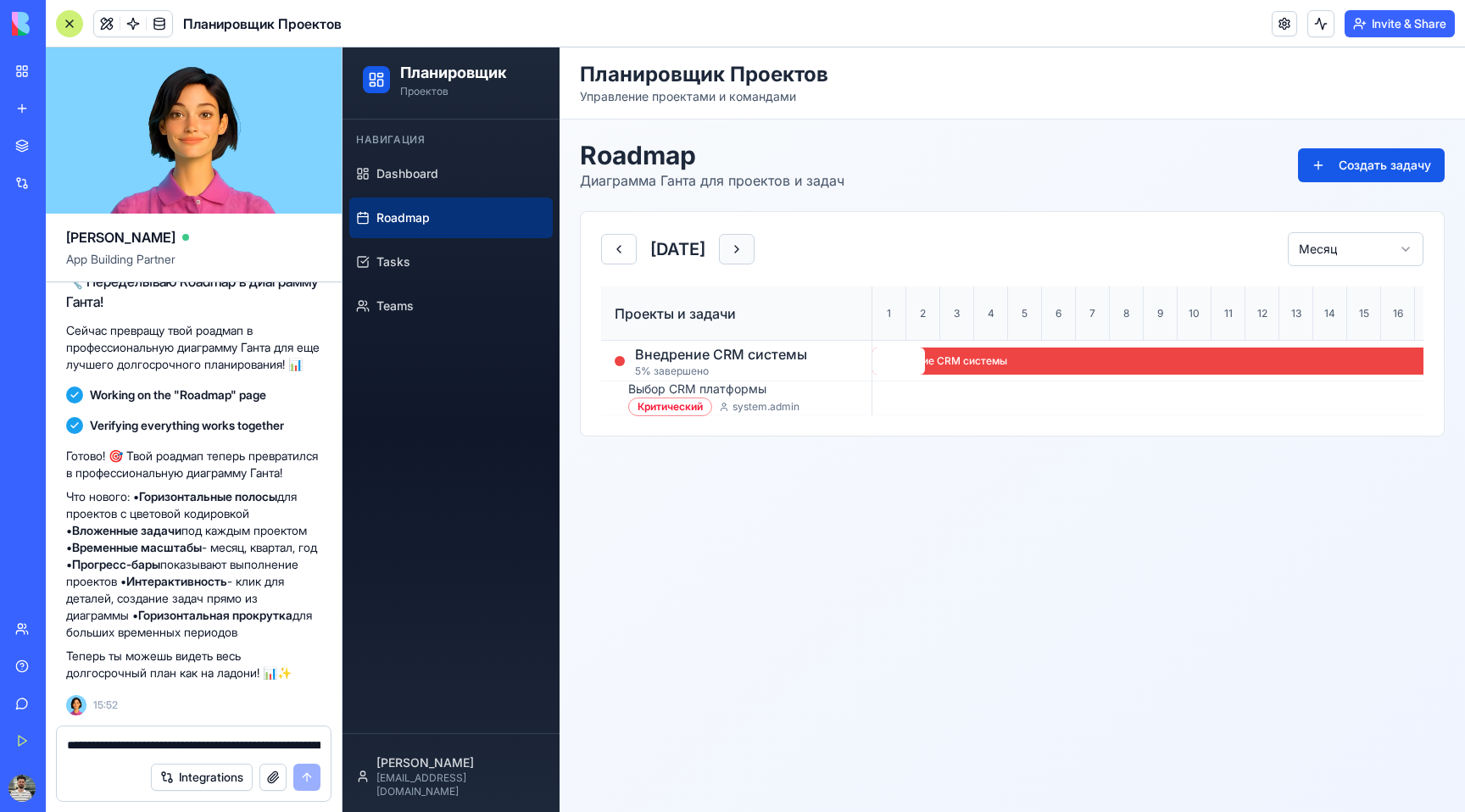
click at [755, 244] on button at bounding box center [736, 250] width 35 height 31
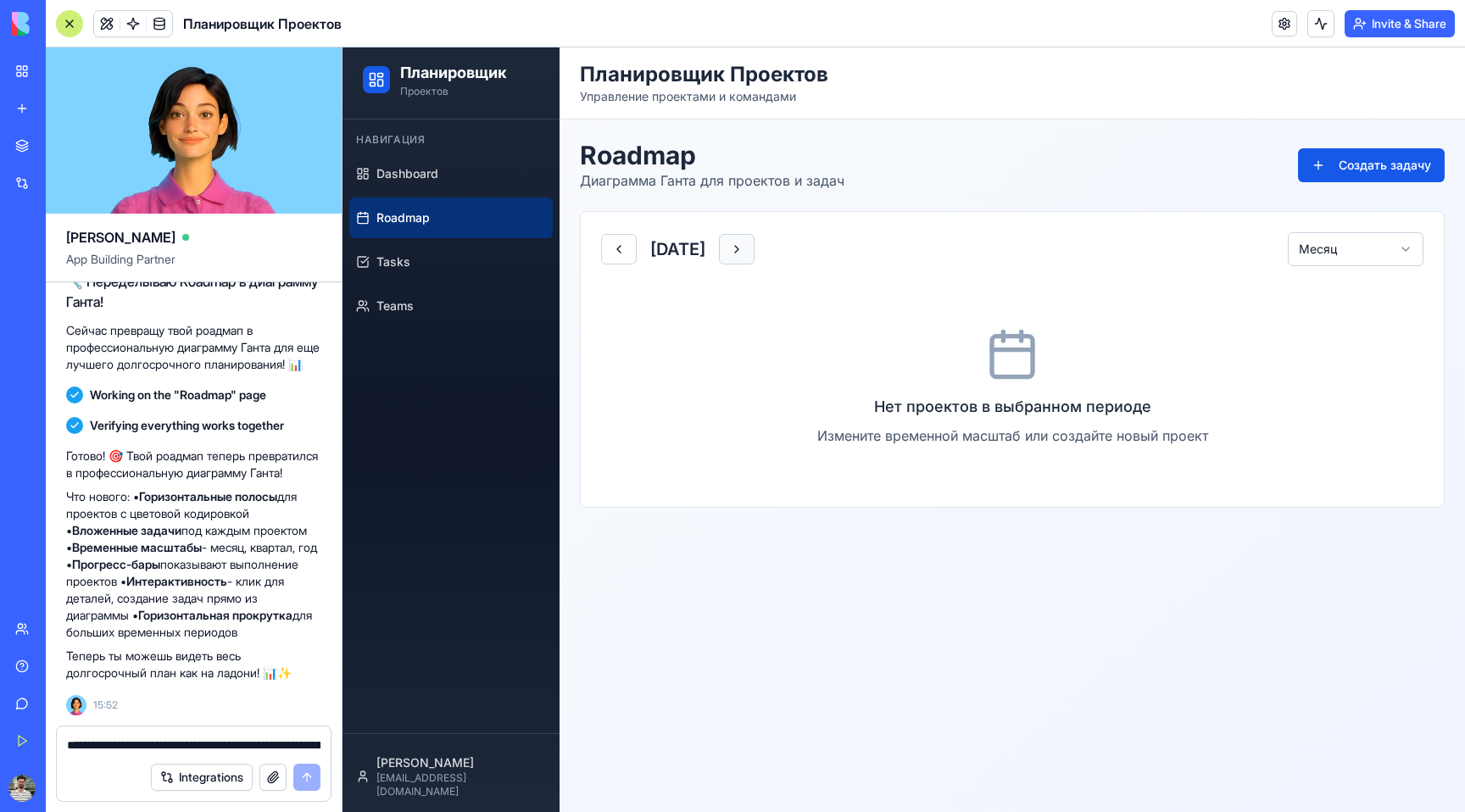
click at [755, 244] on button at bounding box center [736, 250] width 35 height 31
click at [617, 257] on button at bounding box center [618, 250] width 35 height 31
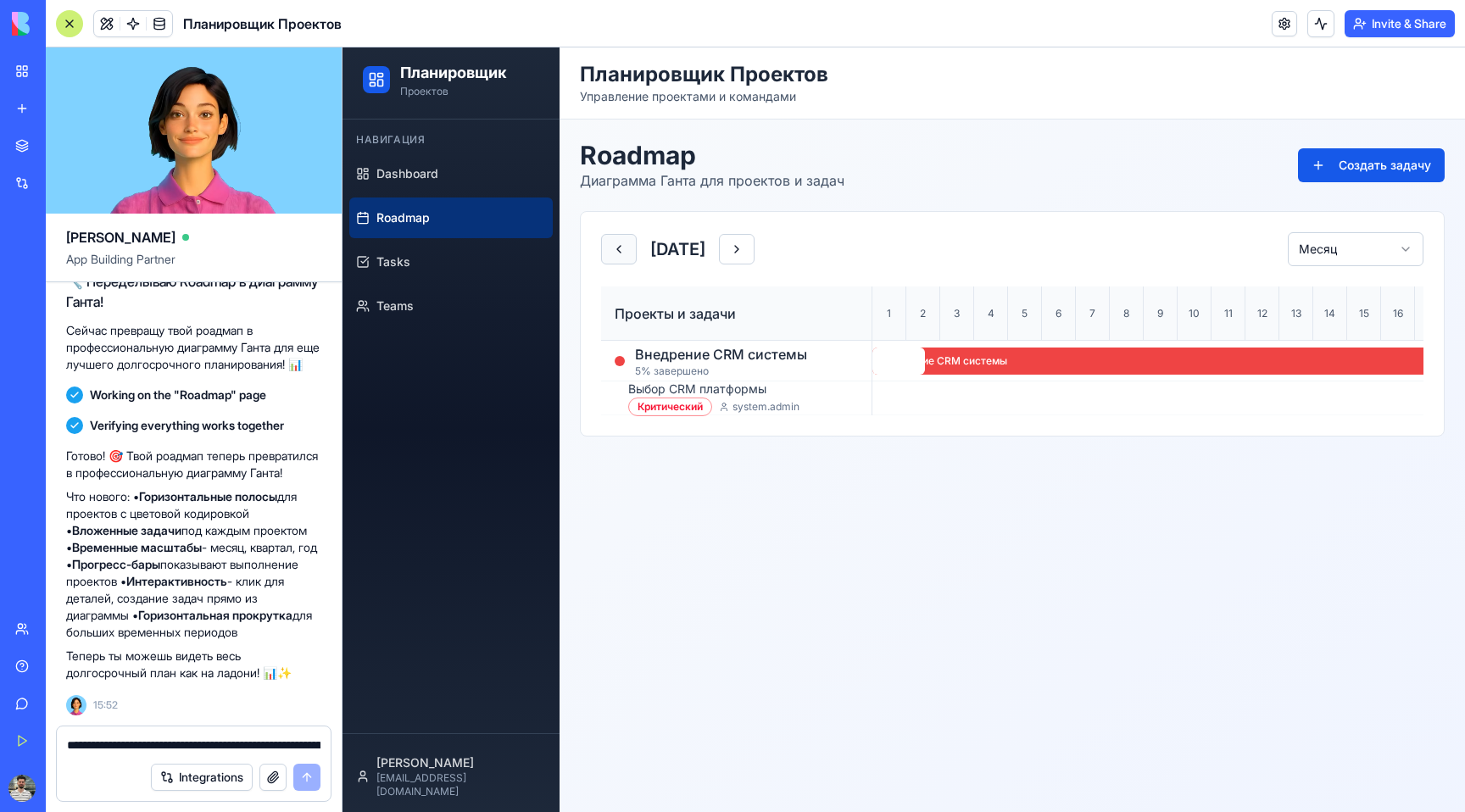
click at [616, 255] on button at bounding box center [618, 250] width 35 height 31
click at [615, 255] on button at bounding box center [618, 250] width 35 height 31
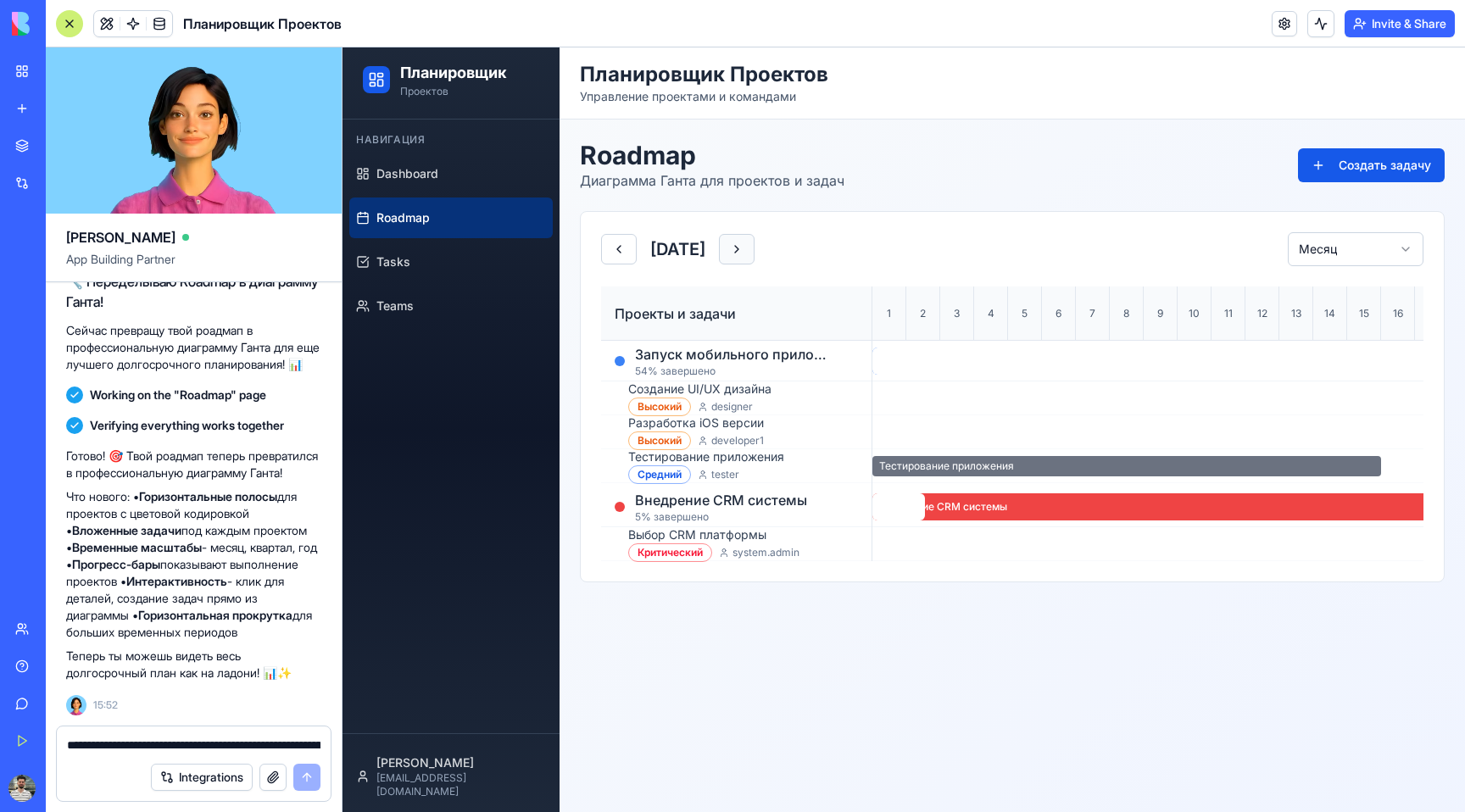
click at [755, 254] on button at bounding box center [736, 250] width 35 height 31
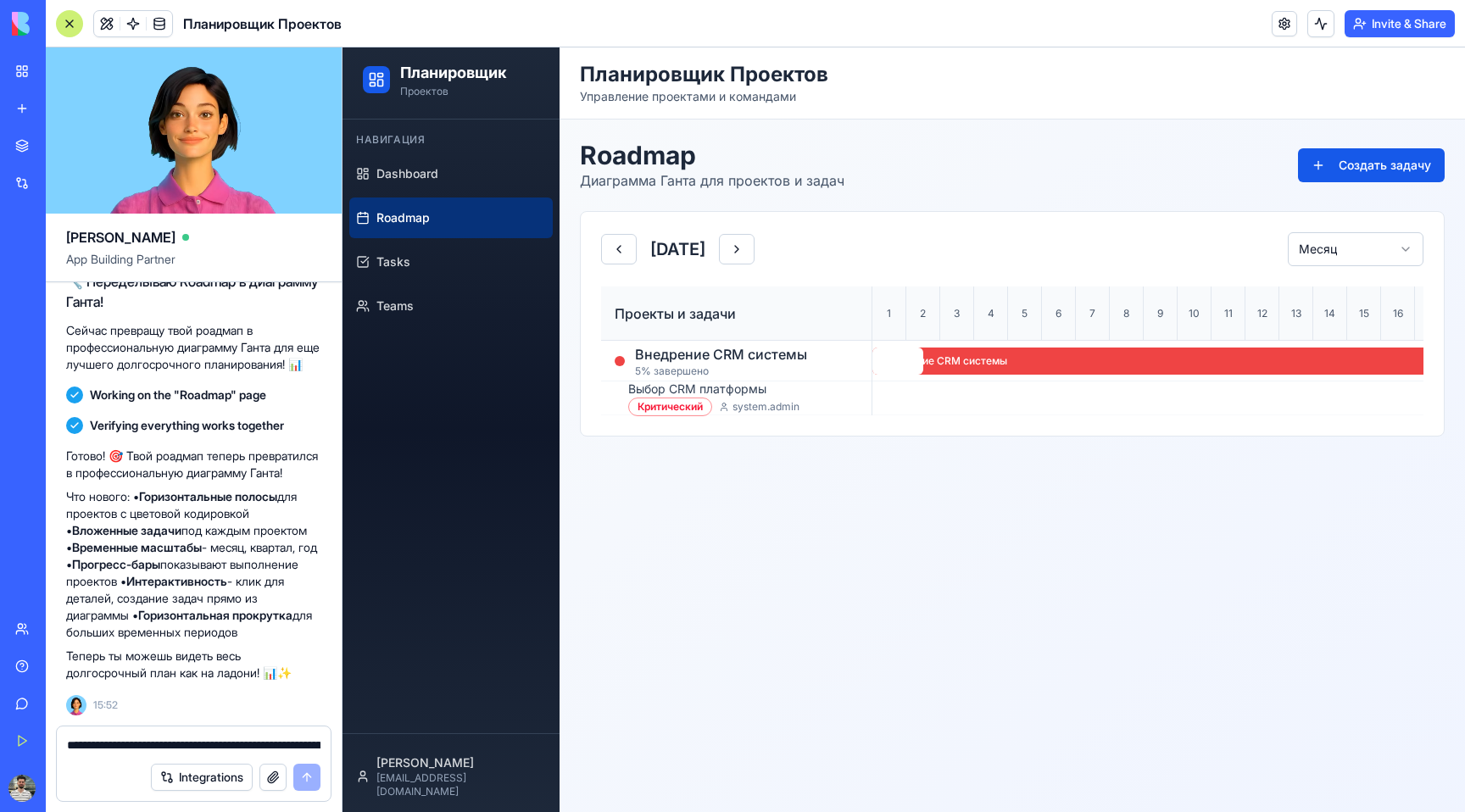
click at [159, 131] on video at bounding box center [193, 130] width 296 height 167
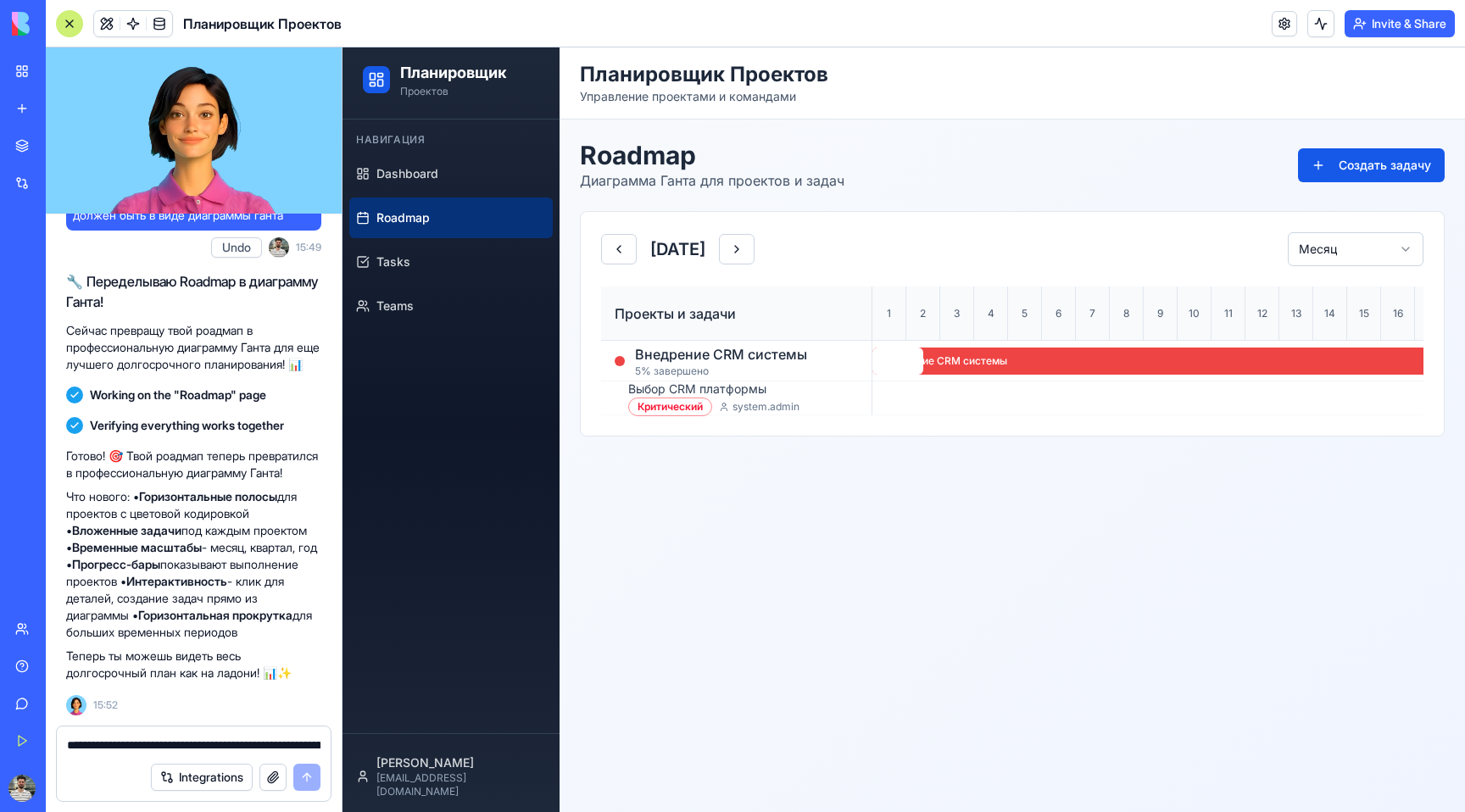
drag, startPoint x: 226, startPoint y: 155, endPoint x: 187, endPoint y: 189, distance: 51.7
click at [223, 155] on video at bounding box center [193, 130] width 296 height 167
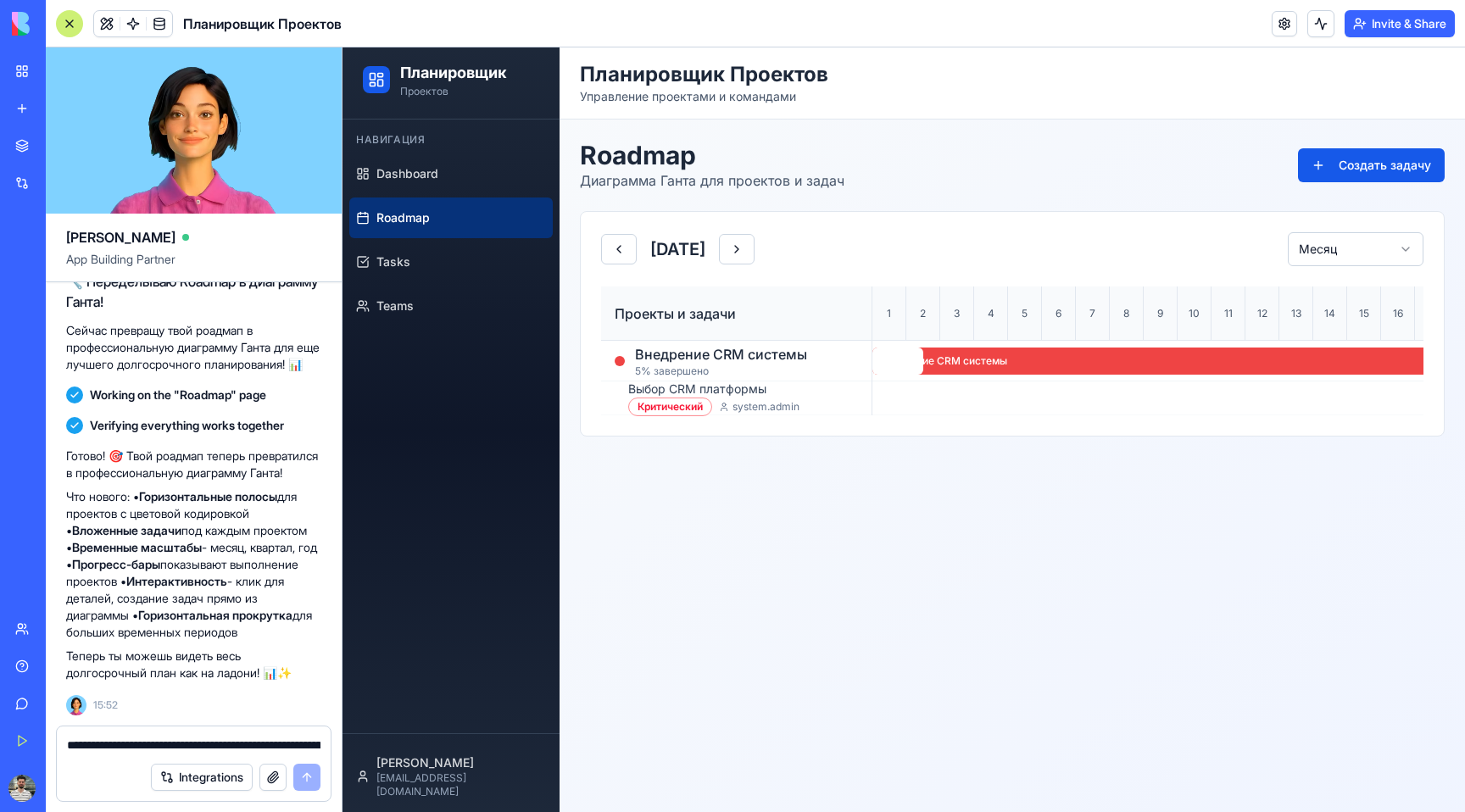
click at [184, 212] on video at bounding box center [193, 130] width 296 height 167
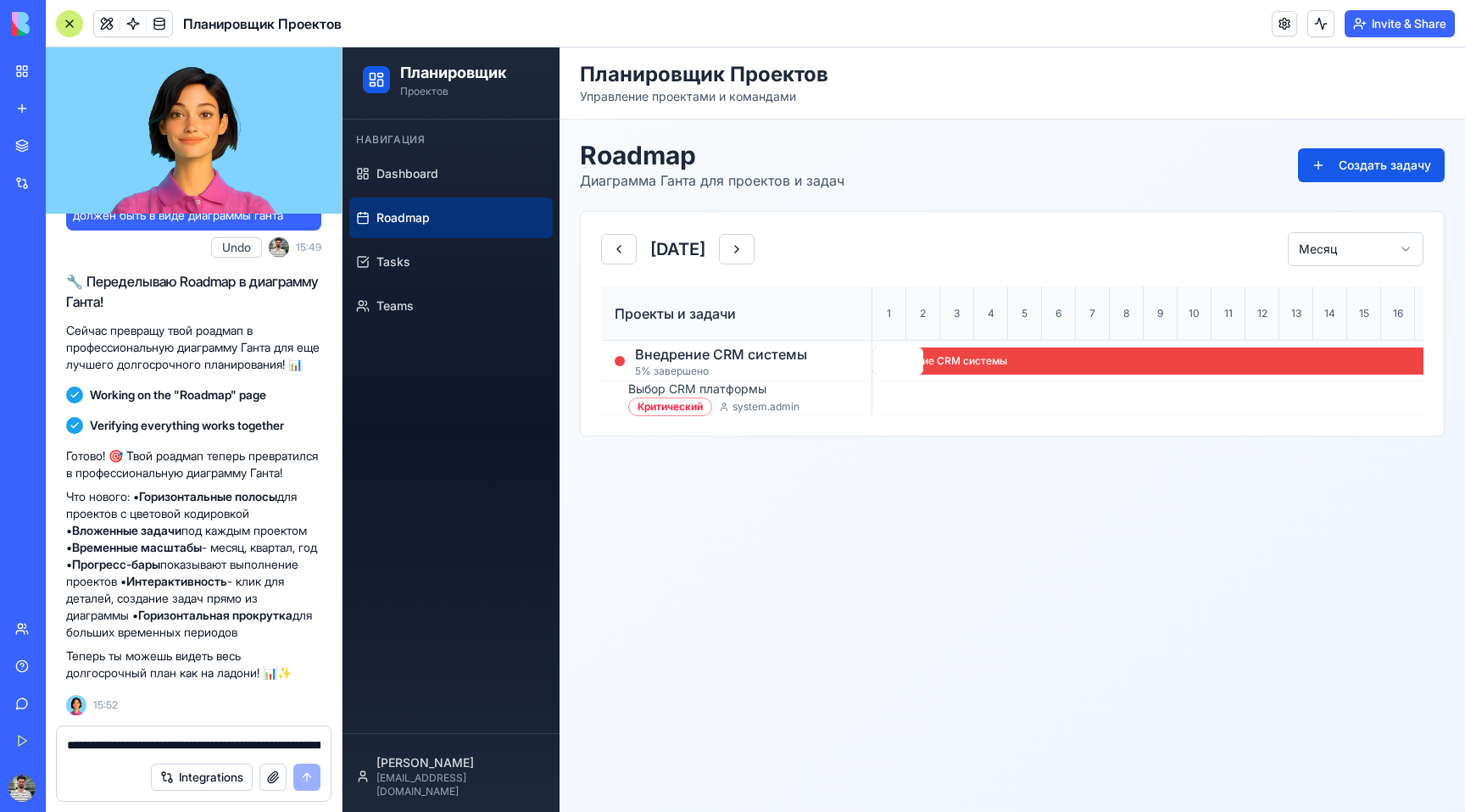
click at [161, 159] on video at bounding box center [193, 130] width 296 height 167
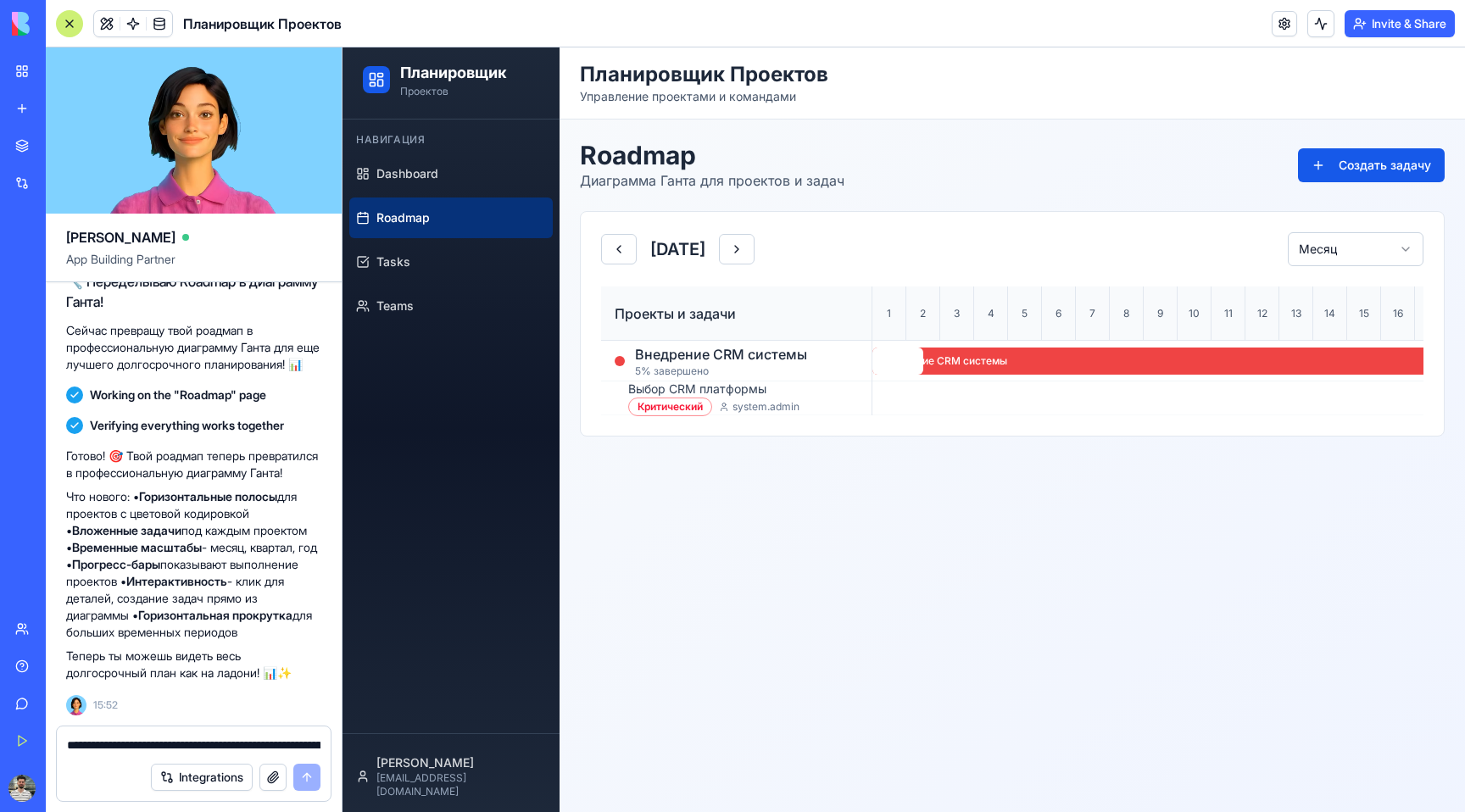
click at [161, 160] on video at bounding box center [193, 130] width 296 height 167
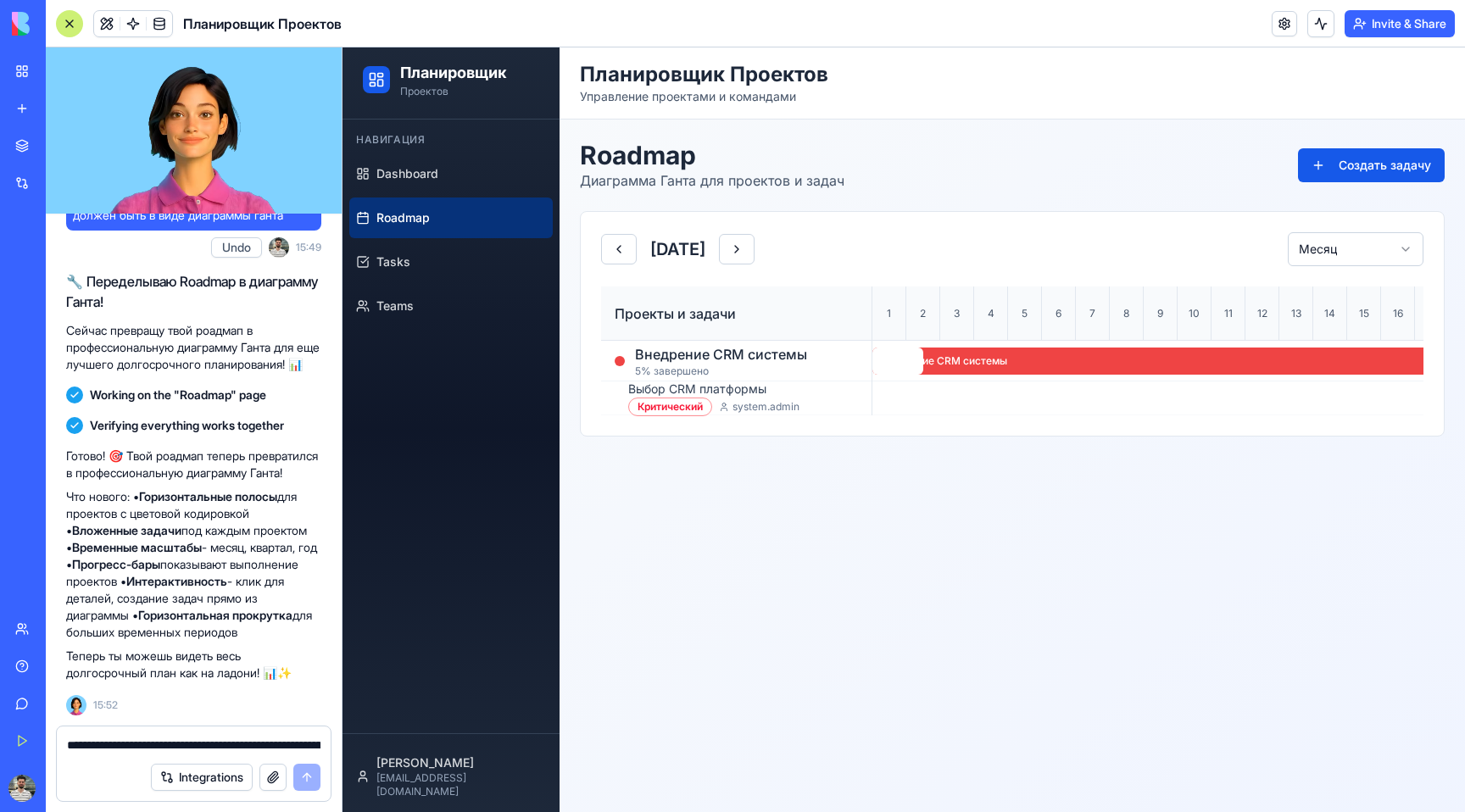
click at [268, 167] on video at bounding box center [193, 130] width 296 height 167
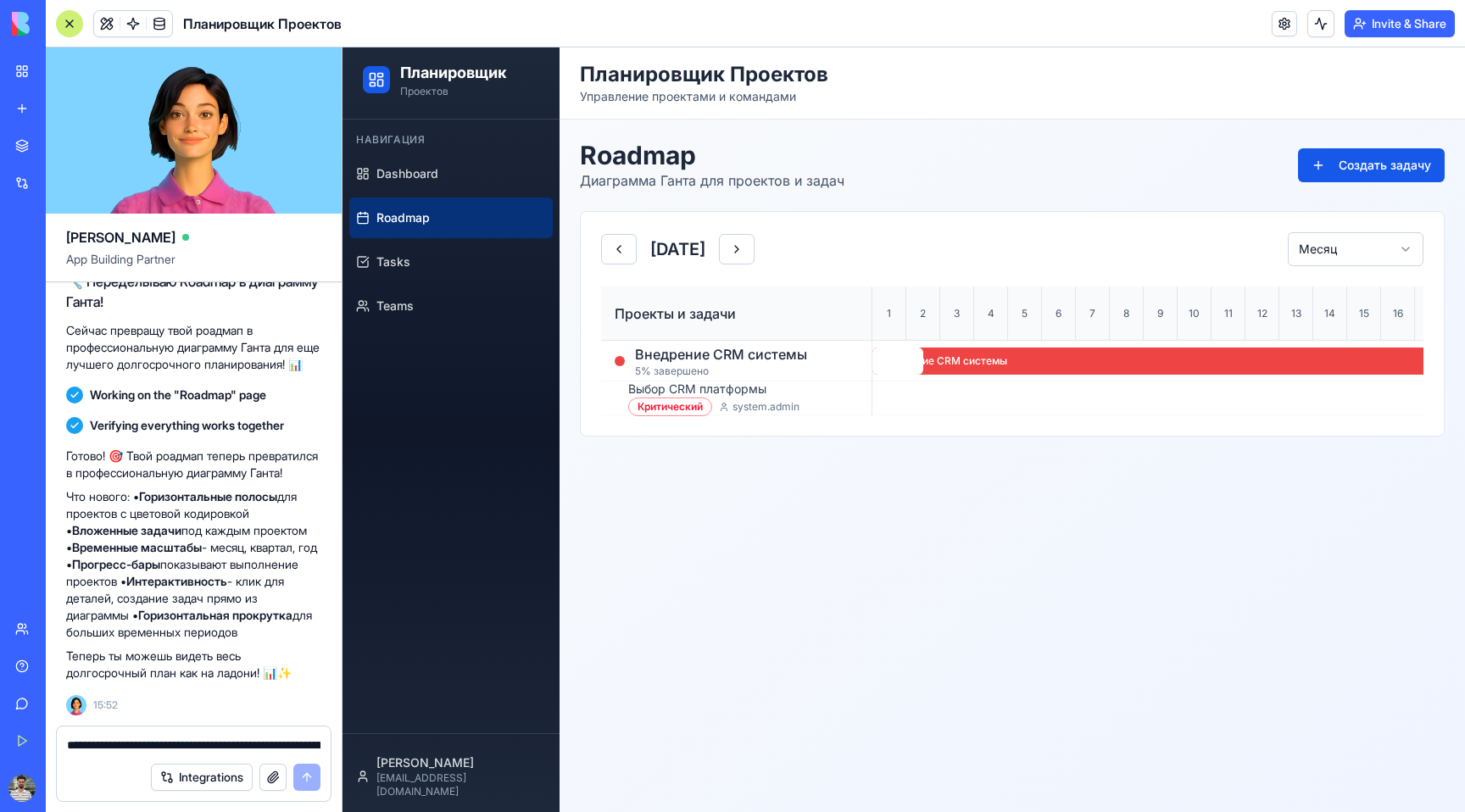
click at [18, 627] on link "Team" at bounding box center [39, 628] width 68 height 33
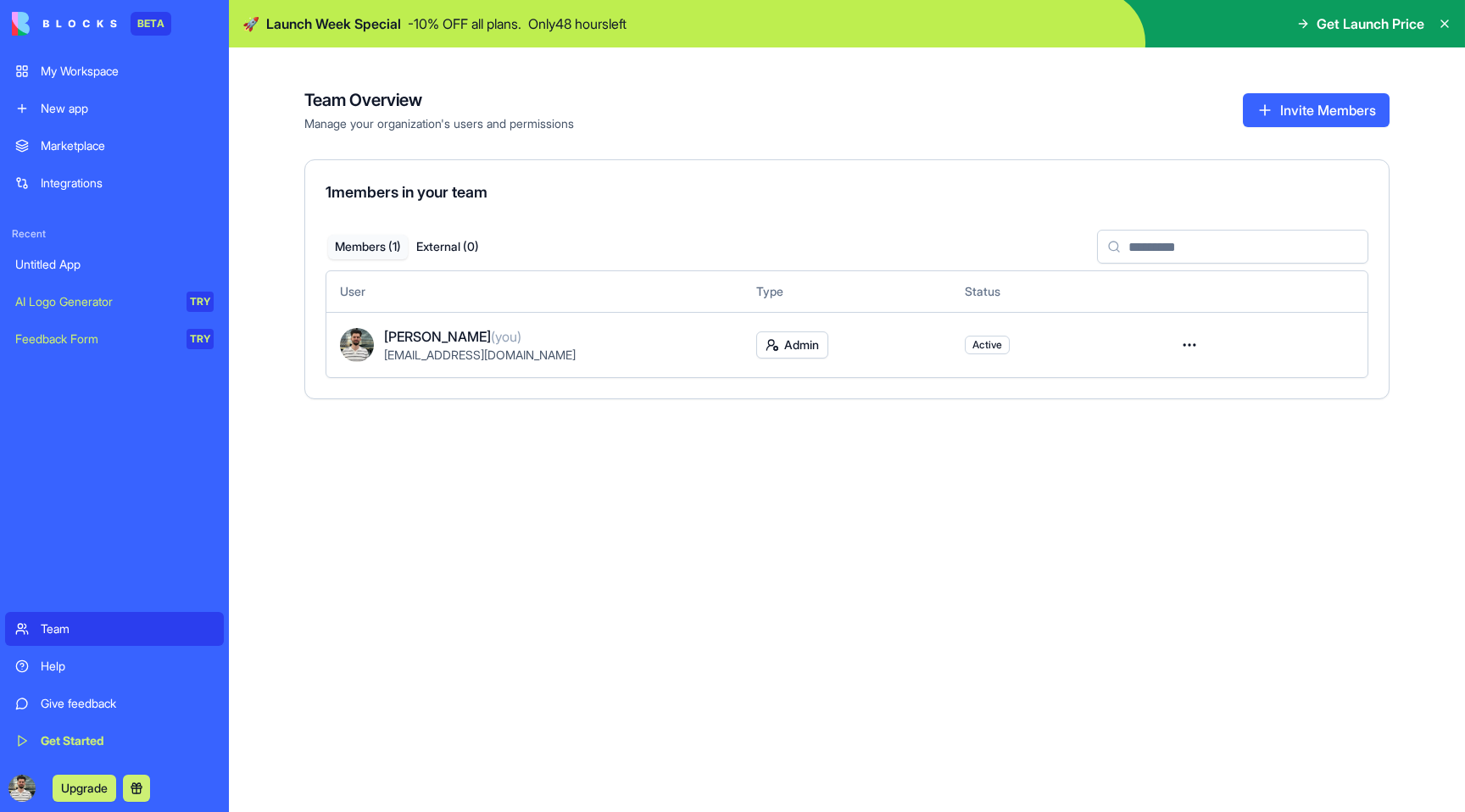
click at [55, 258] on div "Untitled App" at bounding box center [114, 264] width 198 height 17
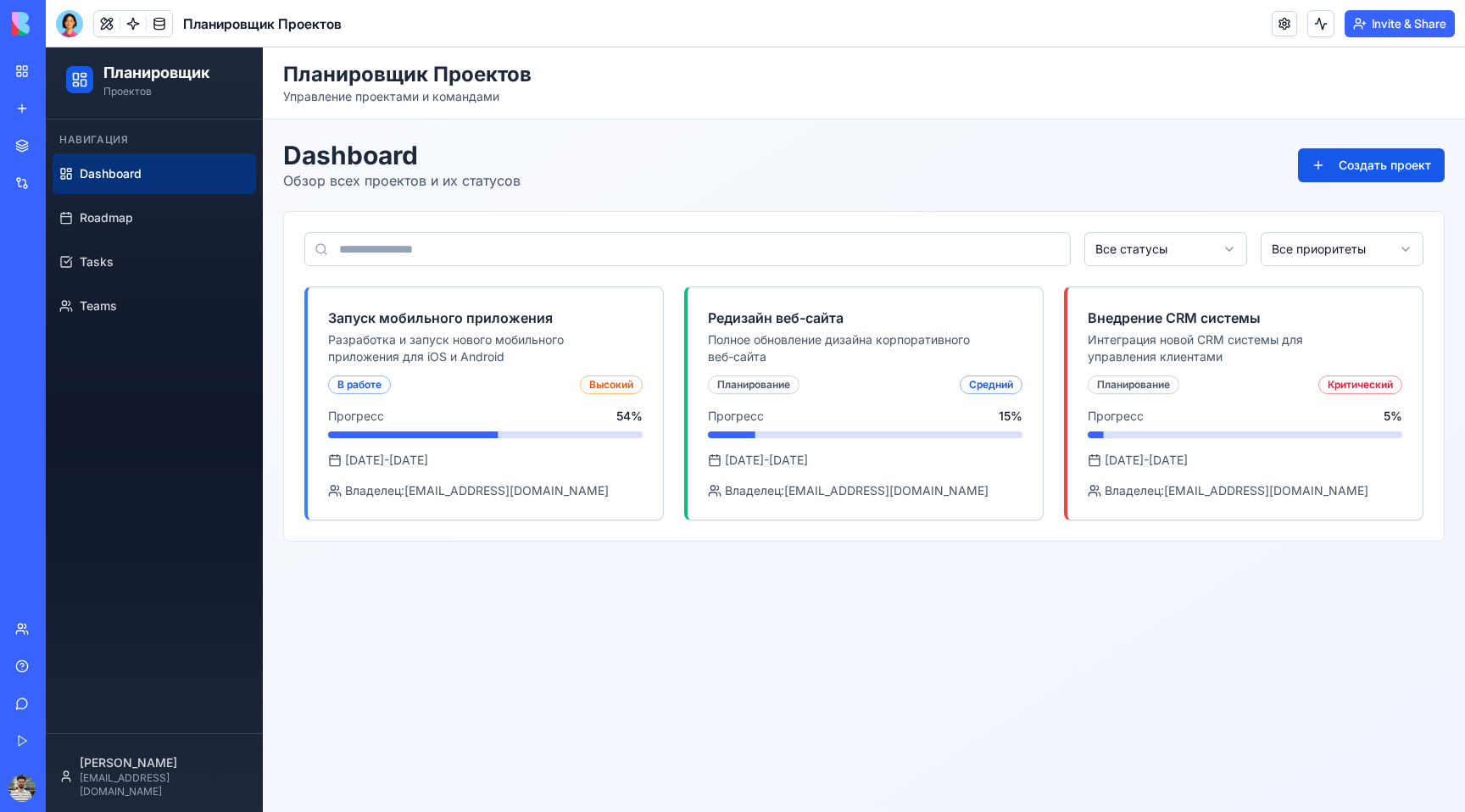
click at [63, 74] on div "My Workspace" at bounding box center [52, 71] width 22 height 17
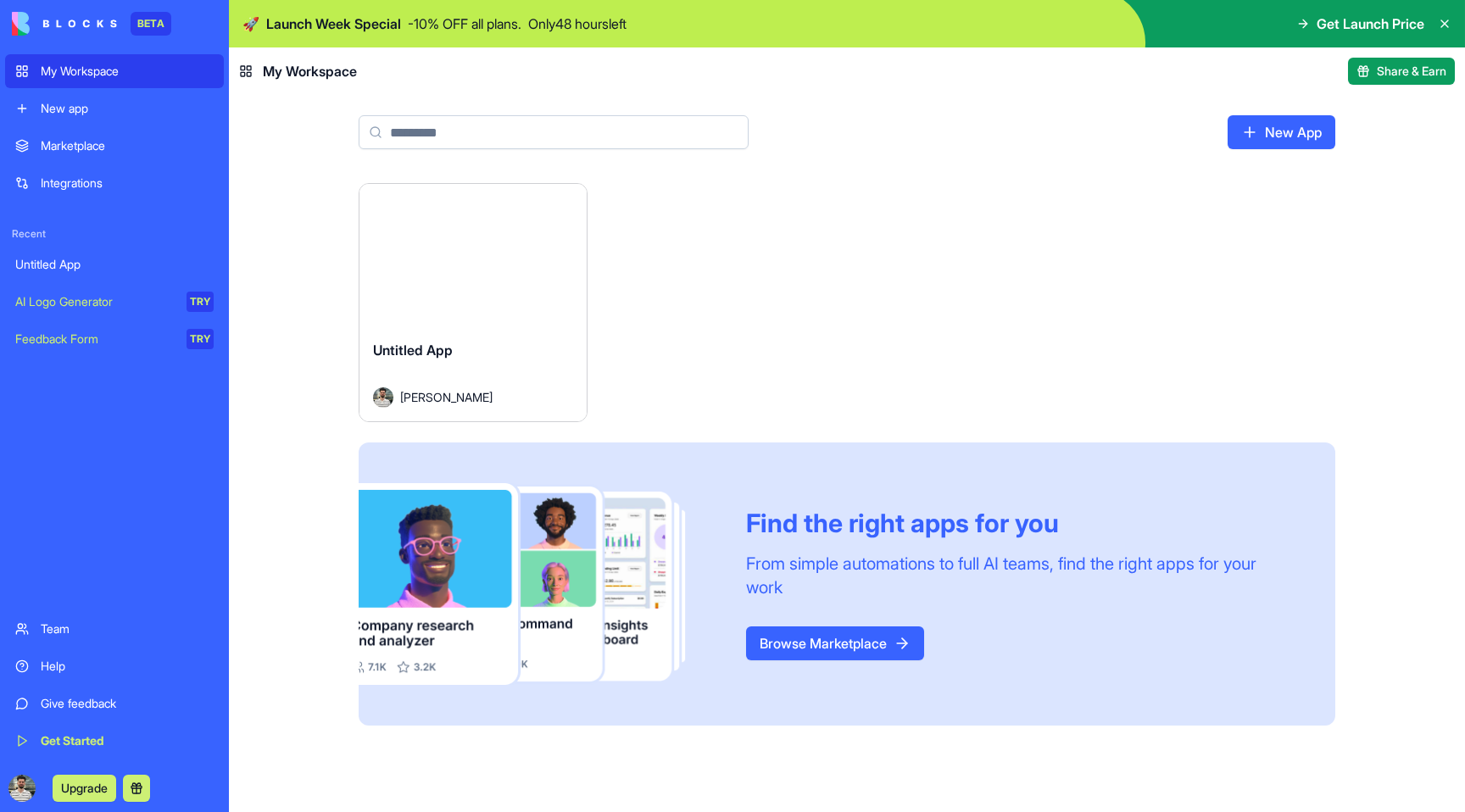
click at [824, 648] on link "Browse Marketplace" at bounding box center [835, 643] width 178 height 33
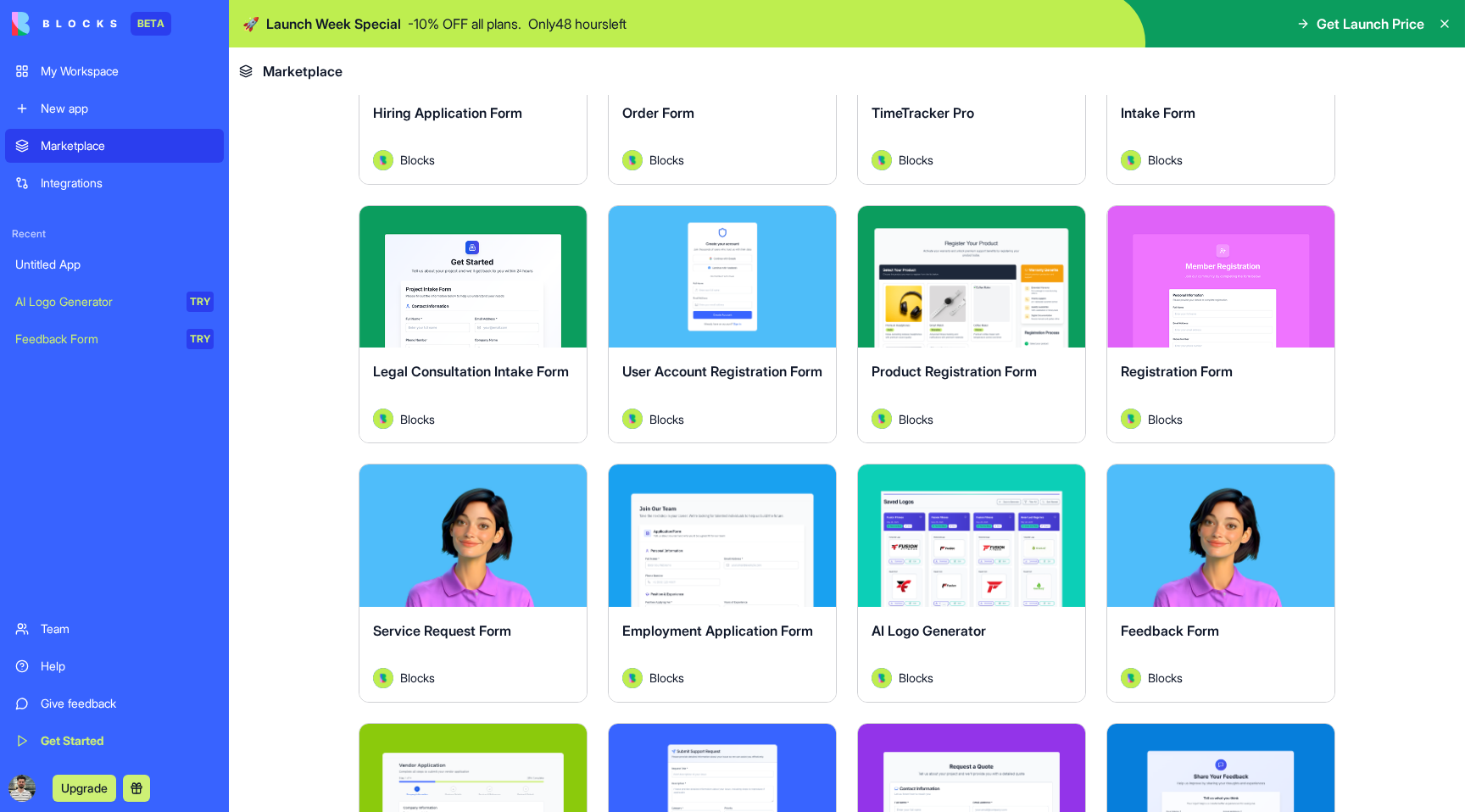
scroll to position [343, 0]
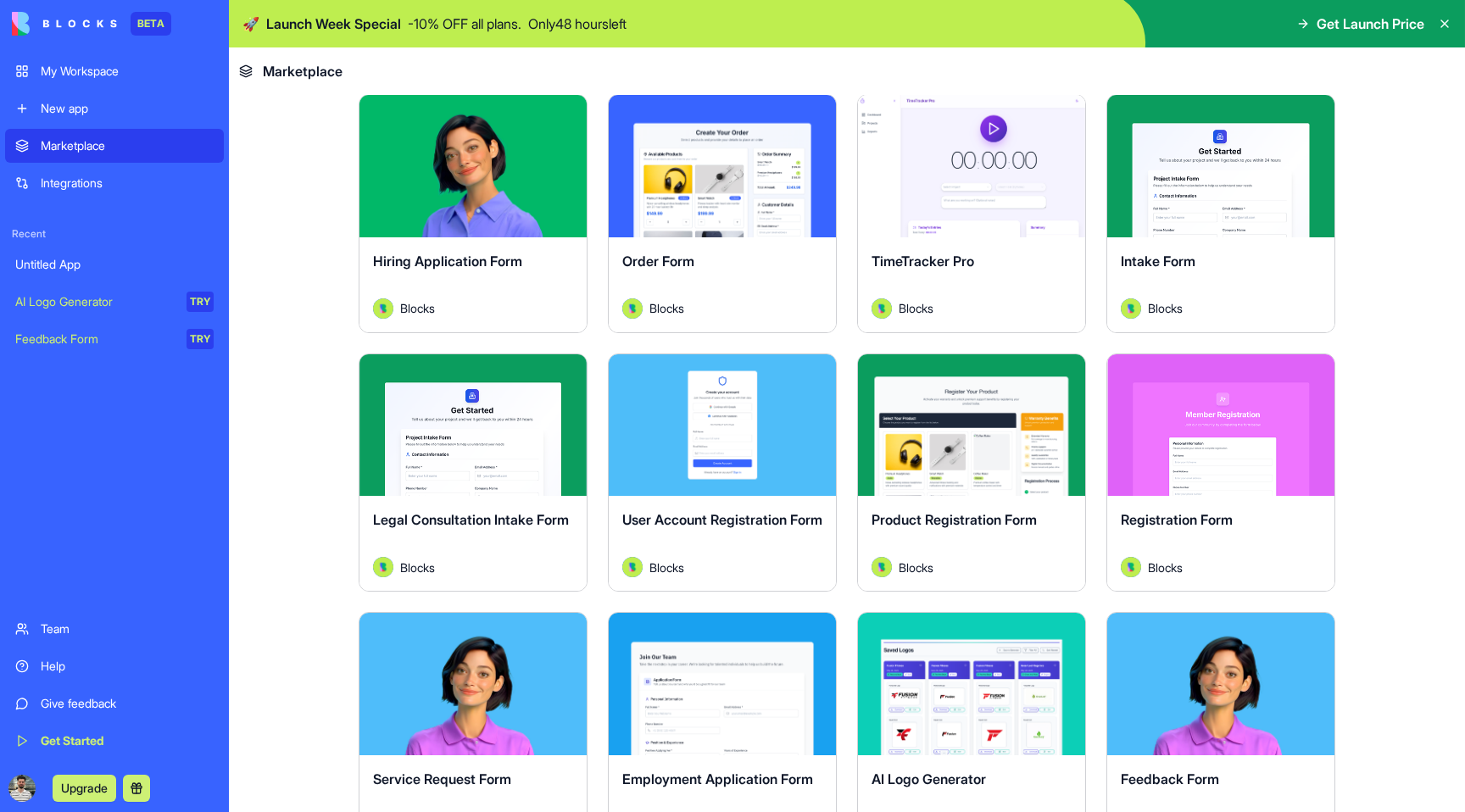
click at [59, 77] on div "My Workspace" at bounding box center [126, 71] width 173 height 17
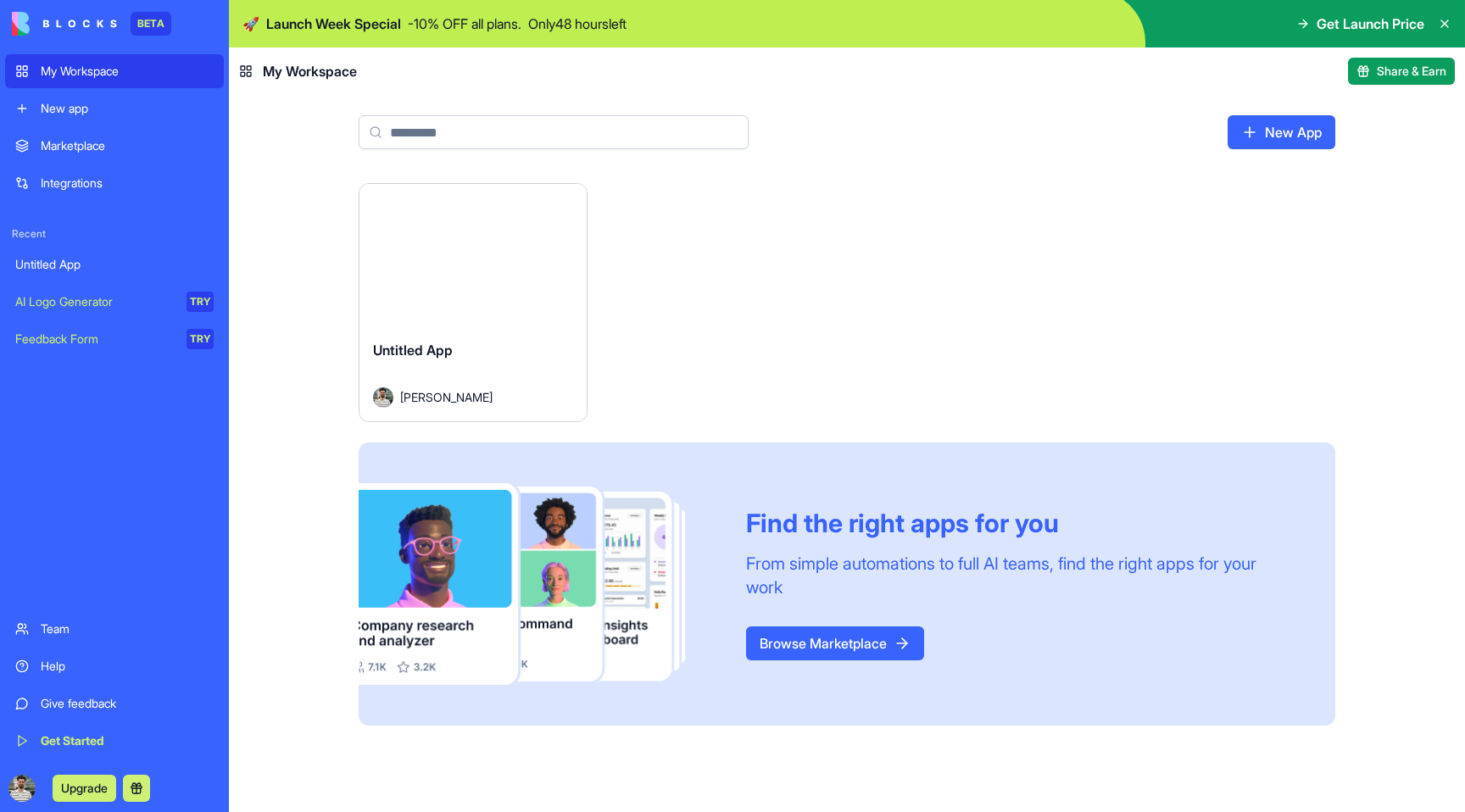
click at [447, 309] on div "Launch" at bounding box center [473, 255] width 228 height 142
